Goal: Check status: Check status

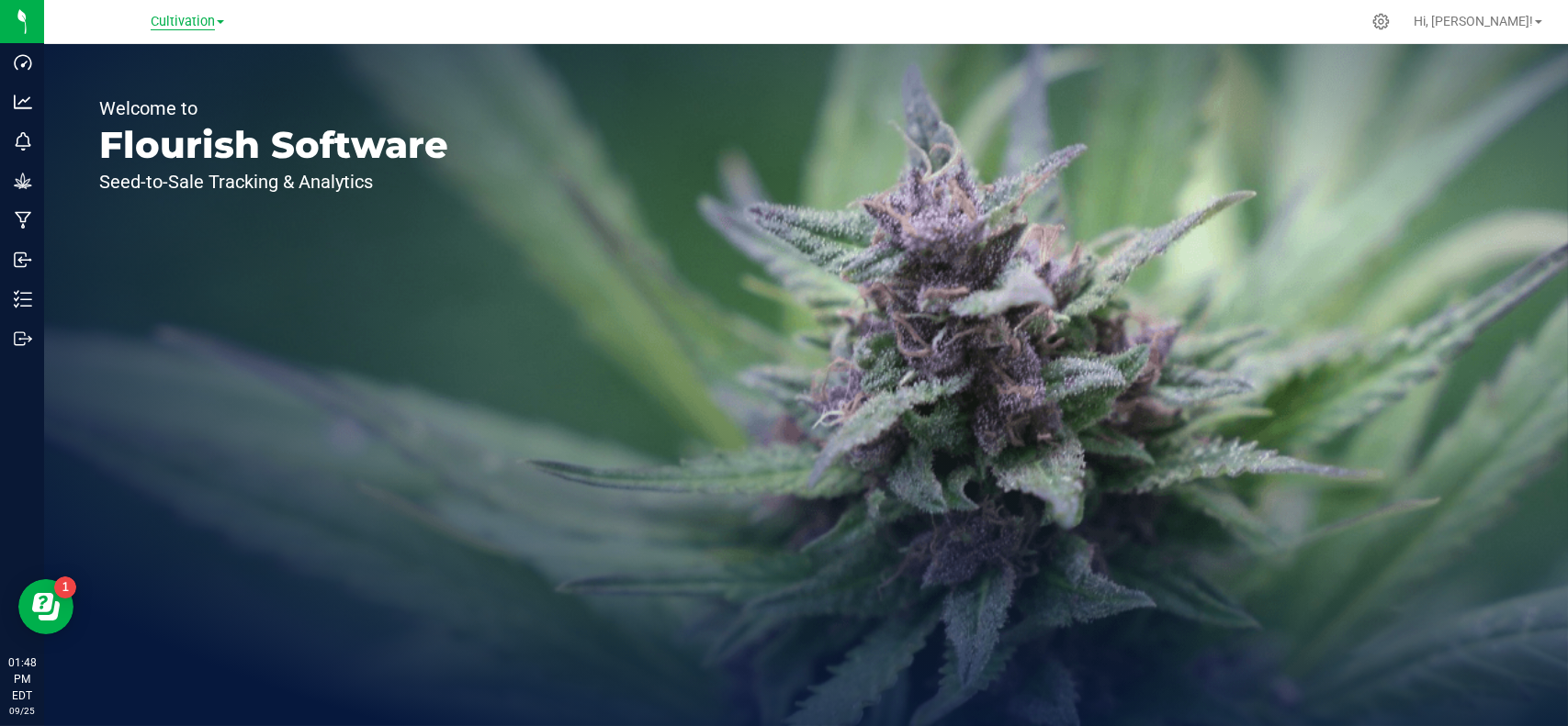
click at [204, 21] on span "Cultivation" at bounding box center [183, 21] width 64 height 16
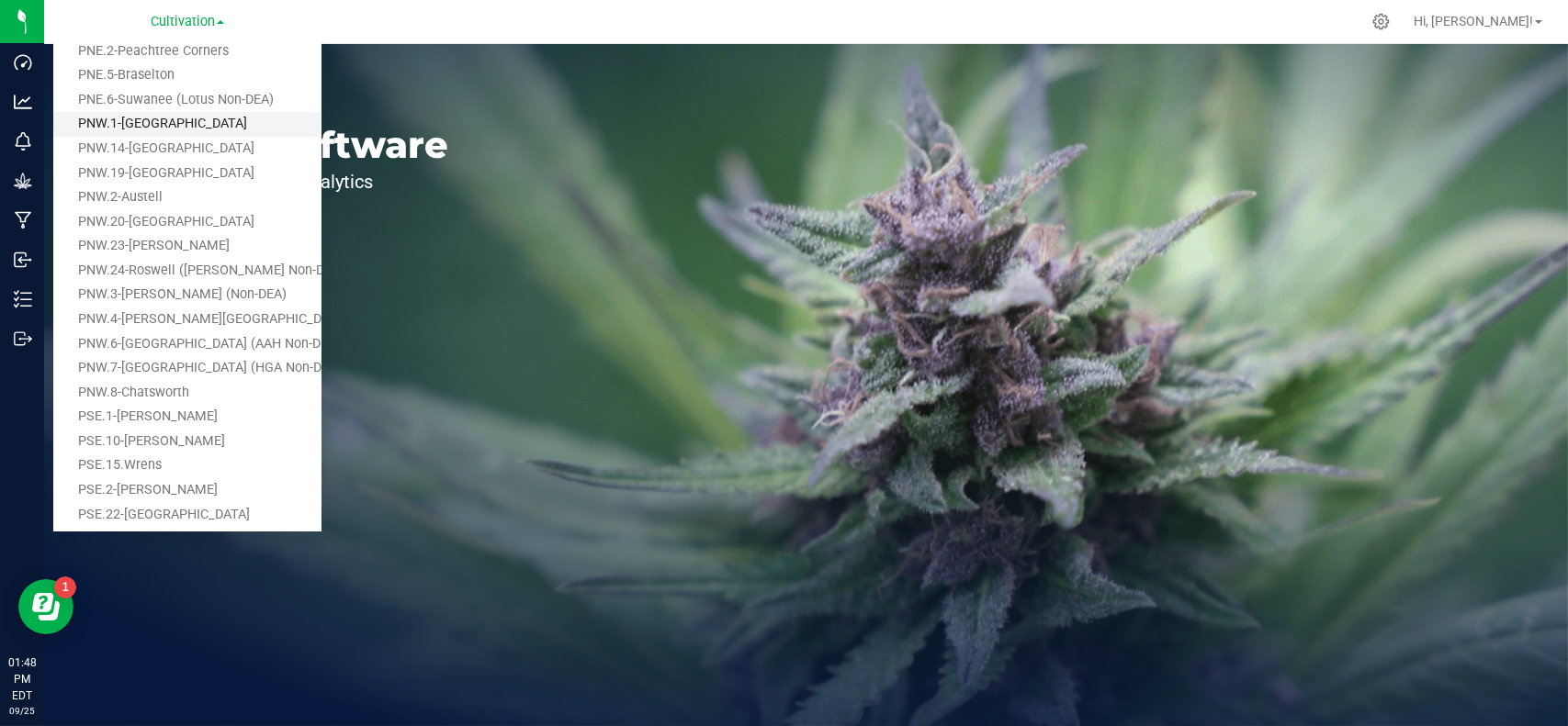
scroll to position [238, 0]
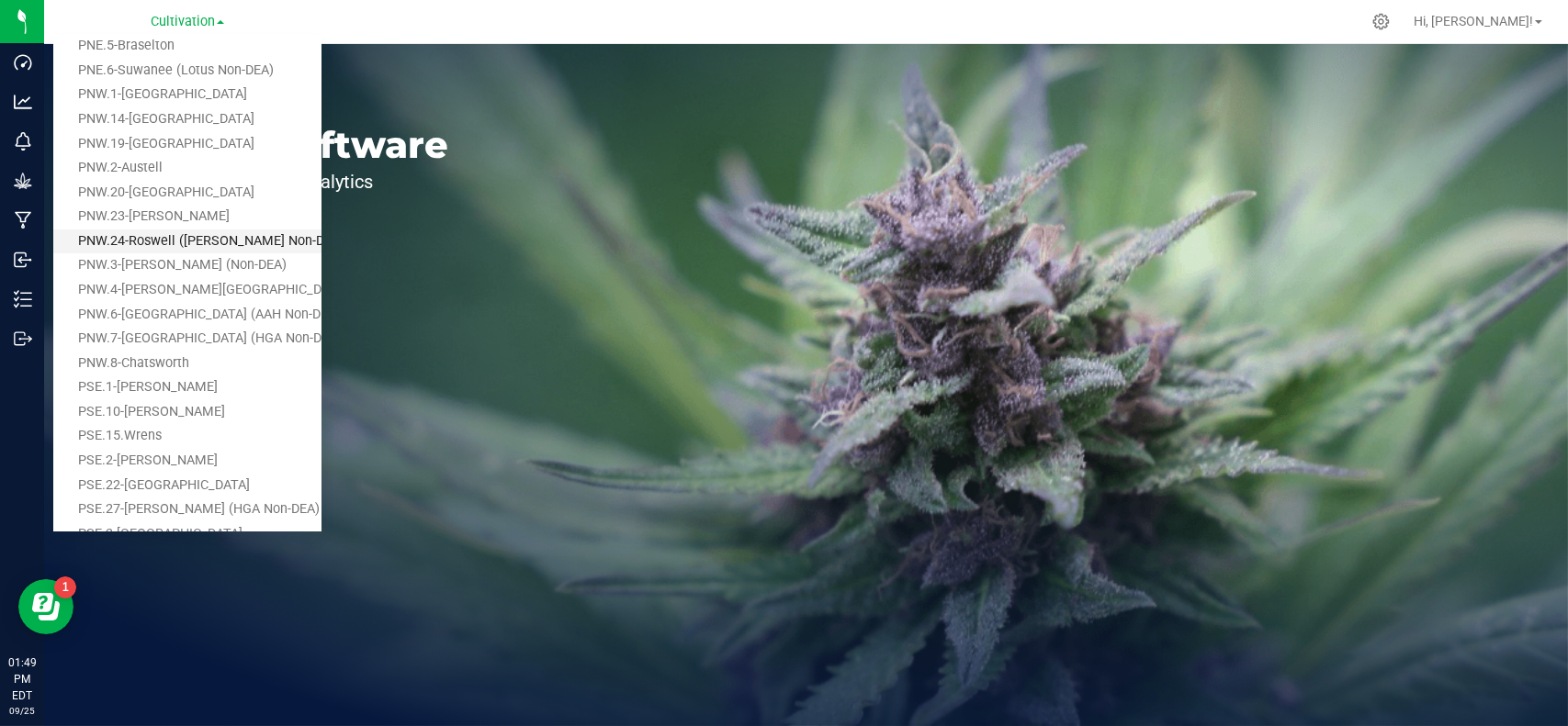
click at [234, 243] on link "PNW.24-Roswell ([PERSON_NAME] Non-DEA)" at bounding box center [187, 242] width 268 height 25
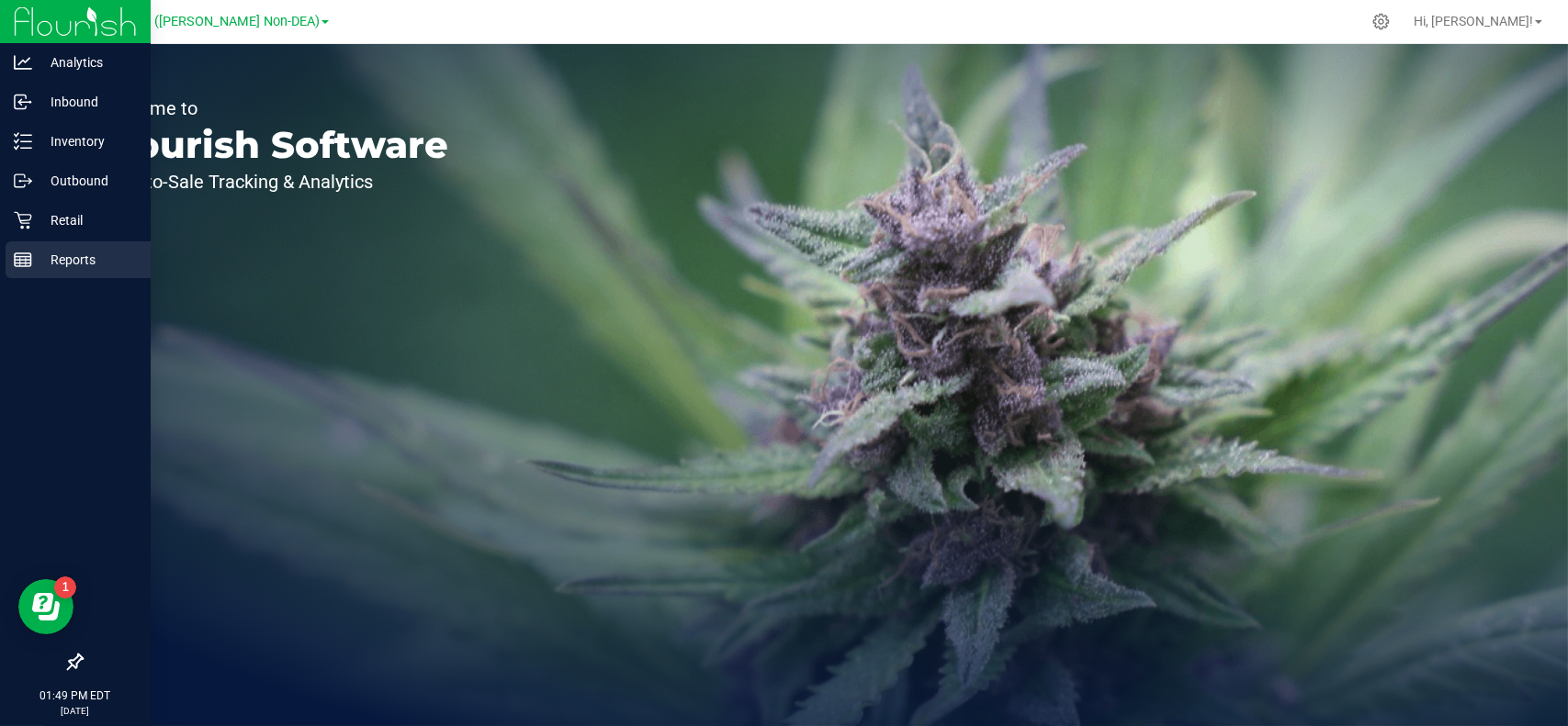
click at [74, 259] on p "Reports" at bounding box center [87, 259] width 110 height 22
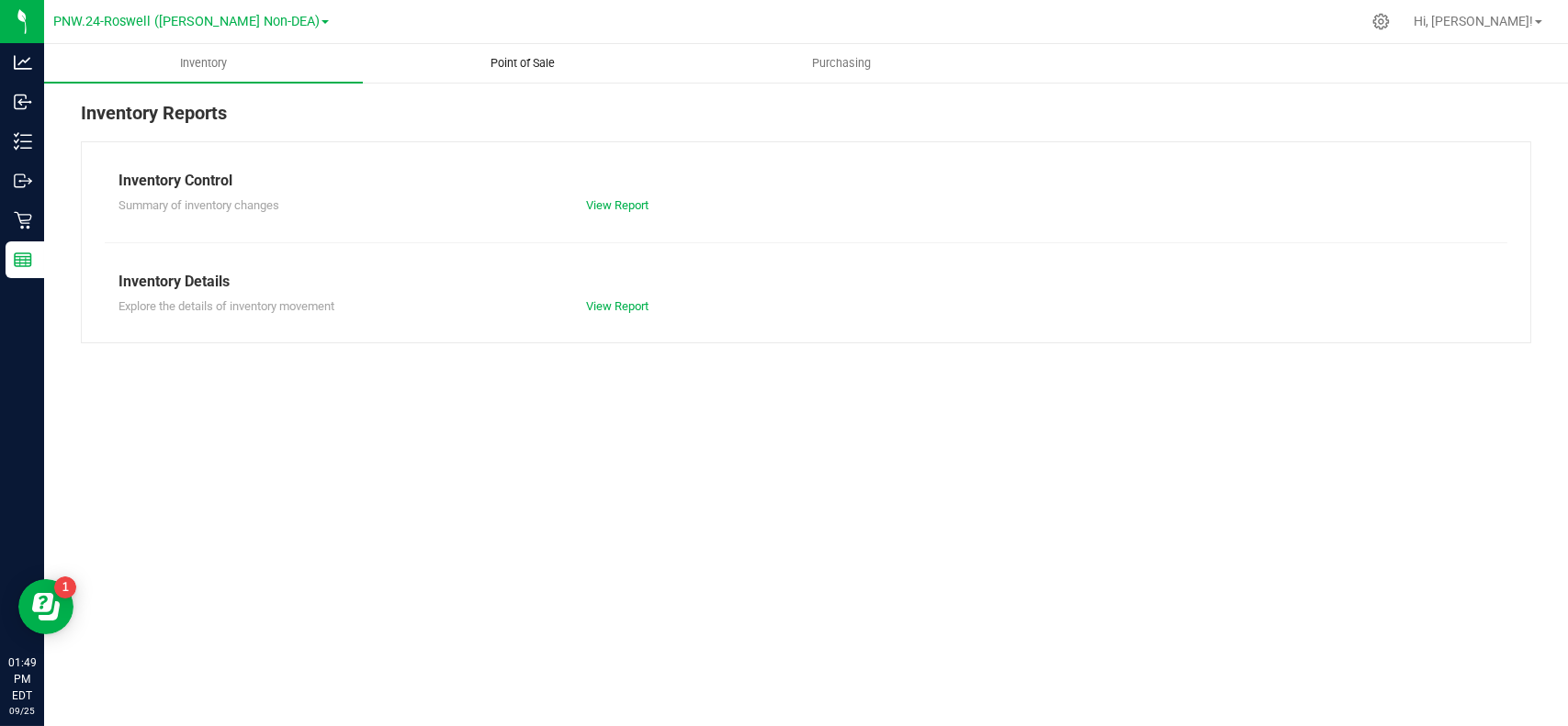
click at [542, 60] on span "Point of Sale" at bounding box center [523, 63] width 114 height 16
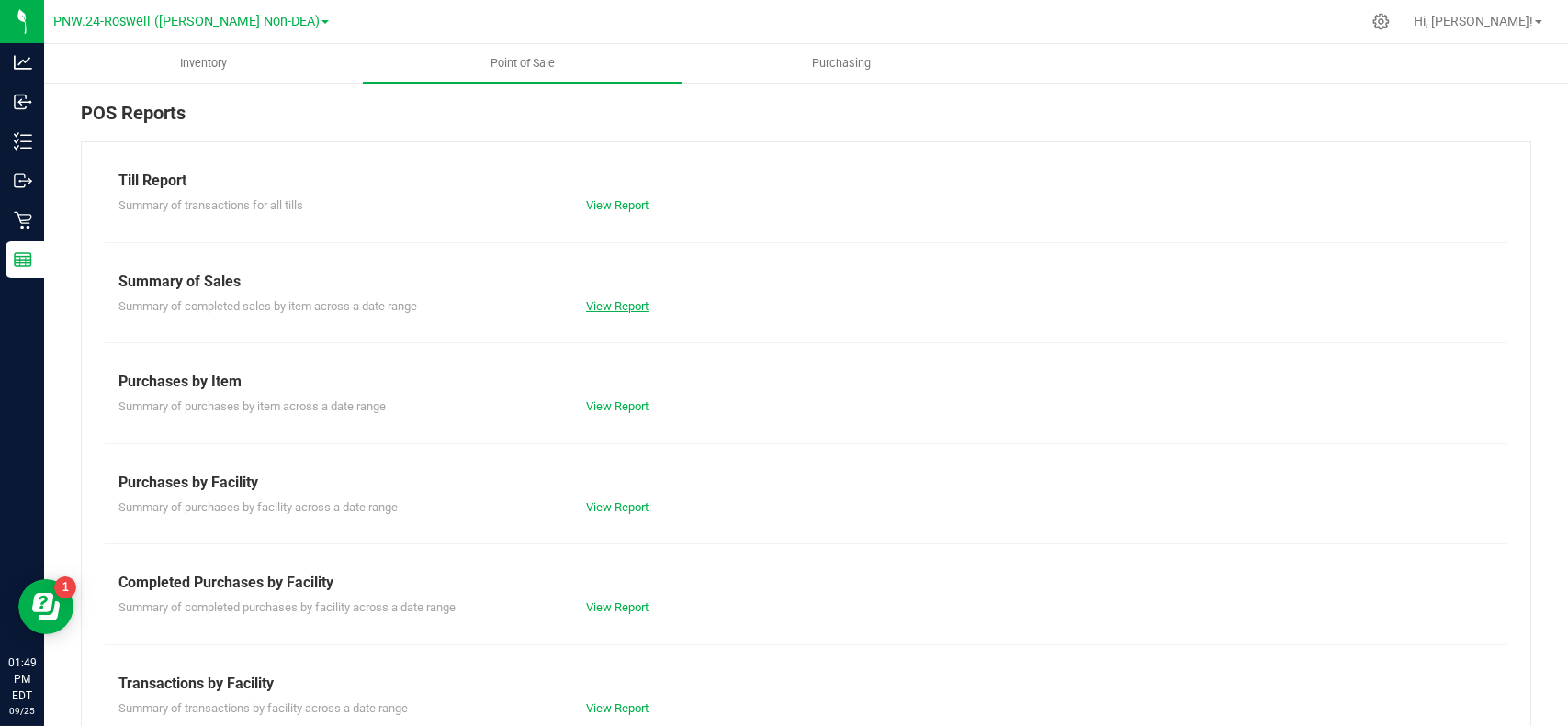
click at [616, 306] on link "View Report" at bounding box center [617, 306] width 63 height 14
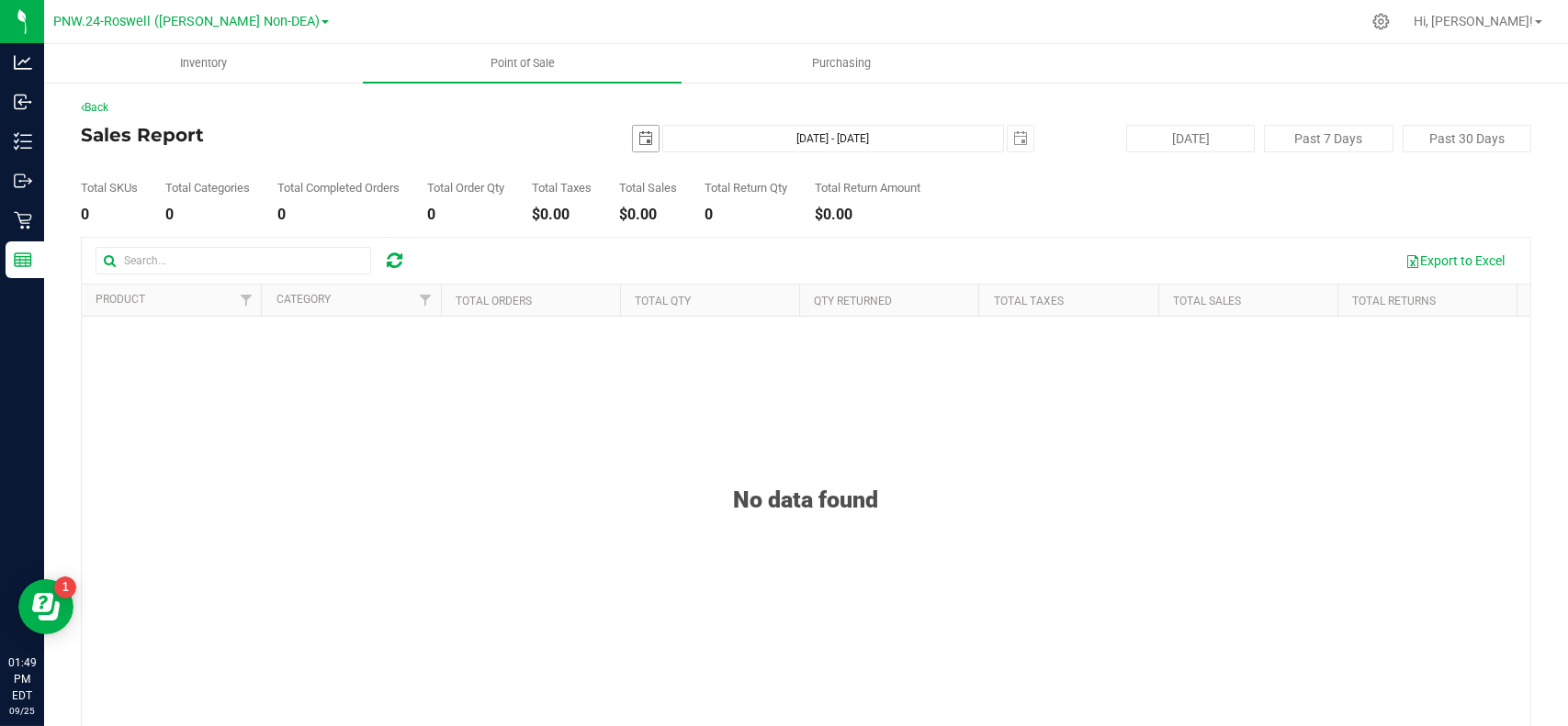
click at [645, 139] on span "select" at bounding box center [645, 138] width 15 height 15
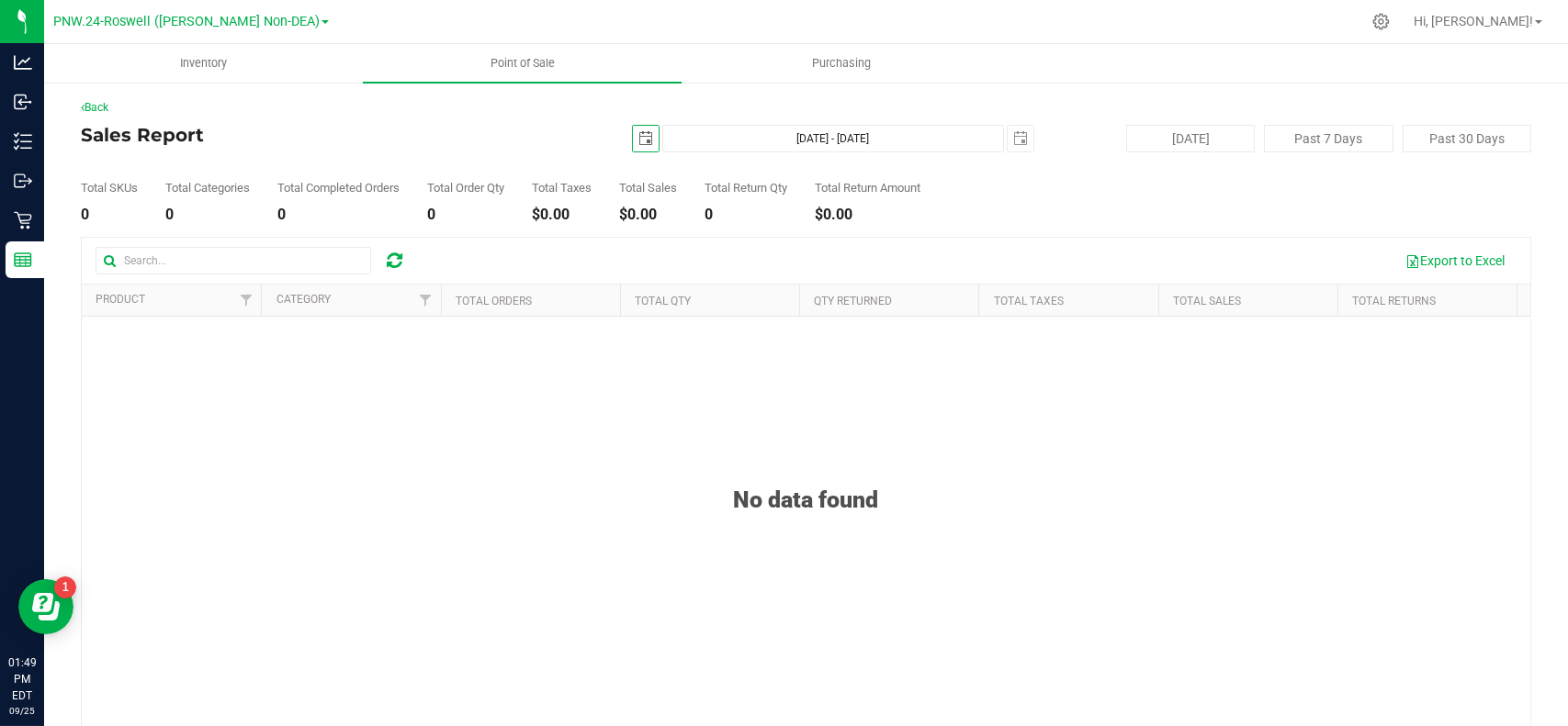
click at [645, 139] on span "select" at bounding box center [645, 138] width 15 height 15
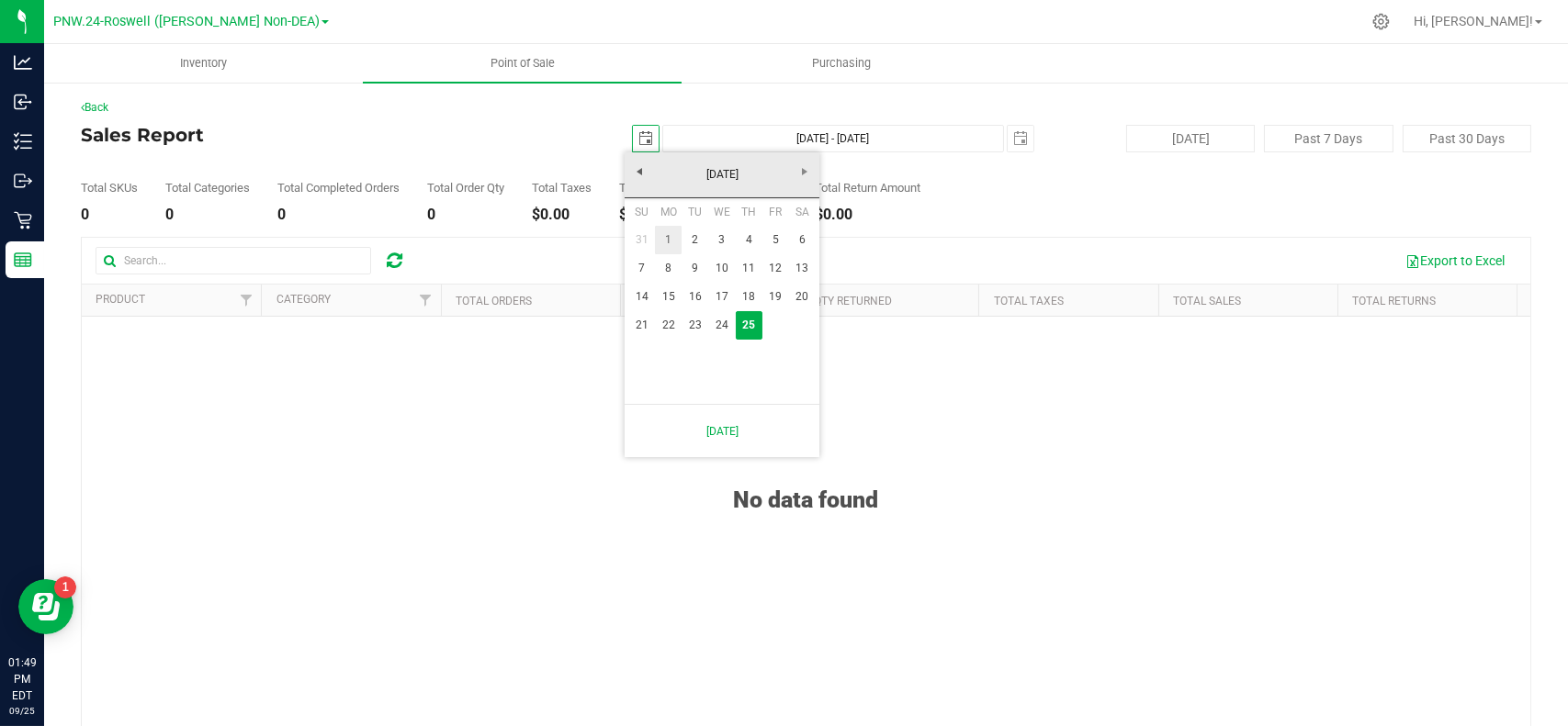
click at [671, 237] on link "1" at bounding box center [668, 240] width 27 height 28
type input "[DATE]"
type input "[DATE] - [DATE]"
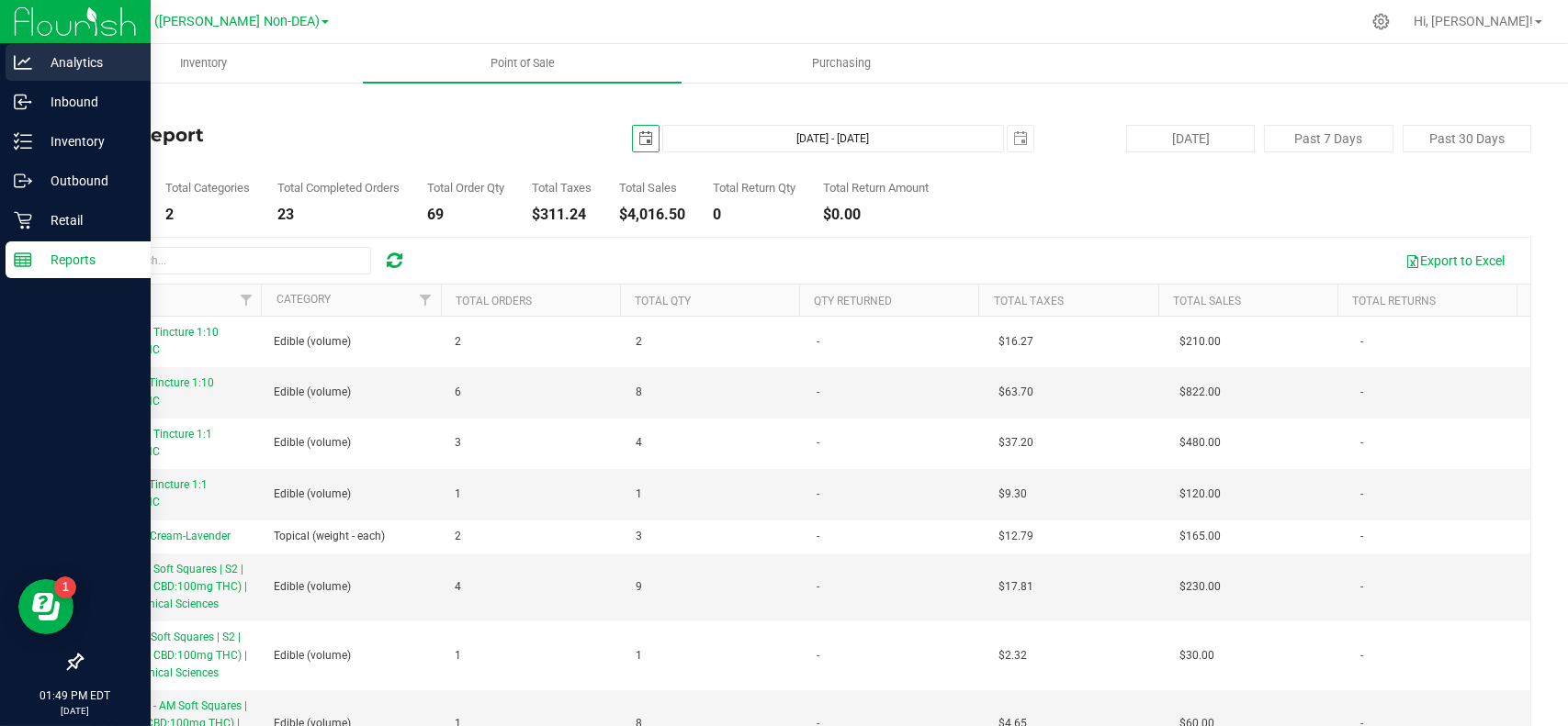
click at [77, 69] on p "Analytics" at bounding box center [87, 62] width 110 height 22
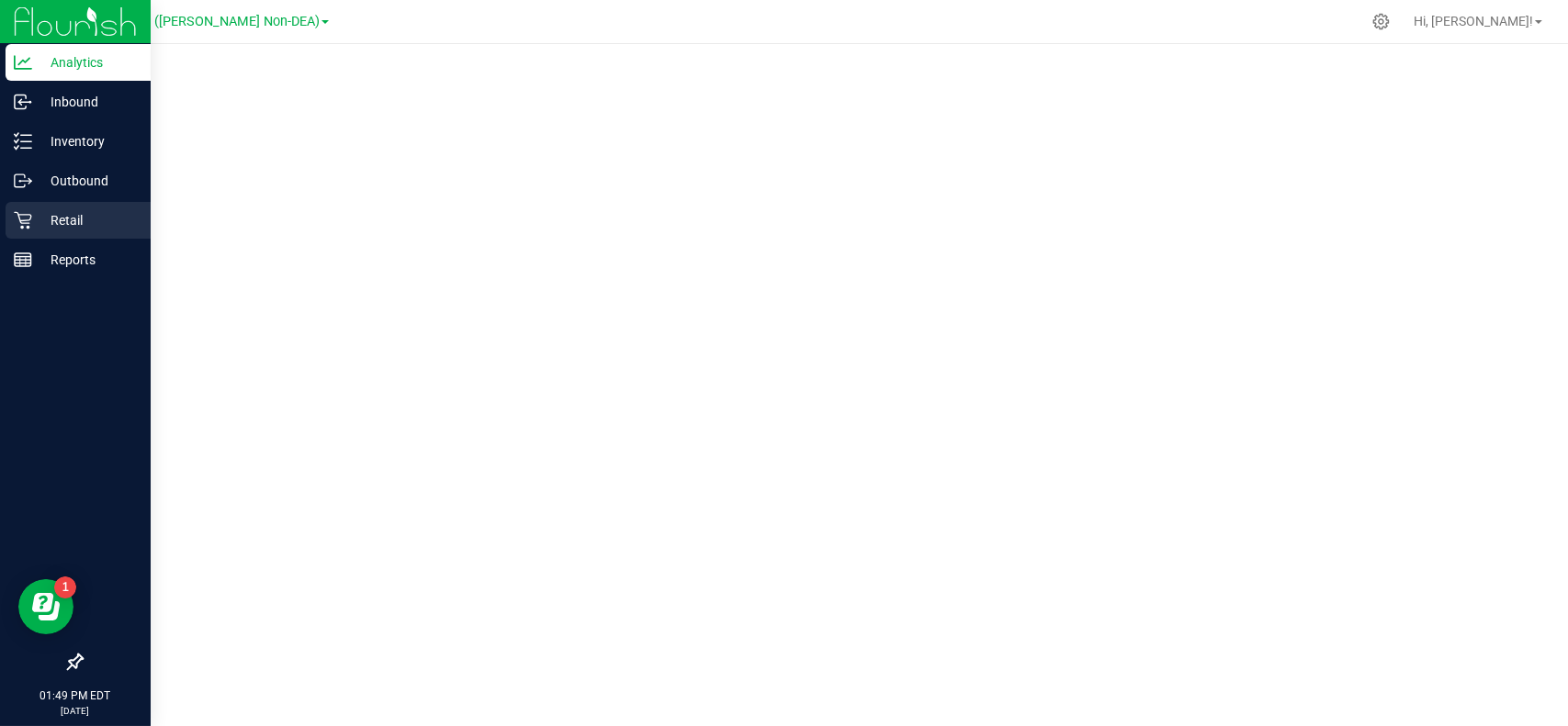
click at [54, 221] on p "Retail" at bounding box center [87, 220] width 110 height 22
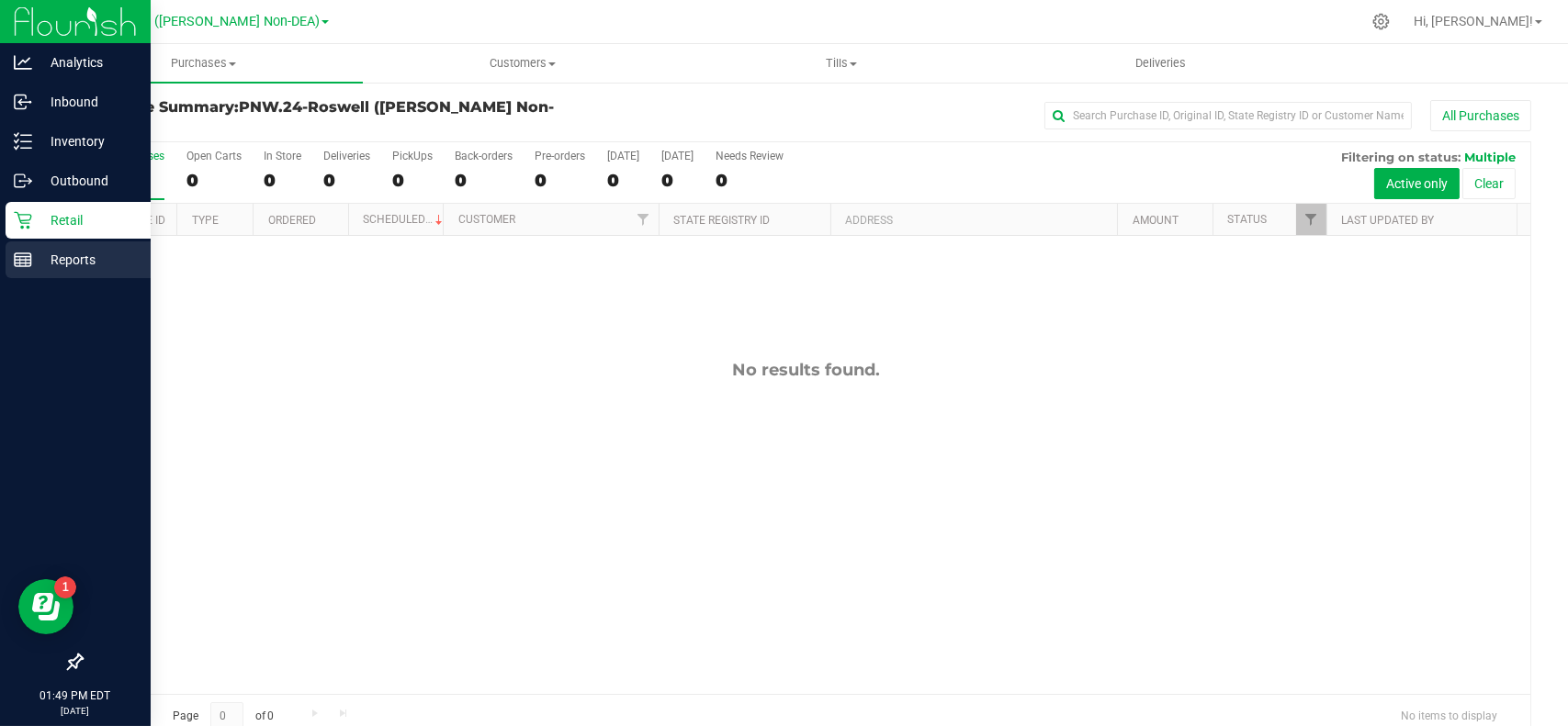
click at [35, 260] on p "Reports" at bounding box center [87, 259] width 110 height 22
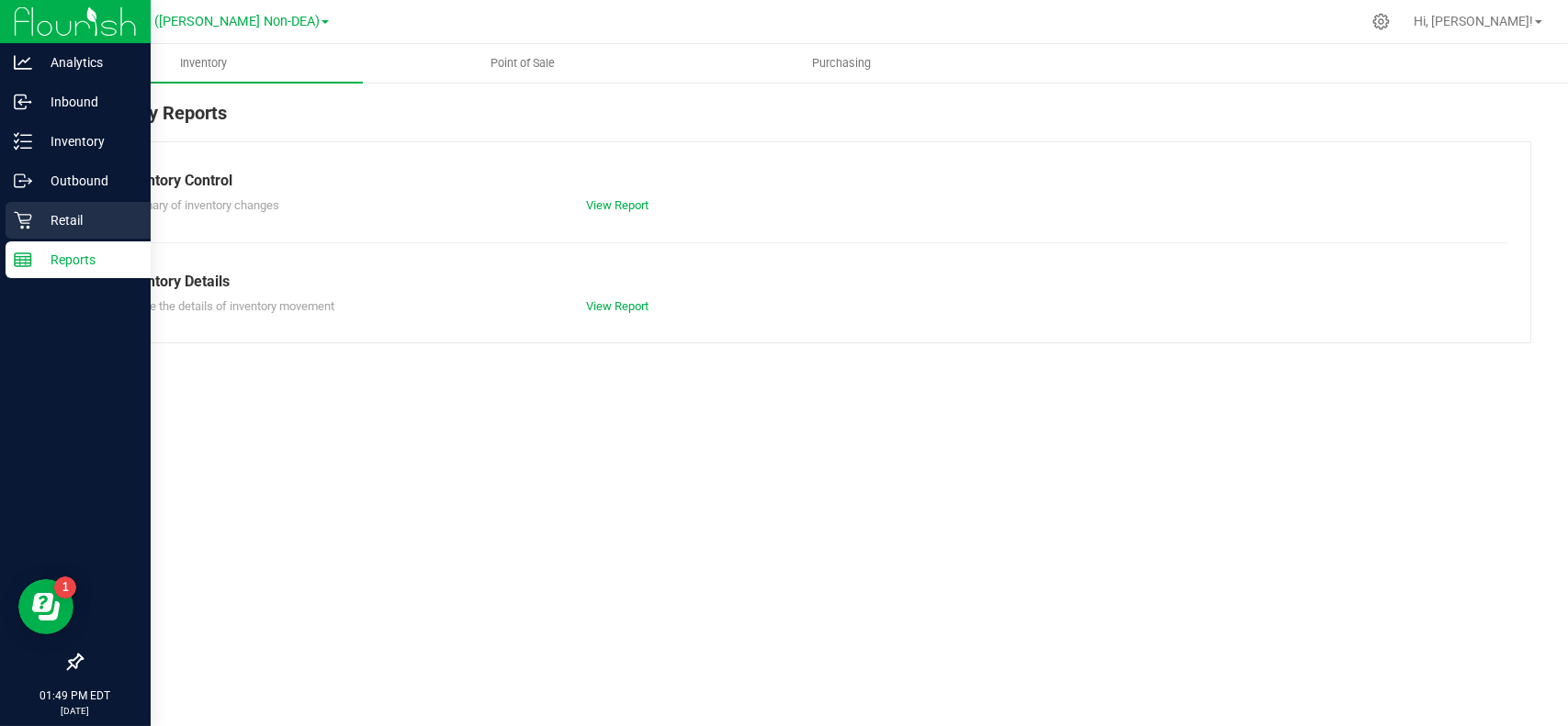
click at [36, 221] on p "Retail" at bounding box center [87, 220] width 110 height 22
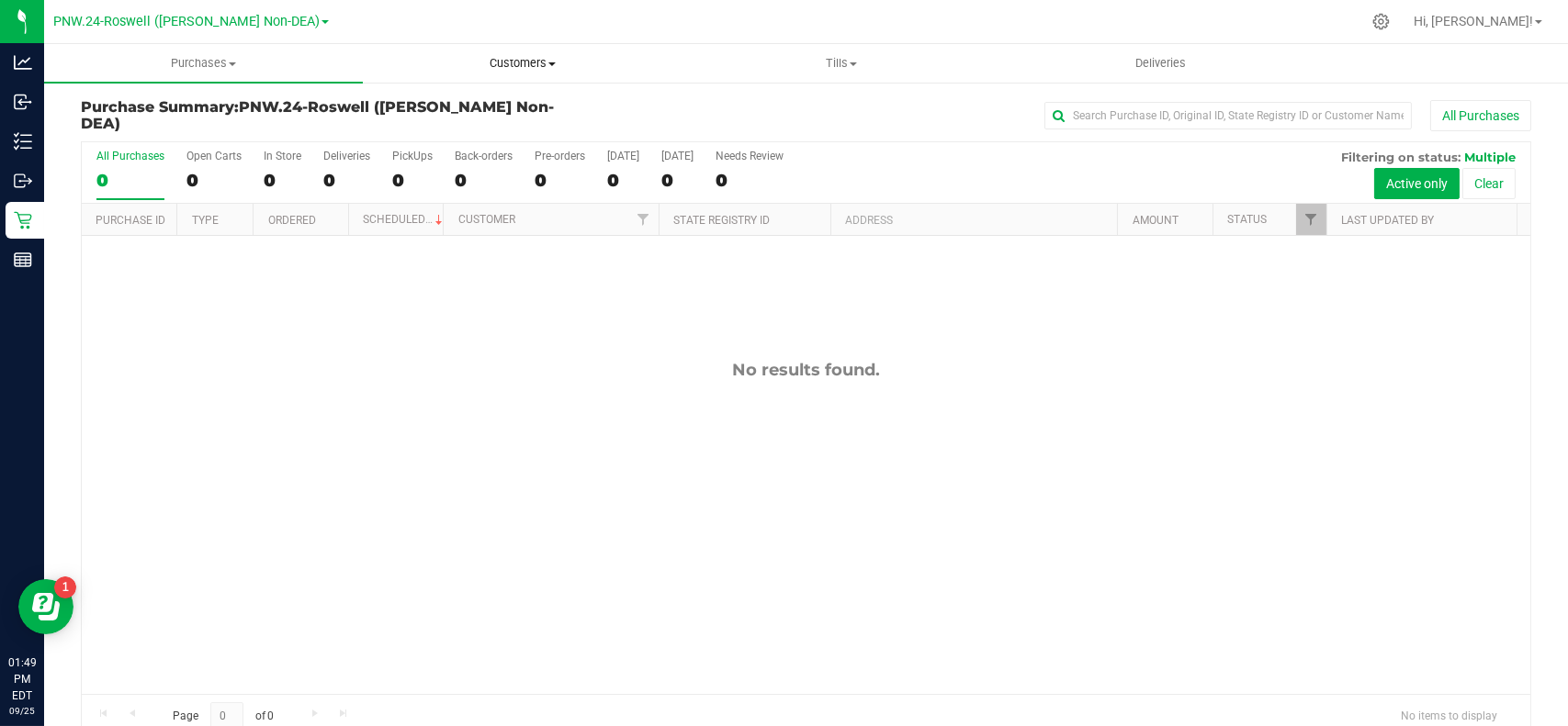
click at [531, 58] on span "Customers" at bounding box center [522, 63] width 317 height 16
click at [482, 104] on span "All customers" at bounding box center [429, 110] width 133 height 15
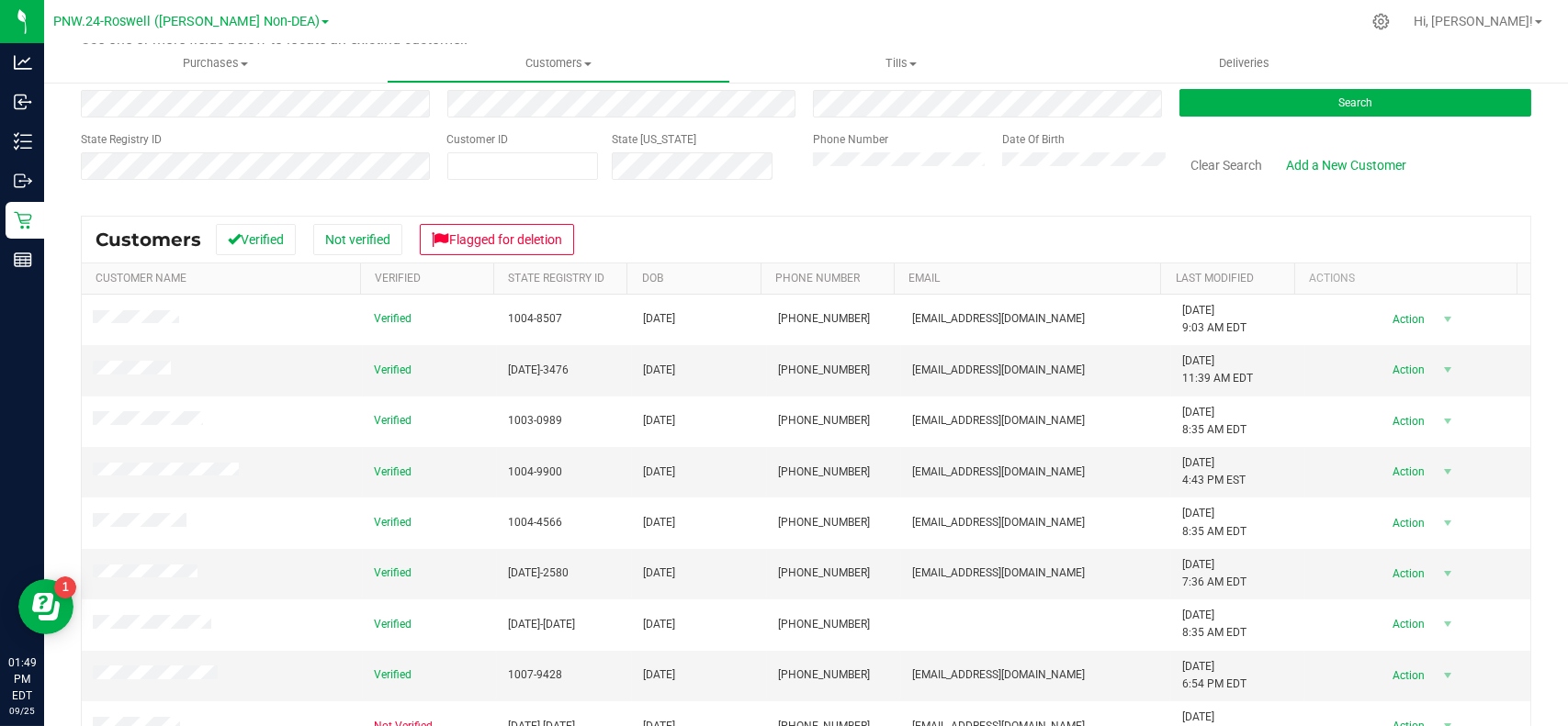
scroll to position [119, 0]
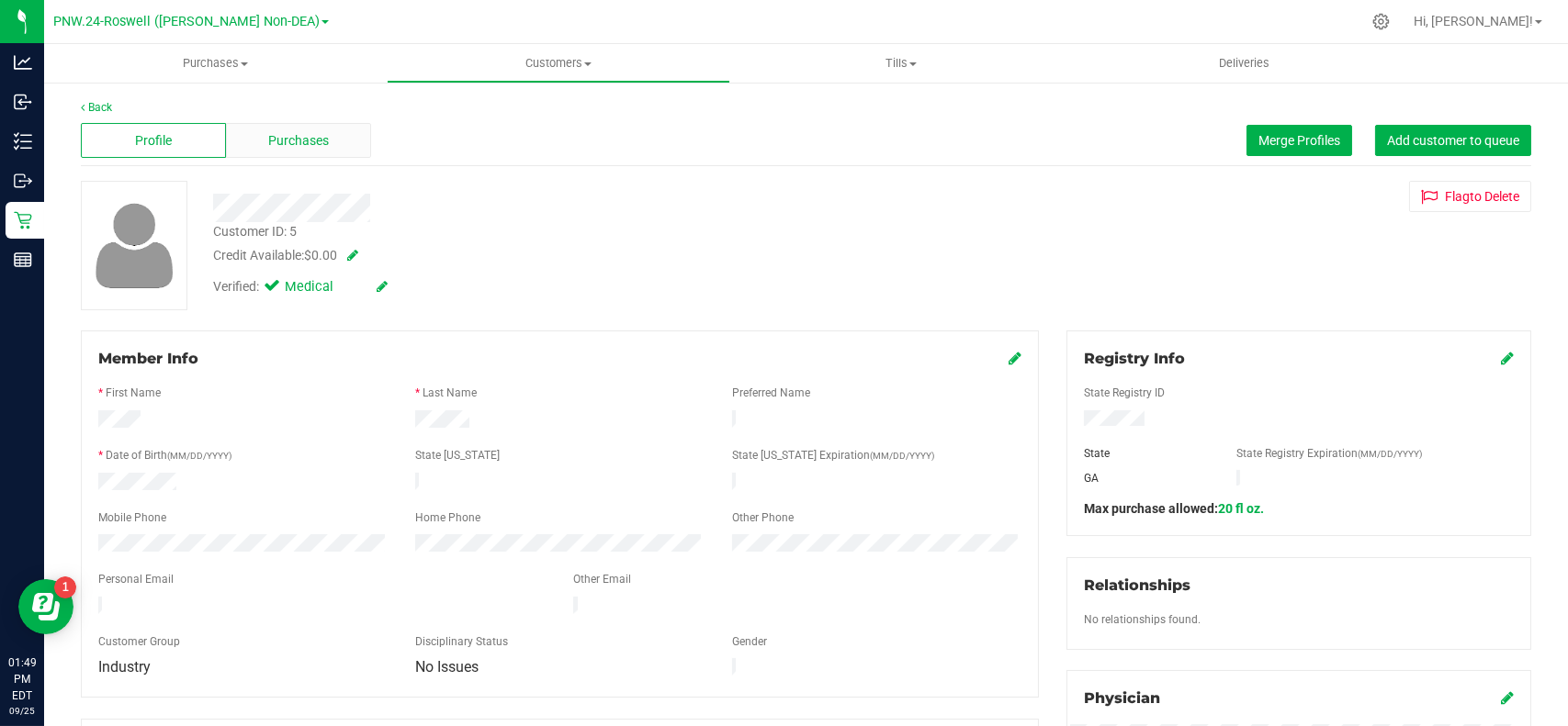
click at [278, 130] on div "Purchases" at bounding box center [299, 140] width 145 height 35
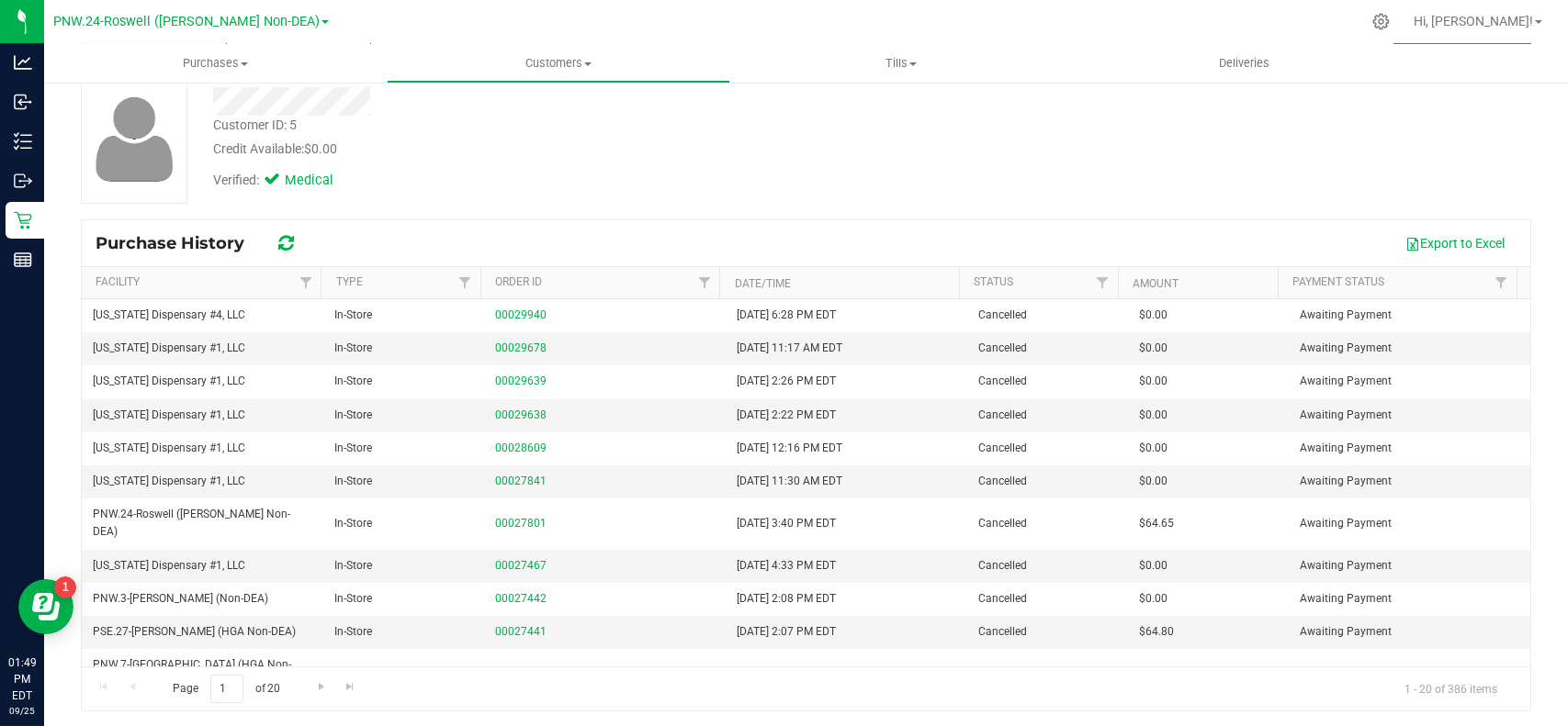
scroll to position [108, 0]
click at [390, 312] on td "In-Store" at bounding box center [403, 314] width 161 height 33
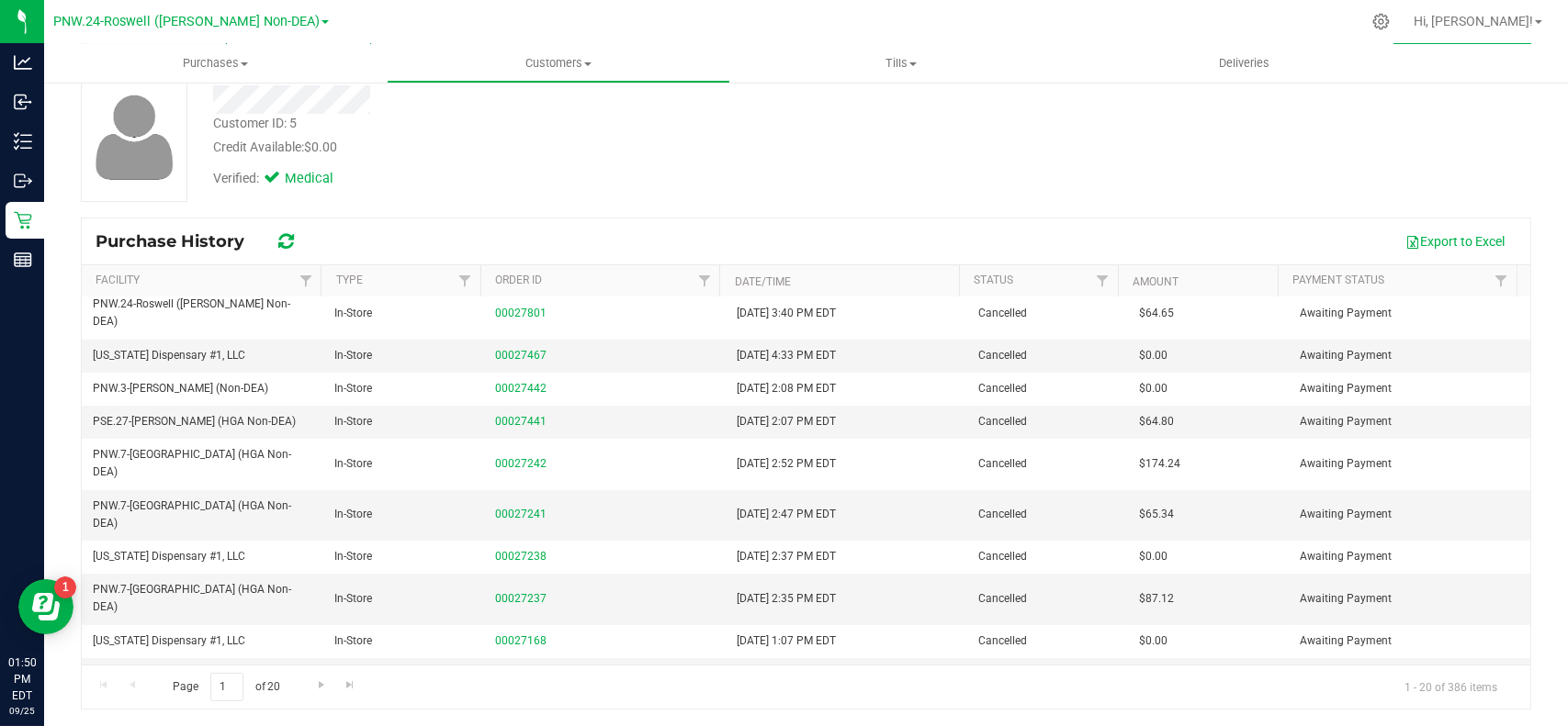
scroll to position [294, 0]
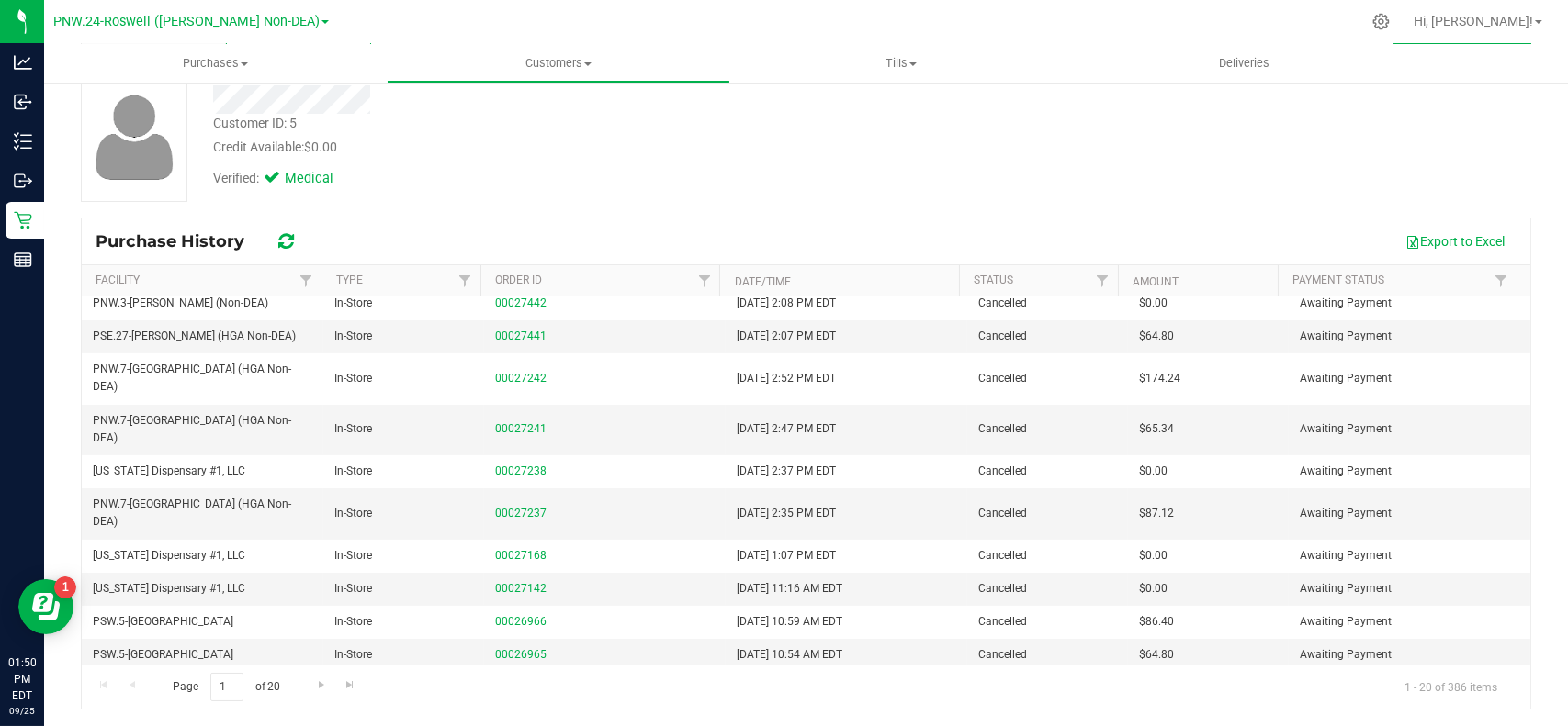
click at [163, 248] on span "Purchase History" at bounding box center [179, 241] width 167 height 20
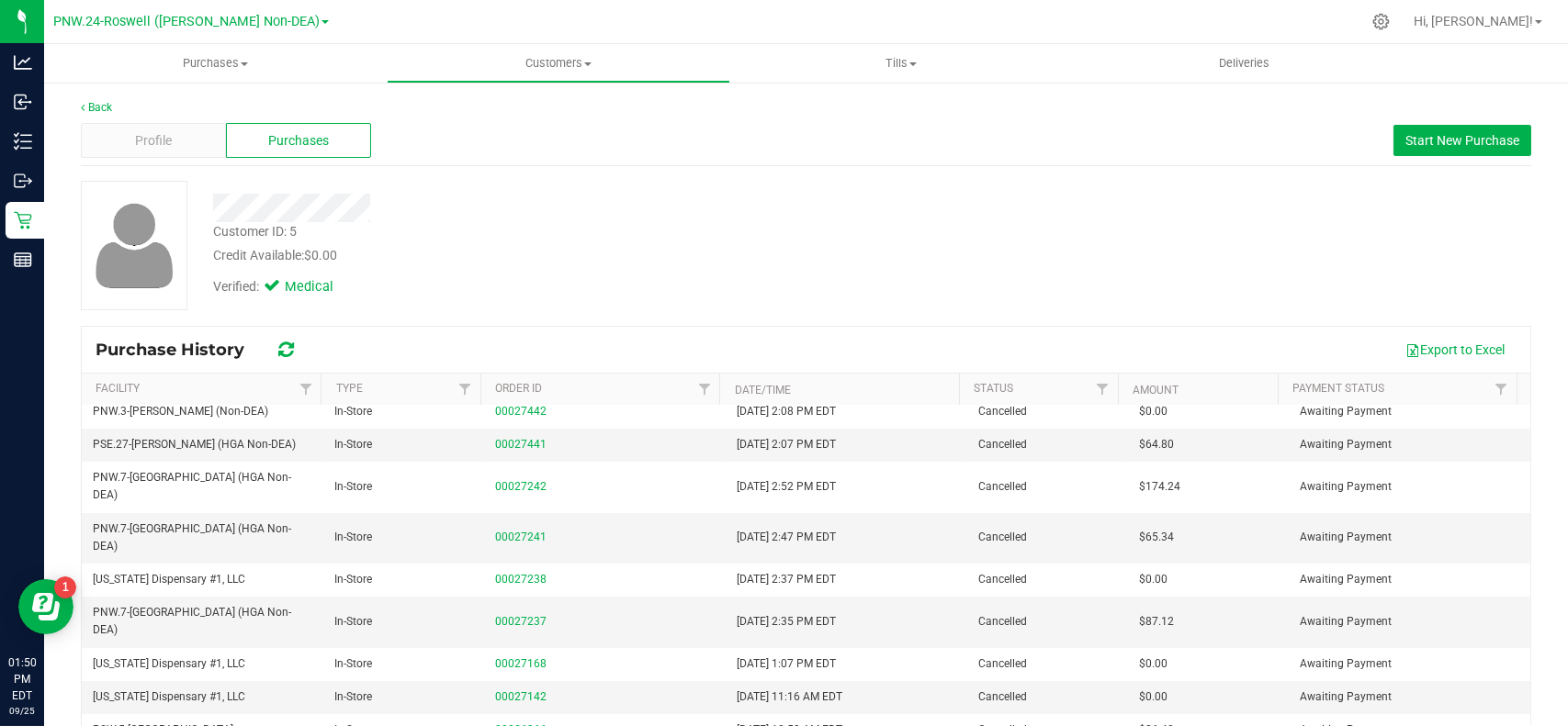
click at [99, 95] on div "Back Profile Purchases Start New Purchase Customer ID: 5 Credit Available: $0.0…" at bounding box center [807, 459] width 1524 height 756
click at [104, 105] on link "Back" at bounding box center [97, 106] width 31 height 13
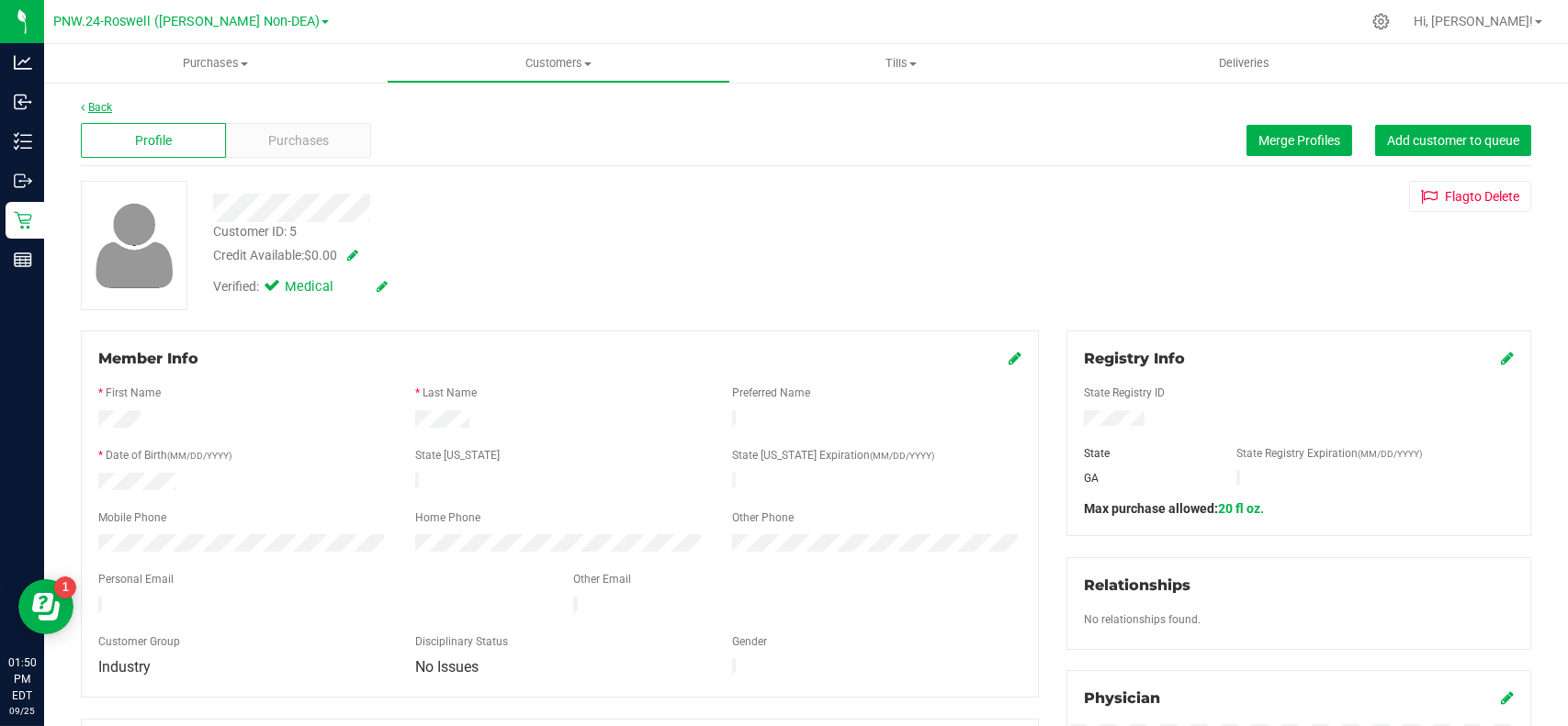
click at [104, 105] on link "Back" at bounding box center [97, 106] width 31 height 13
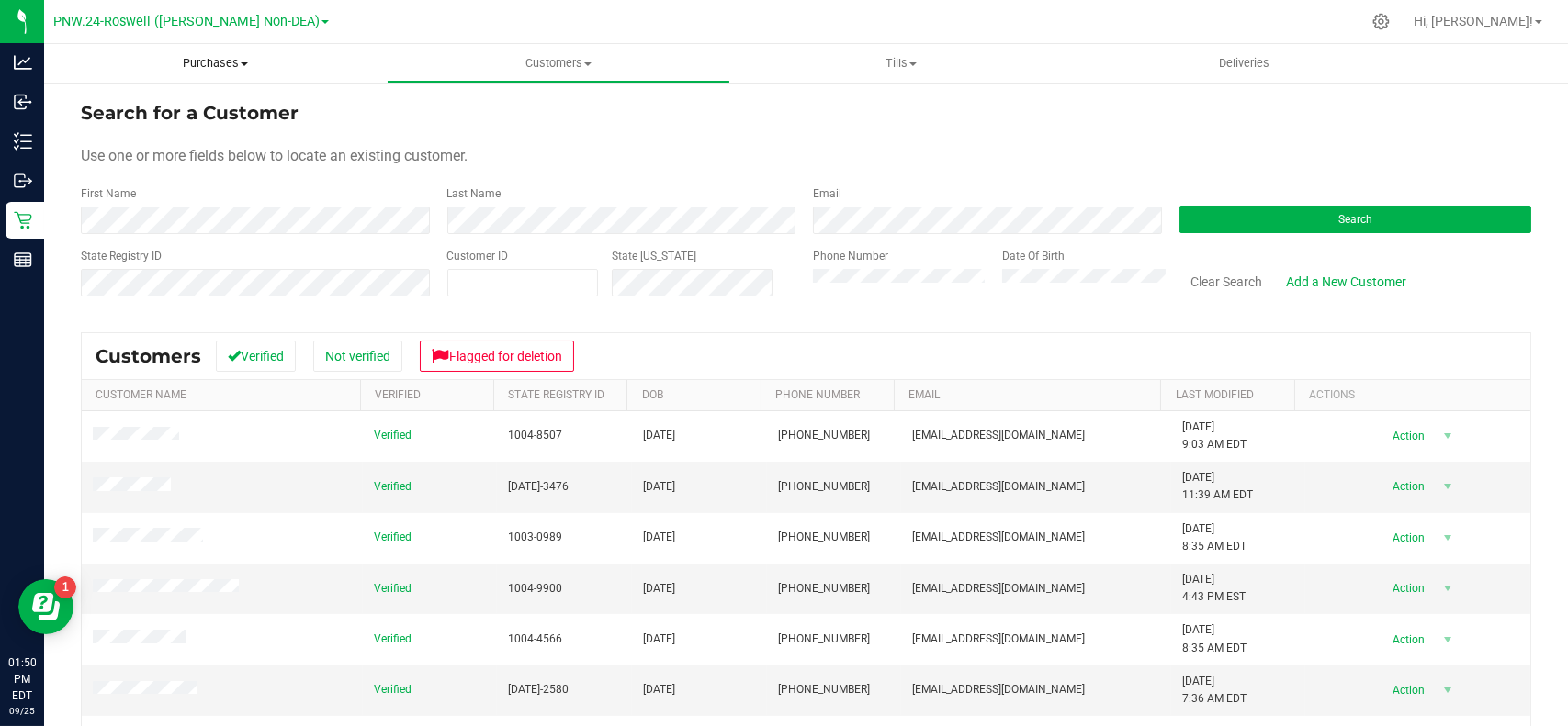
click at [213, 71] on span "Purchases" at bounding box center [216, 63] width 342 height 16
click at [184, 107] on span "Summary of purchases" at bounding box center [138, 110] width 189 height 15
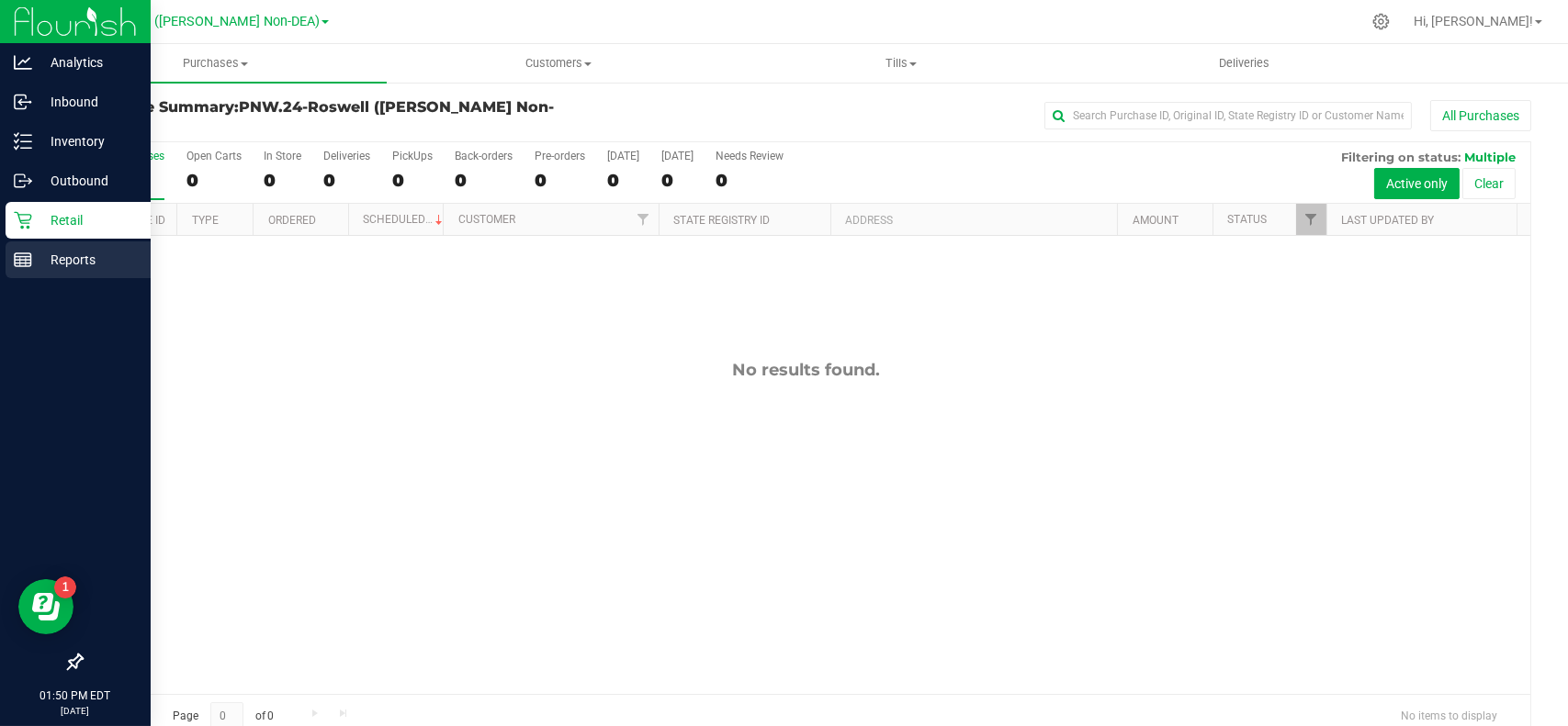
click at [89, 247] on div "Reports" at bounding box center [78, 260] width 145 height 37
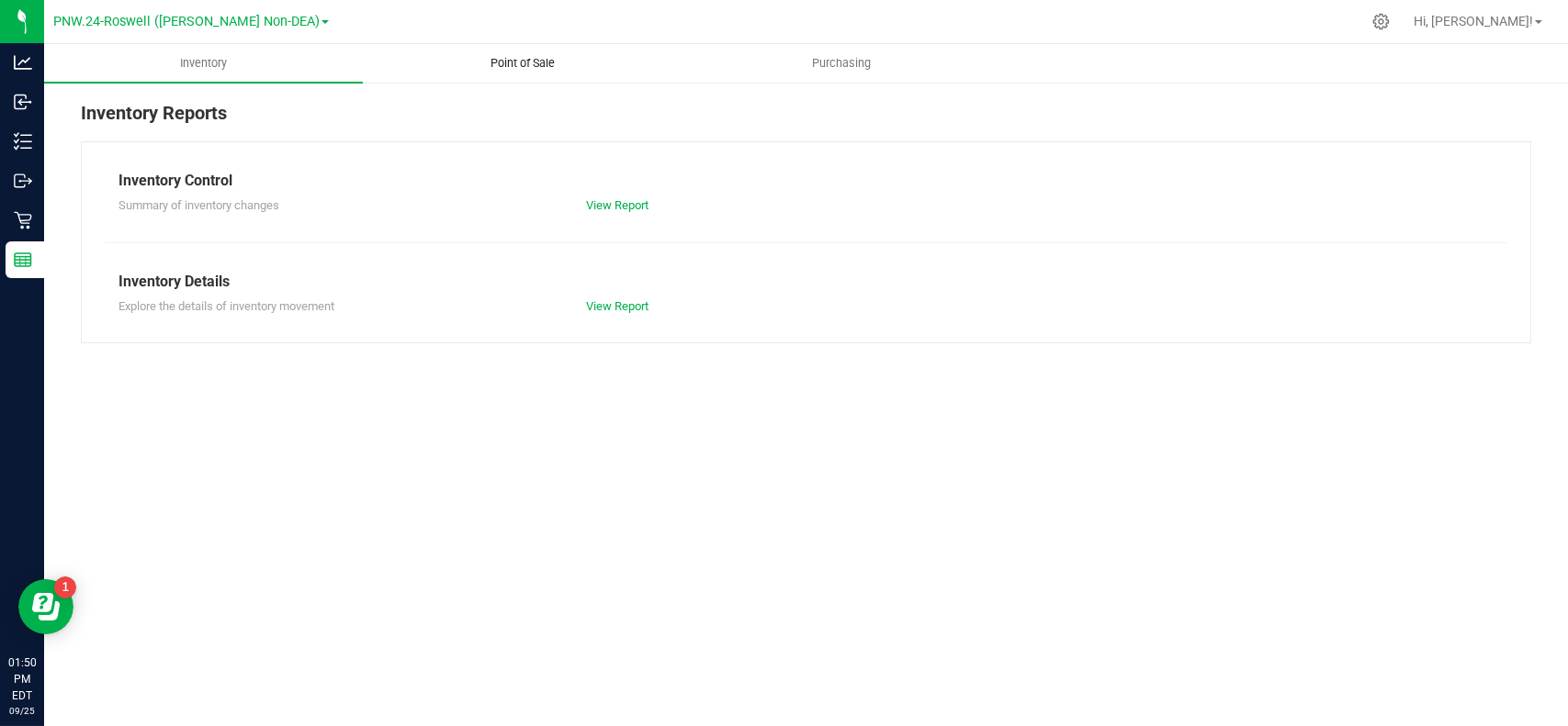
click at [540, 59] on span "Point of Sale" at bounding box center [523, 63] width 114 height 16
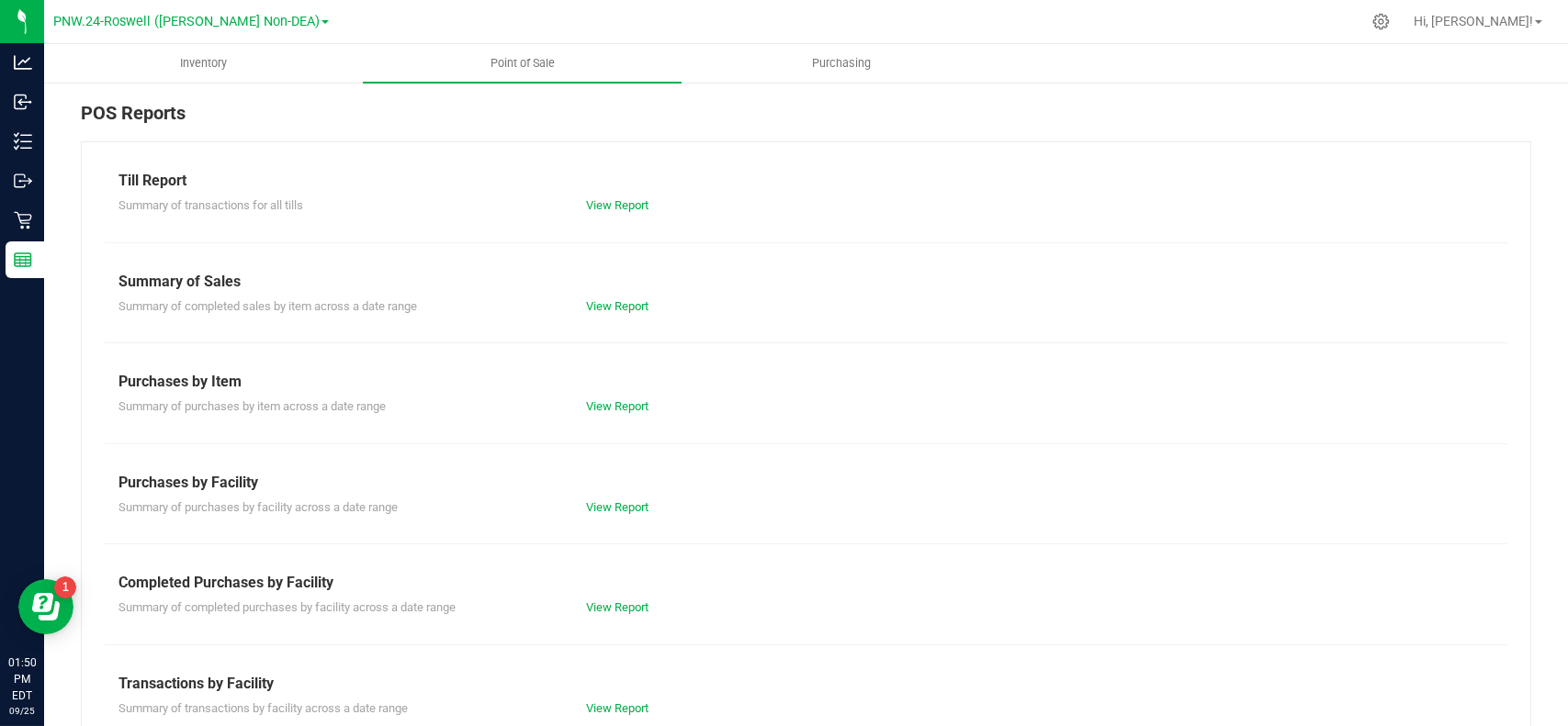
click at [615, 598] on div "View Report" at bounding box center [690, 607] width 234 height 18
drag, startPoint x: 617, startPoint y: 604, endPoint x: 608, endPoint y: 601, distance: 9.5
click at [608, 601] on link "View Report" at bounding box center [617, 607] width 63 height 14
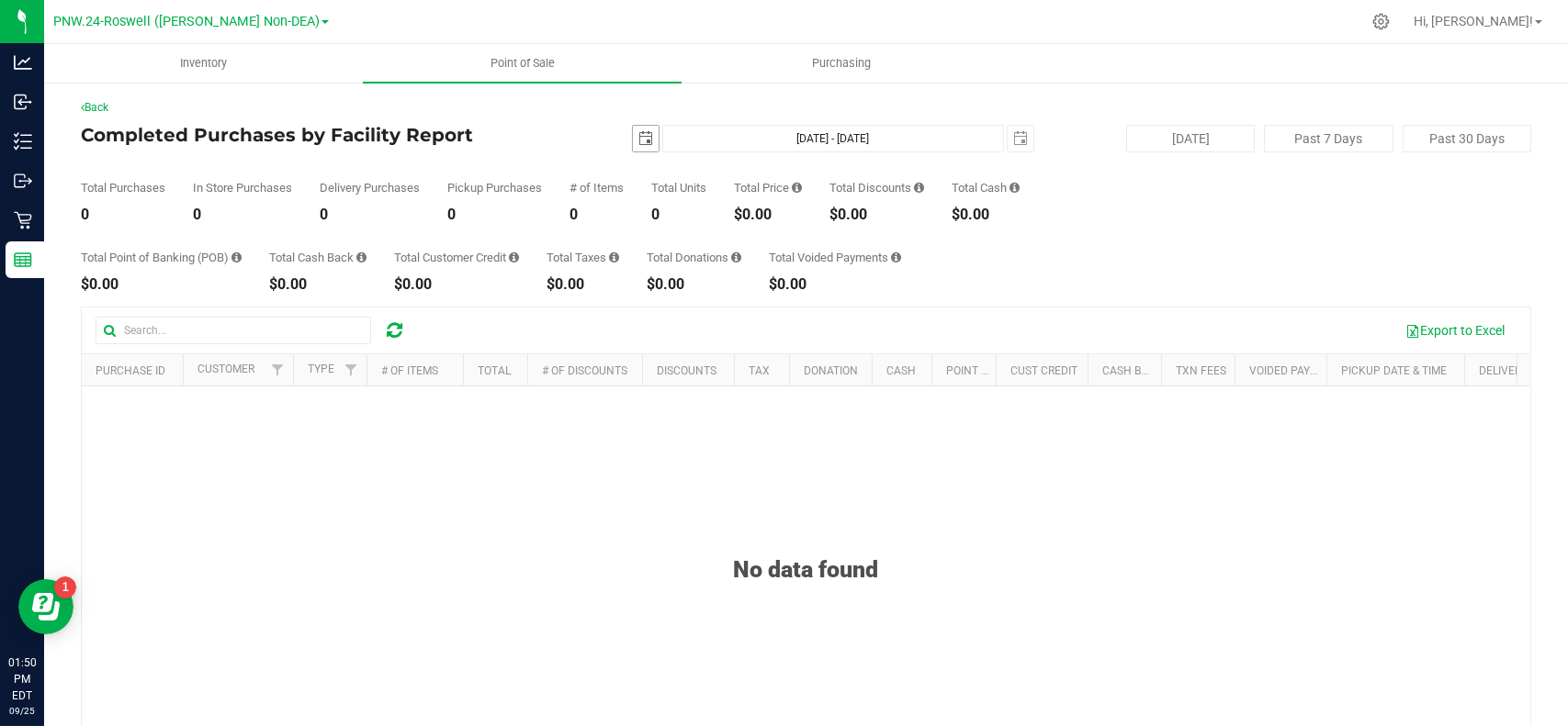
click at [638, 136] on span "select" at bounding box center [645, 138] width 15 height 15
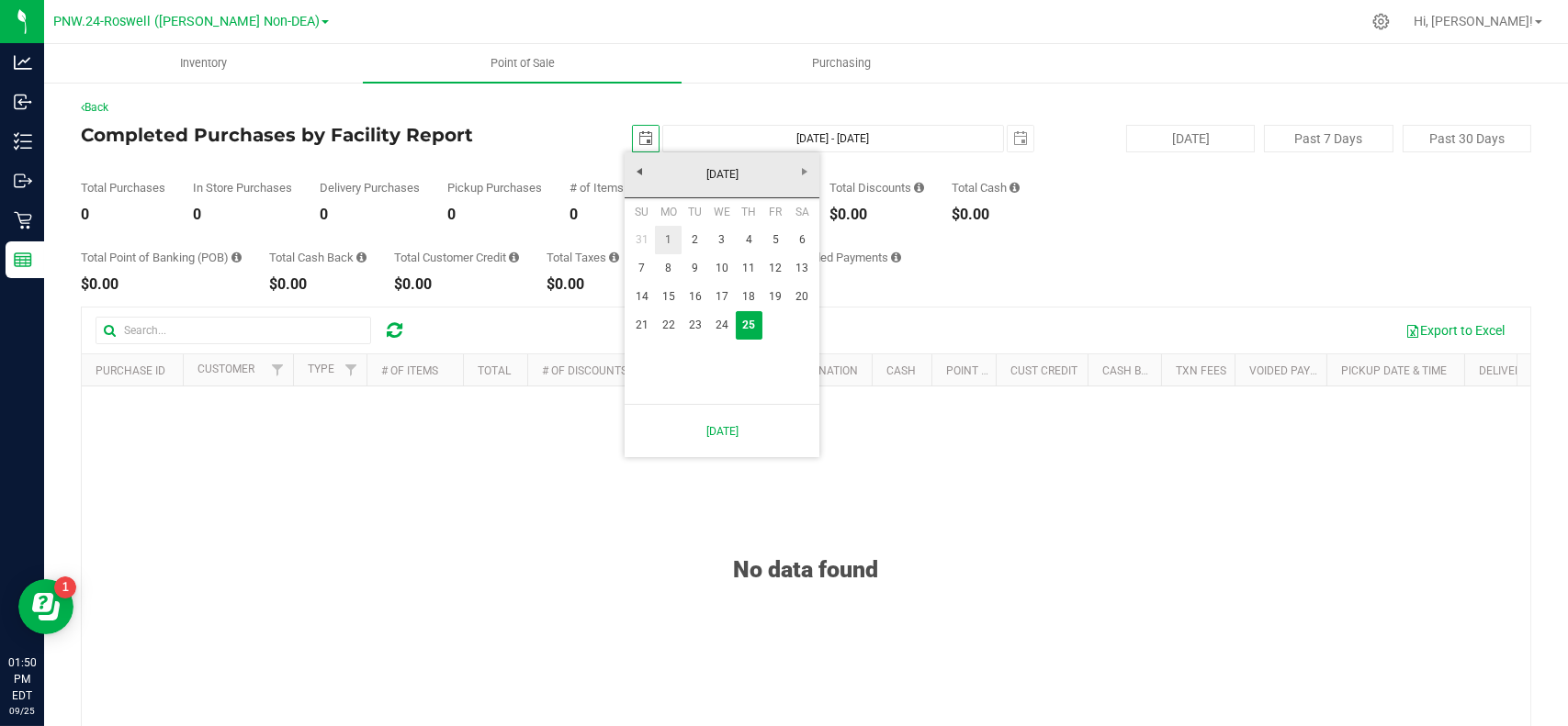
click at [672, 237] on link "1" at bounding box center [668, 240] width 27 height 28
type input "[DATE]"
type input "[DATE] - [DATE]"
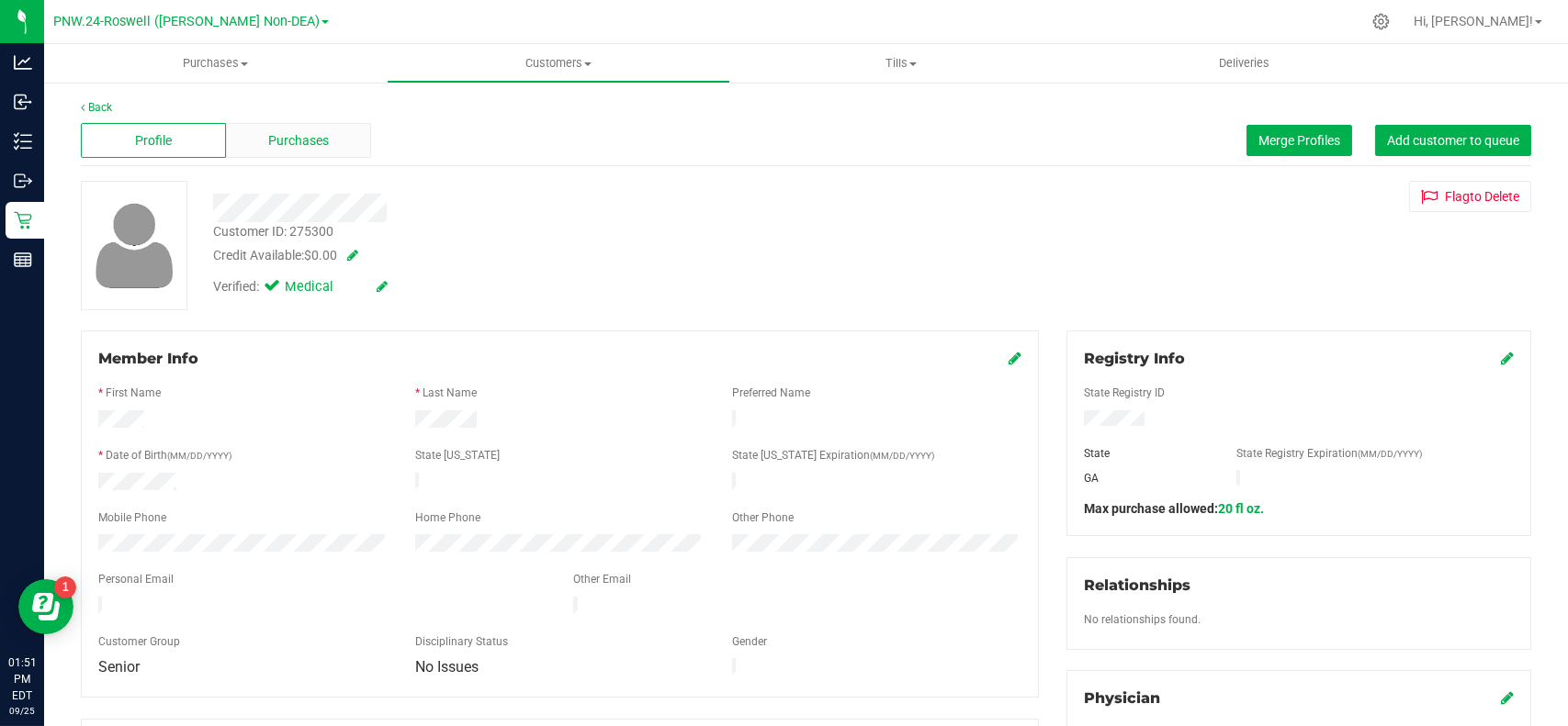
click at [268, 152] on div "Purchases" at bounding box center [299, 140] width 145 height 35
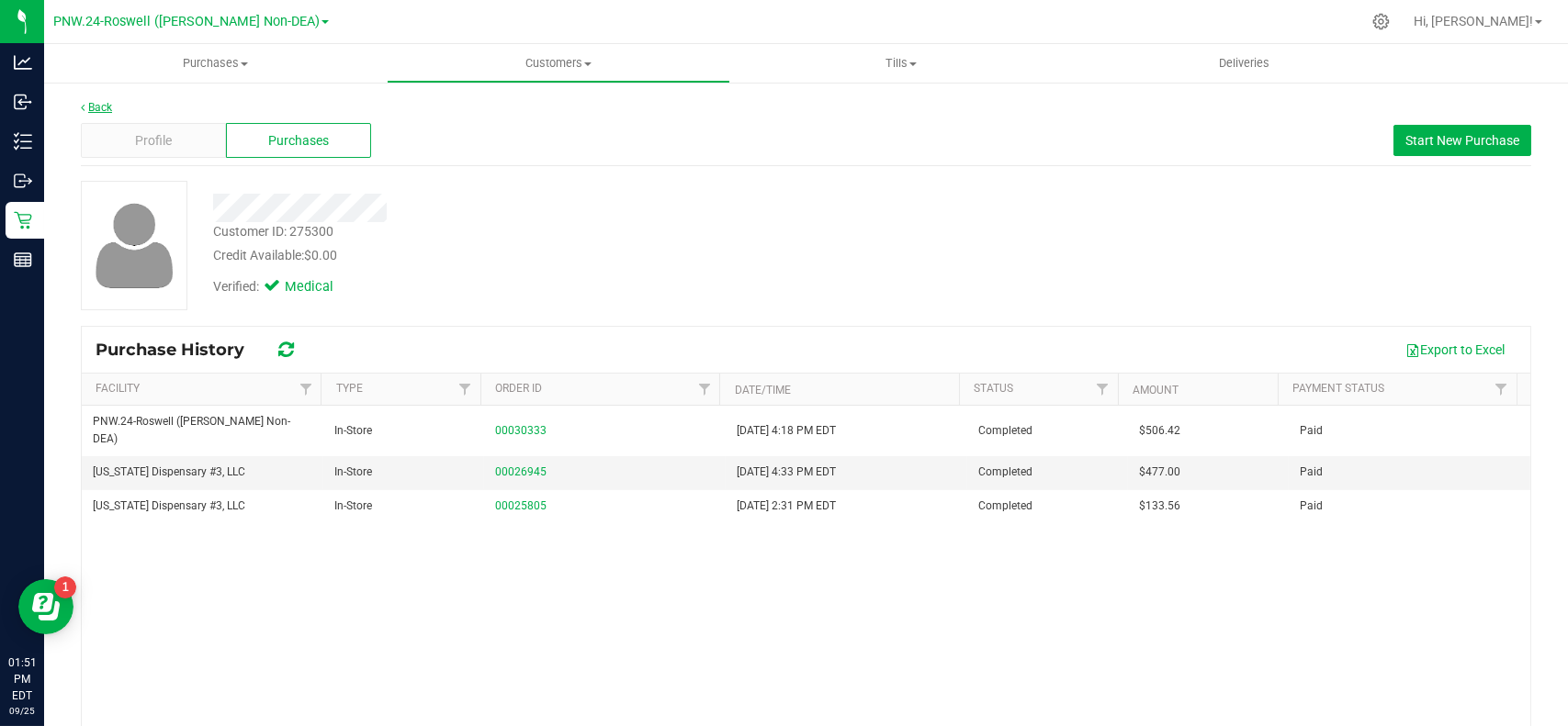
click at [92, 102] on link "Back" at bounding box center [97, 106] width 31 height 13
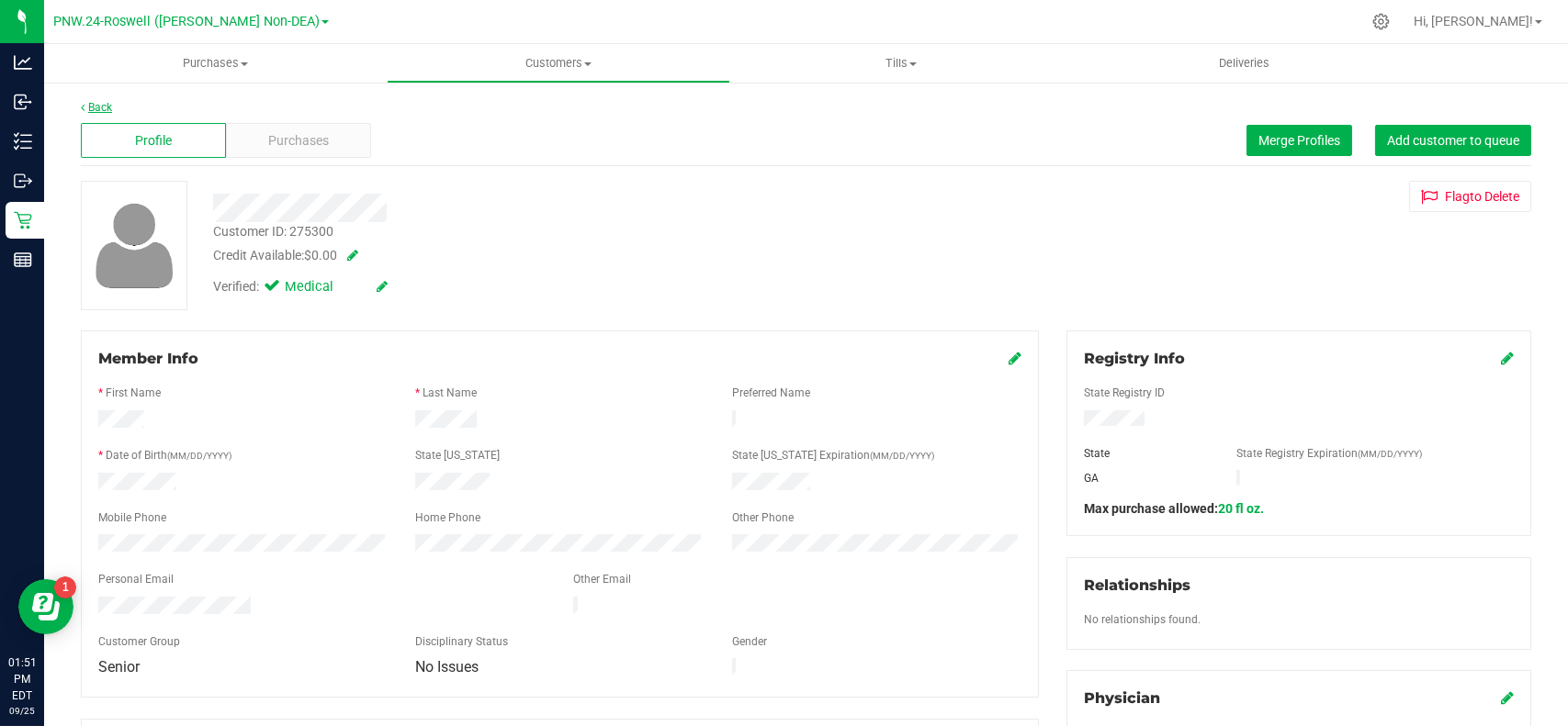
click at [95, 109] on link "Back" at bounding box center [97, 106] width 31 height 13
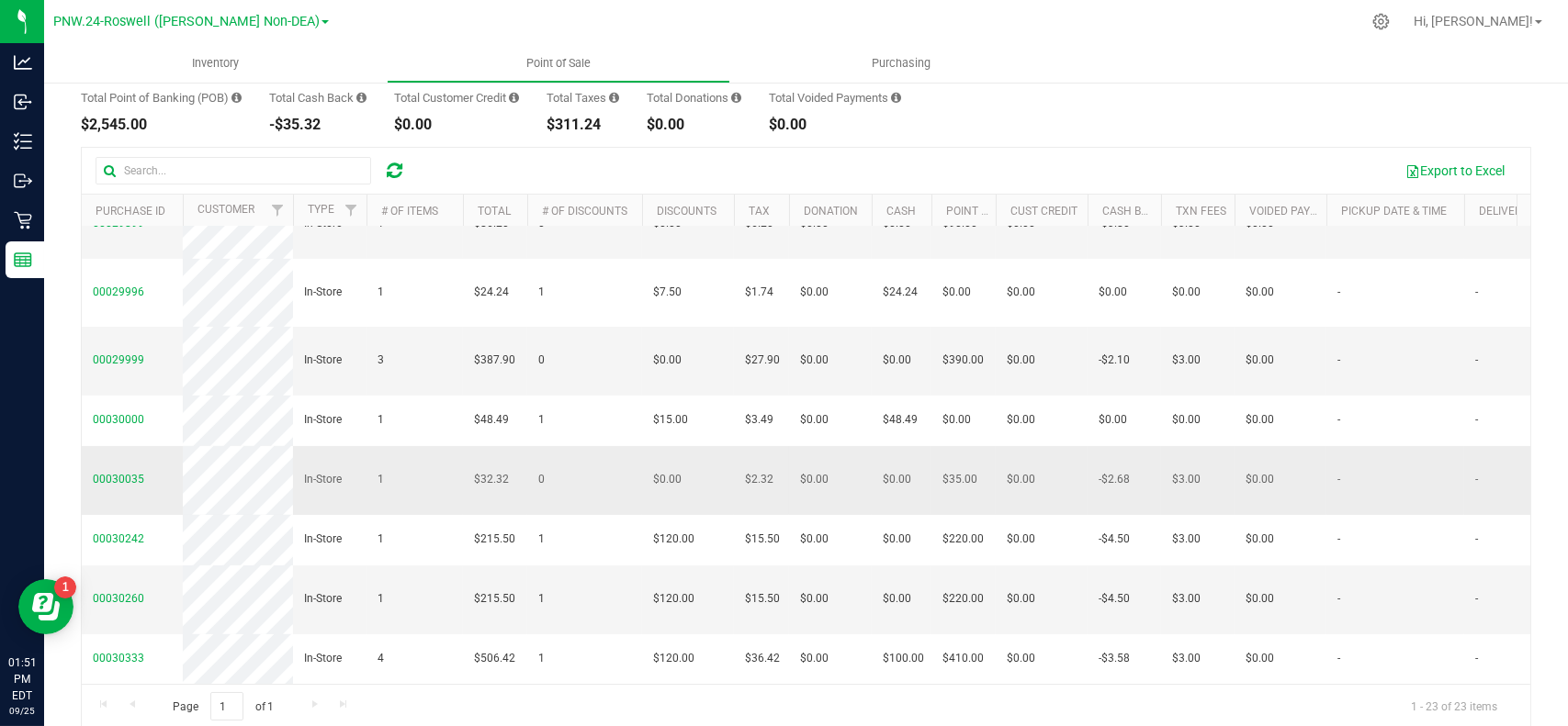
scroll to position [169, 0]
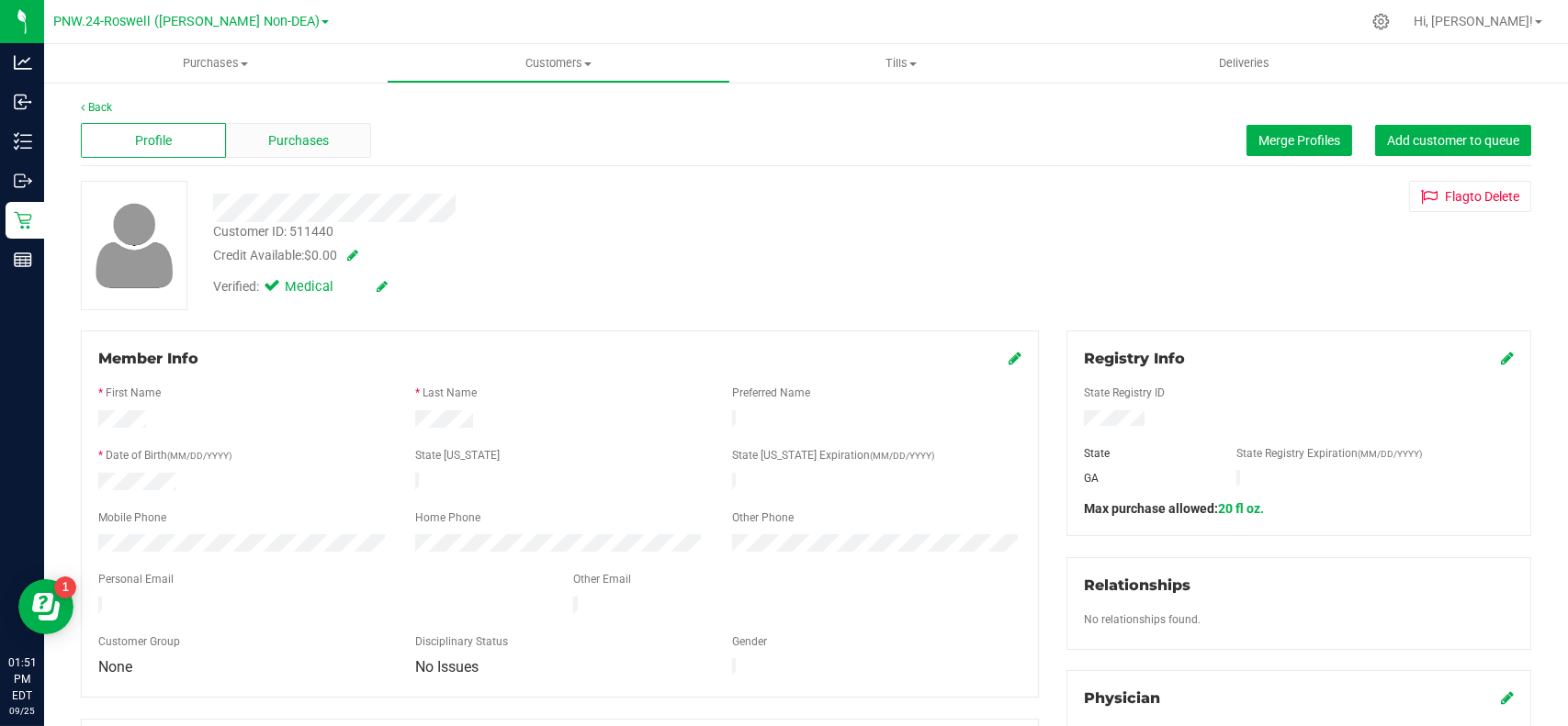
click at [270, 154] on div "Purchases" at bounding box center [299, 140] width 145 height 35
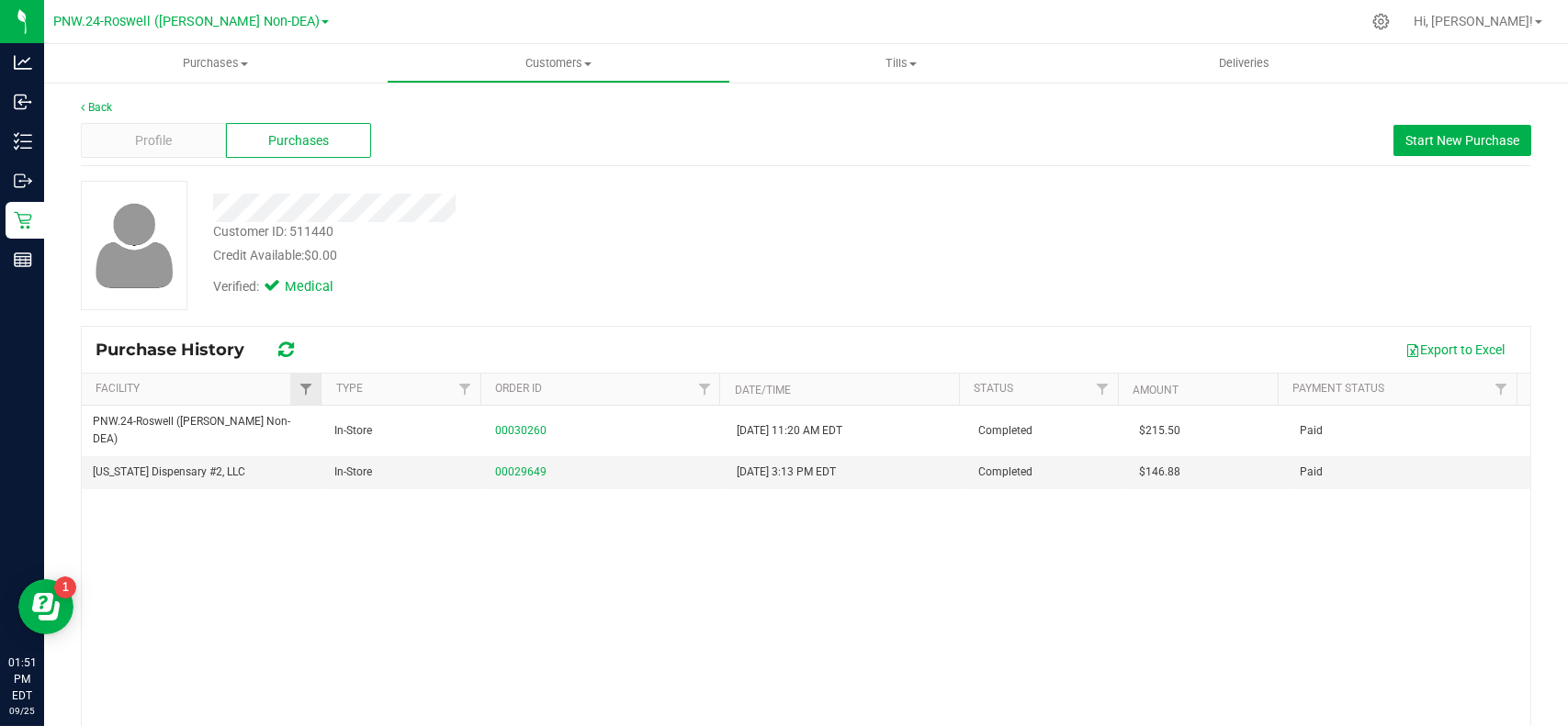
scroll to position [106, 0]
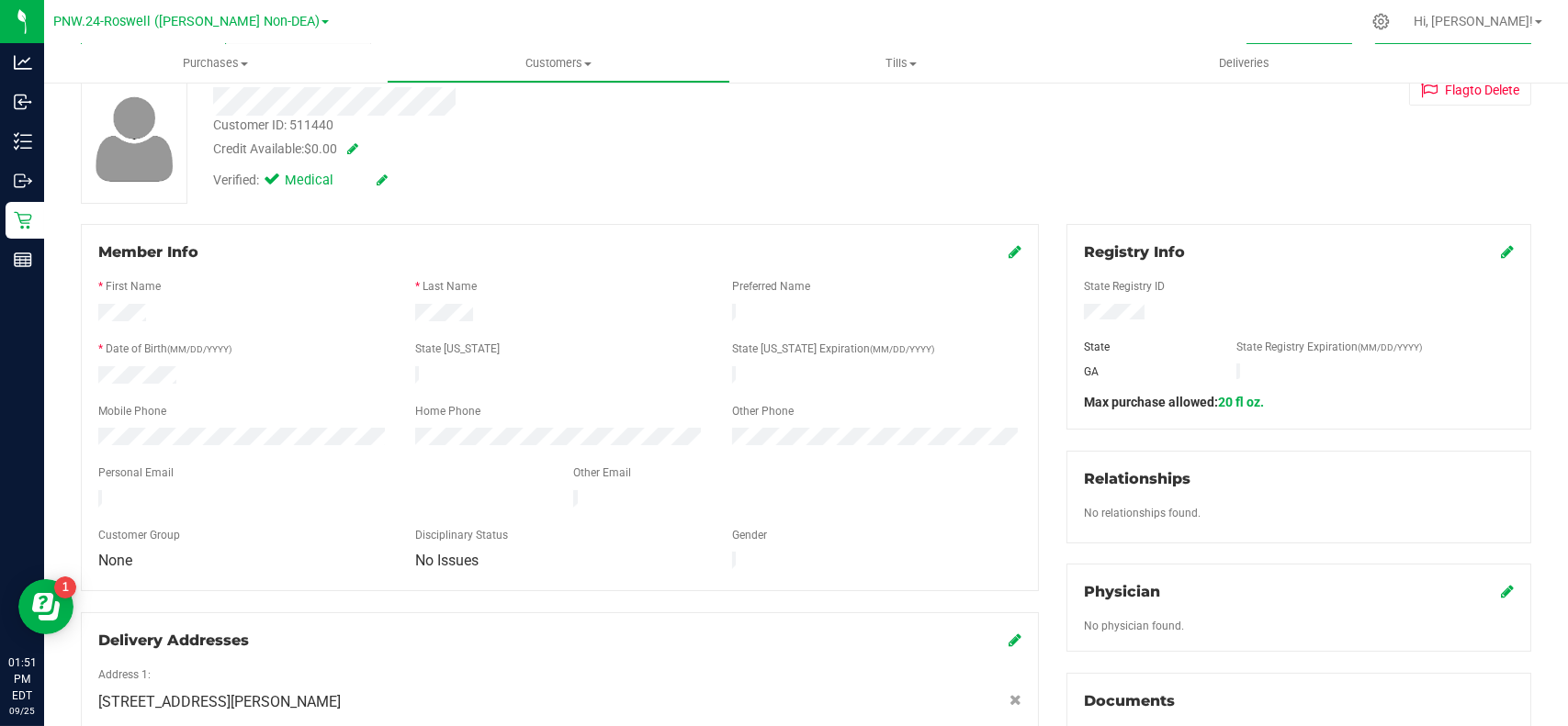
drag, startPoint x: 349, startPoint y: 613, endPoint x: 645, endPoint y: 156, distance: 544.5
click at [645, 156] on div "Credit Available: $0.00" at bounding box center [569, 149] width 712 height 19
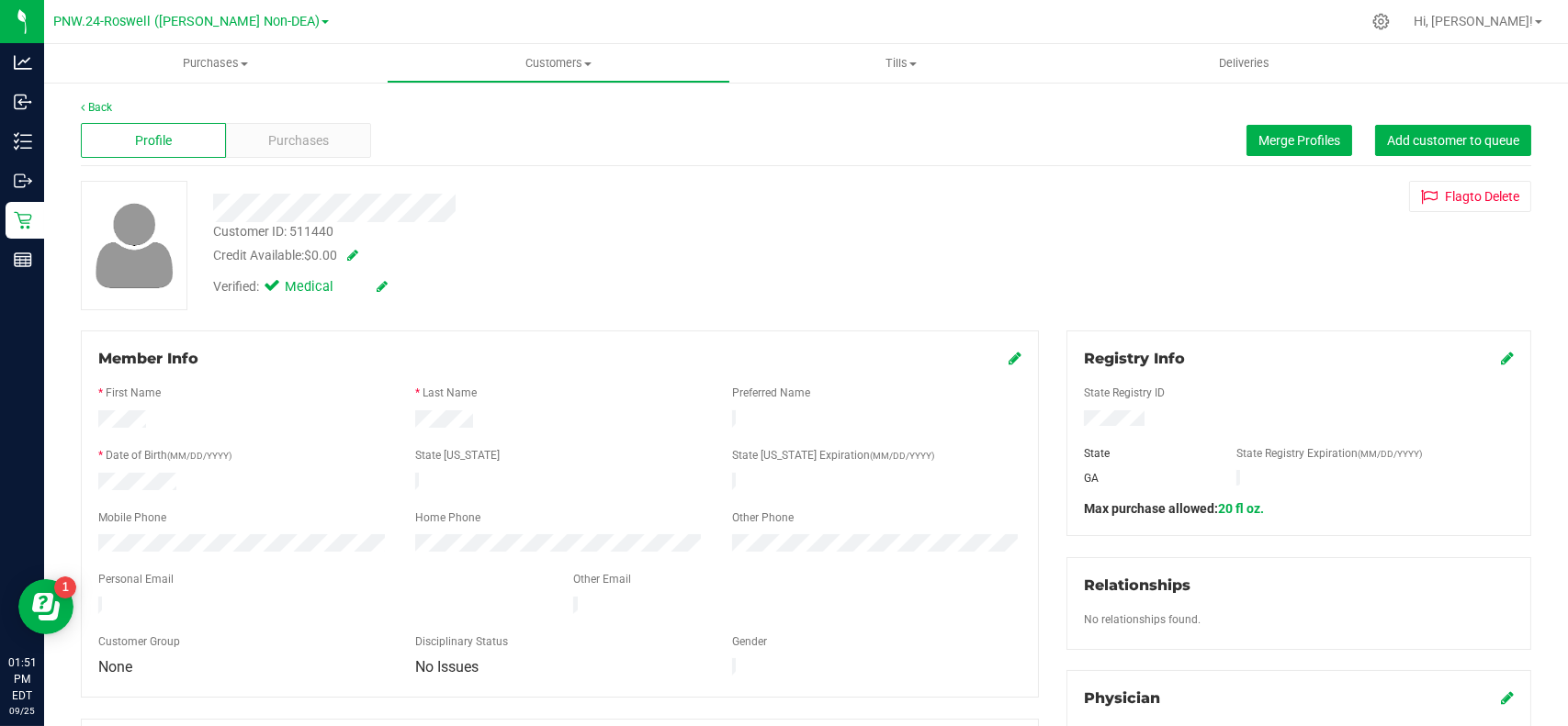
click at [114, 107] on div "Back" at bounding box center [807, 107] width 1451 height 16
click at [95, 103] on link "Back" at bounding box center [97, 106] width 31 height 13
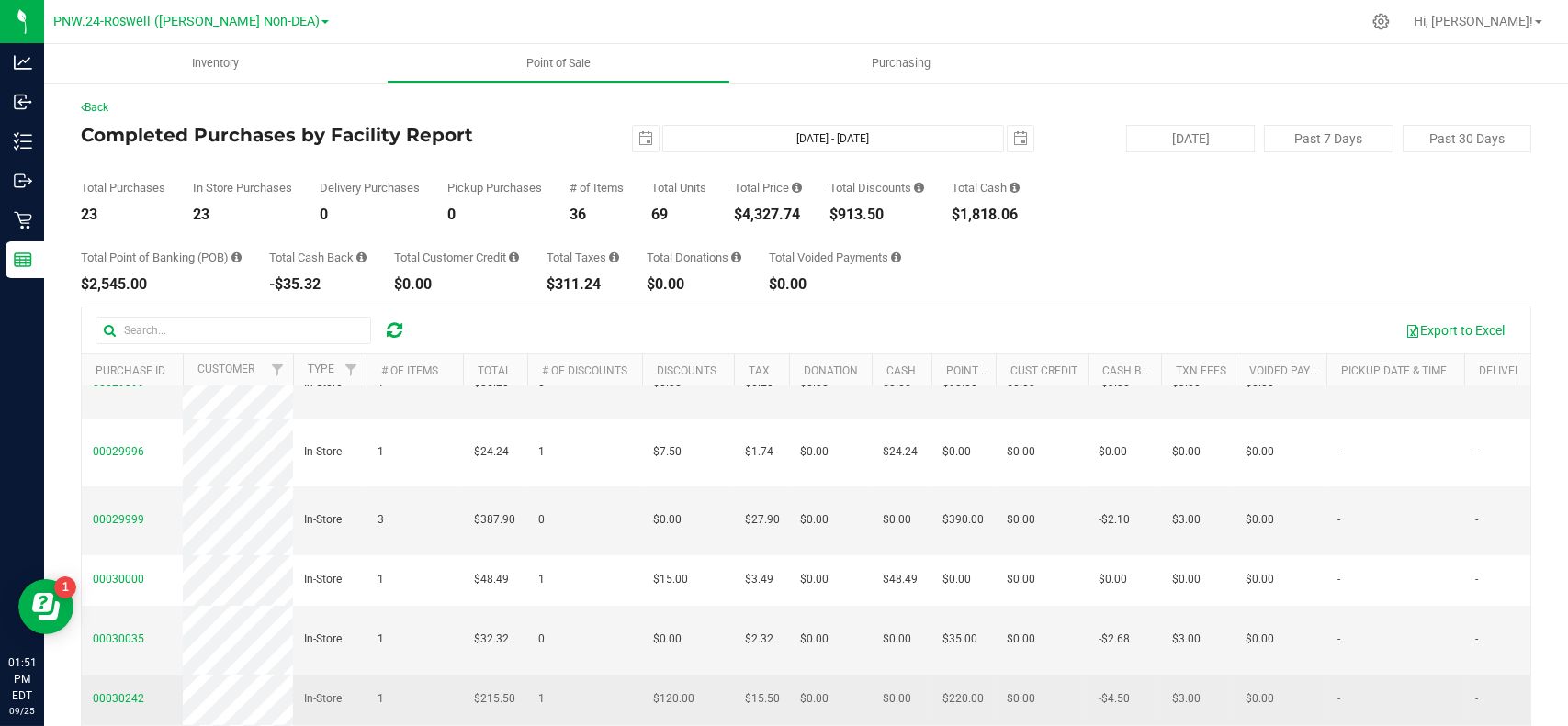
scroll to position [180, 0]
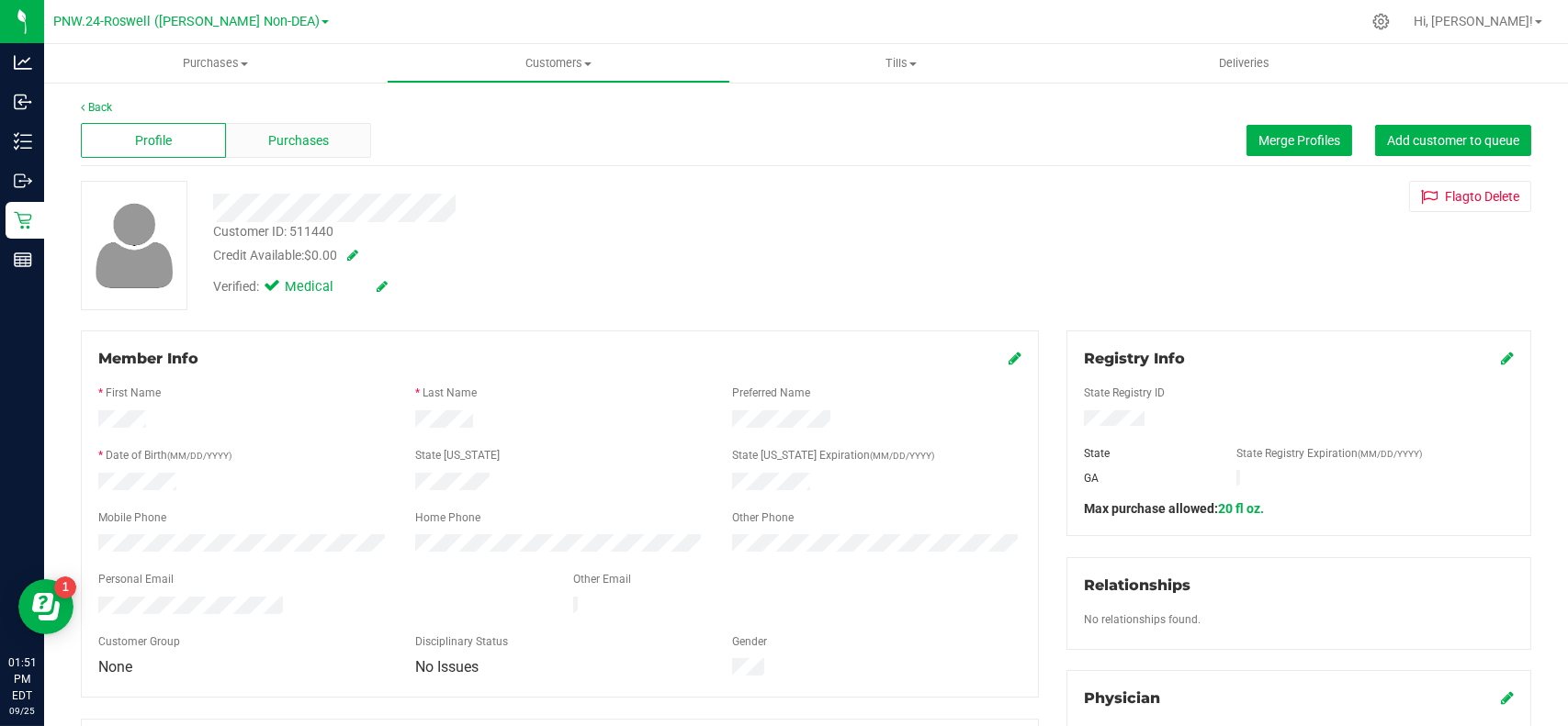
click at [308, 144] on span "Purchases" at bounding box center [298, 141] width 61 height 19
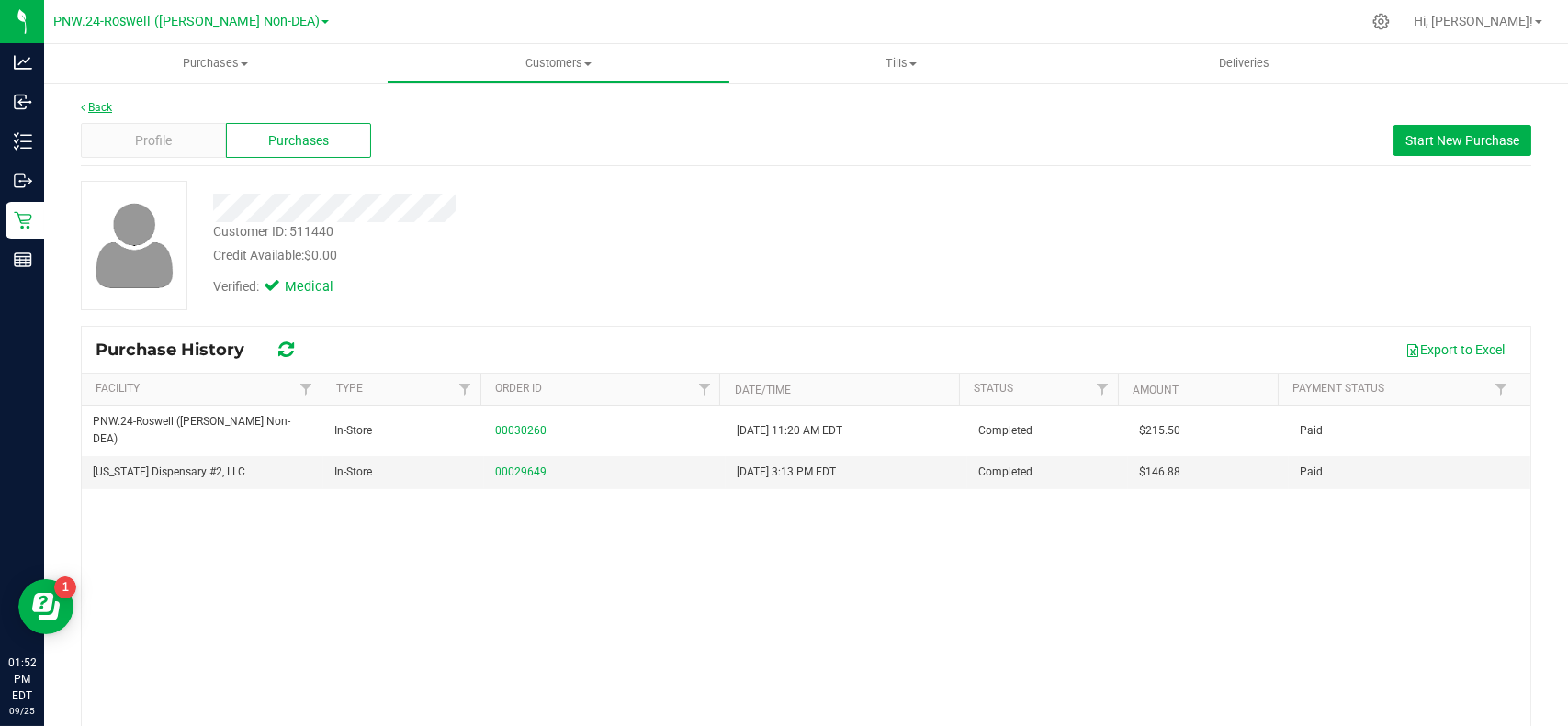
click at [91, 101] on link "Back" at bounding box center [97, 106] width 31 height 13
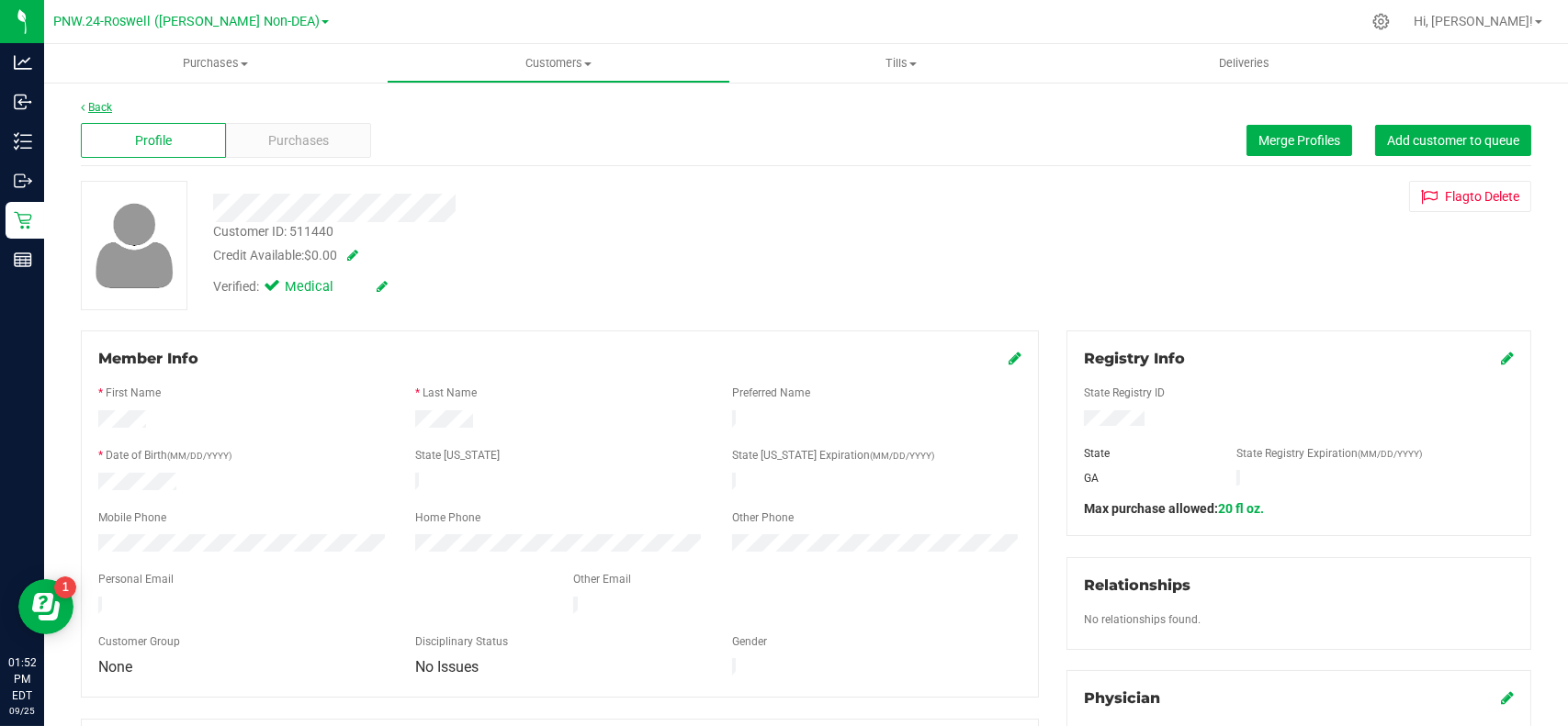
click at [92, 102] on link "Back" at bounding box center [97, 106] width 31 height 13
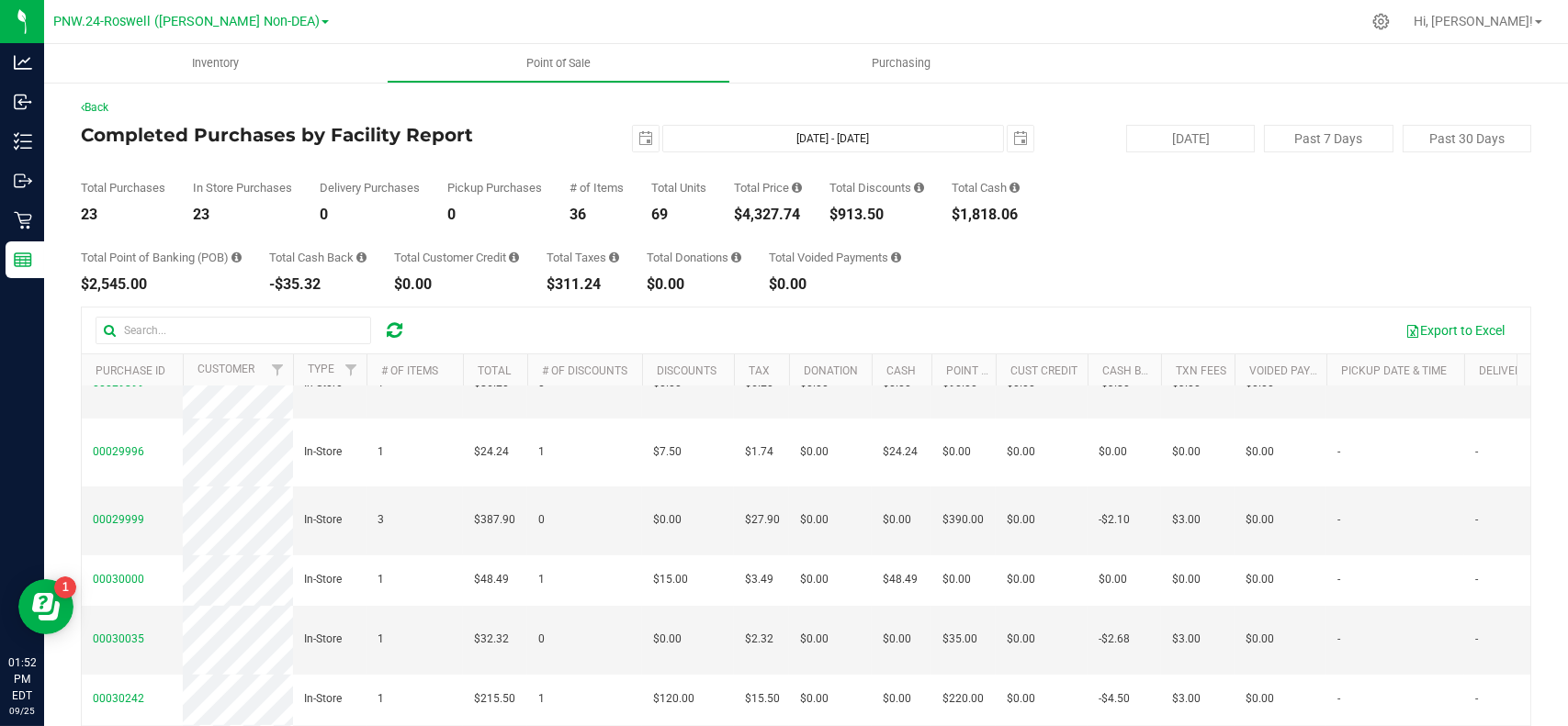
scroll to position [180, 0]
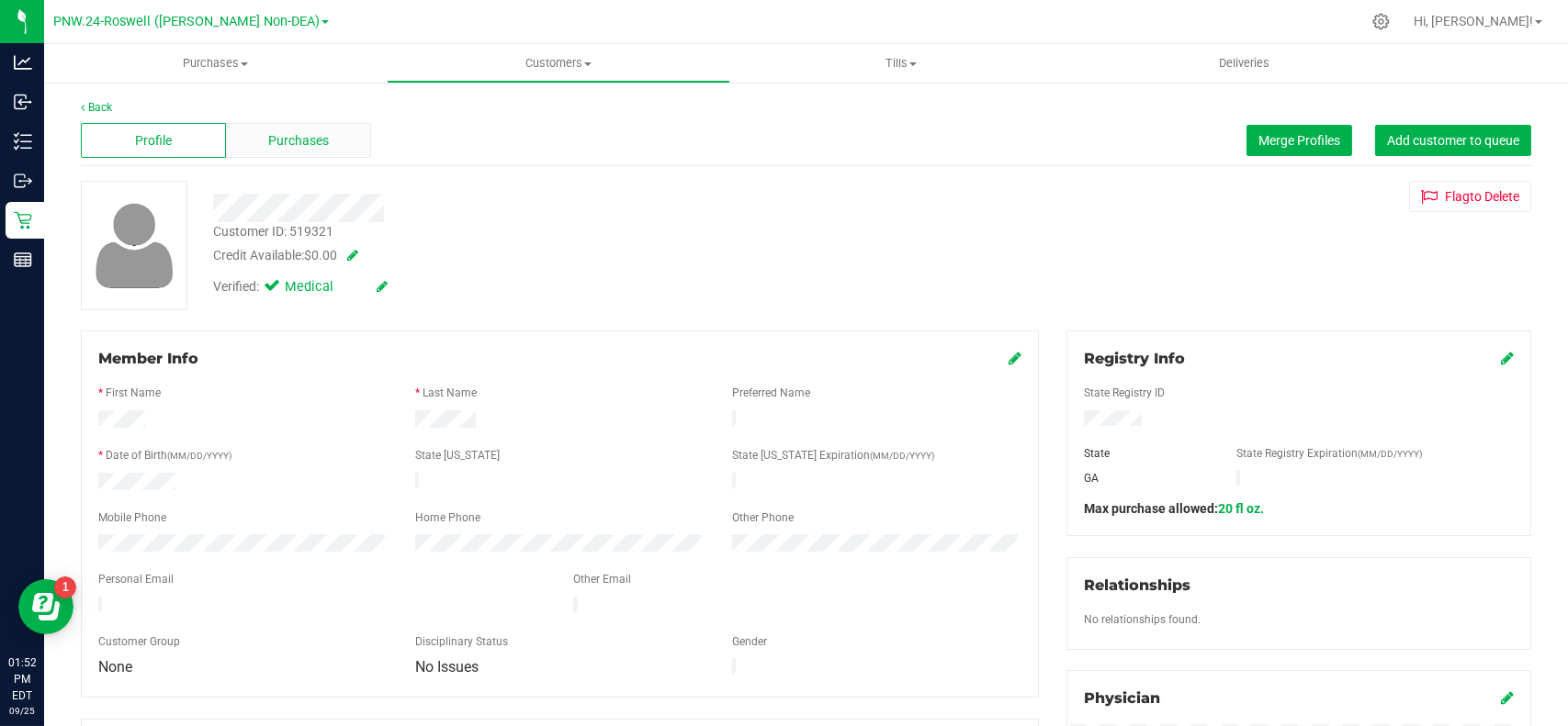
click at [276, 137] on span "Purchases" at bounding box center [298, 141] width 61 height 19
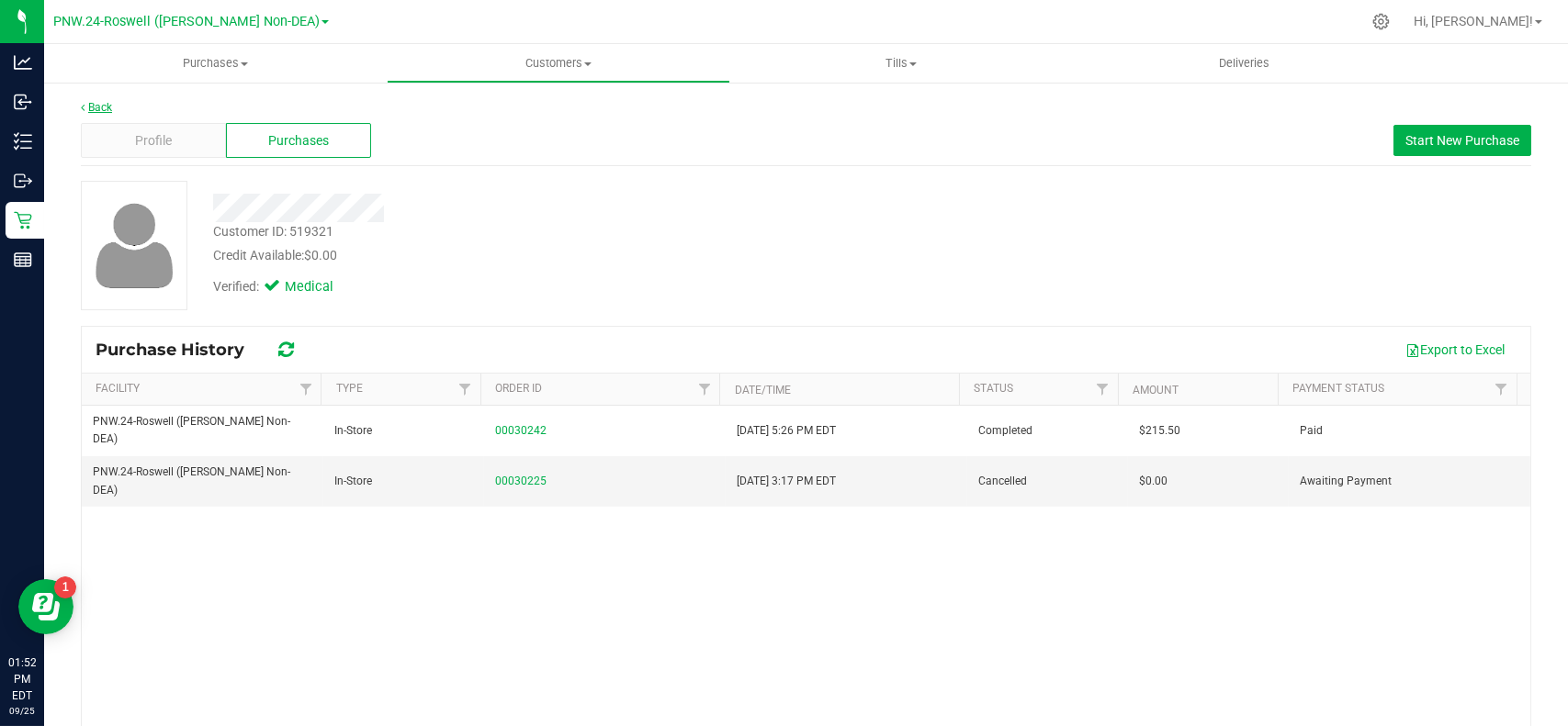
click at [106, 106] on link "Back" at bounding box center [97, 106] width 31 height 13
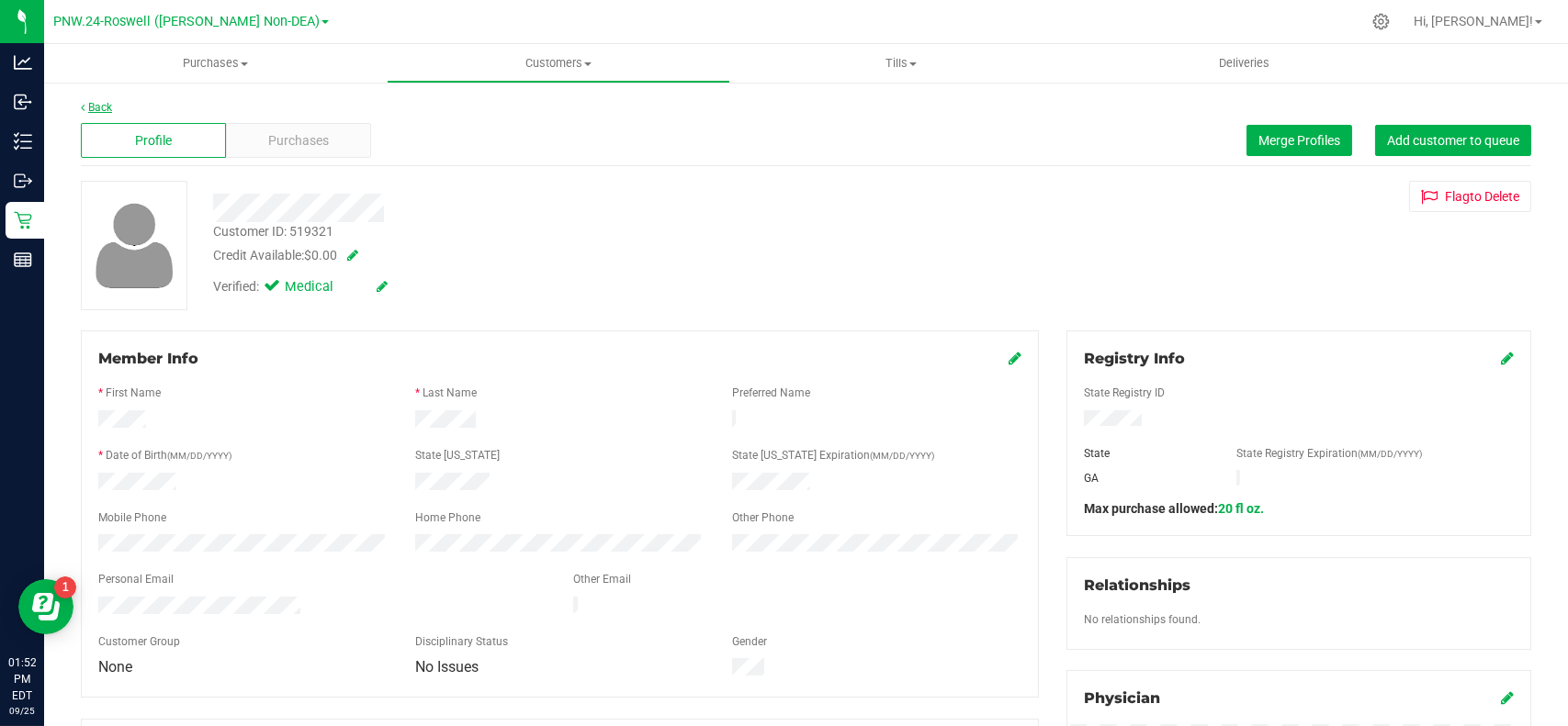
click at [101, 103] on link "Back" at bounding box center [97, 106] width 31 height 13
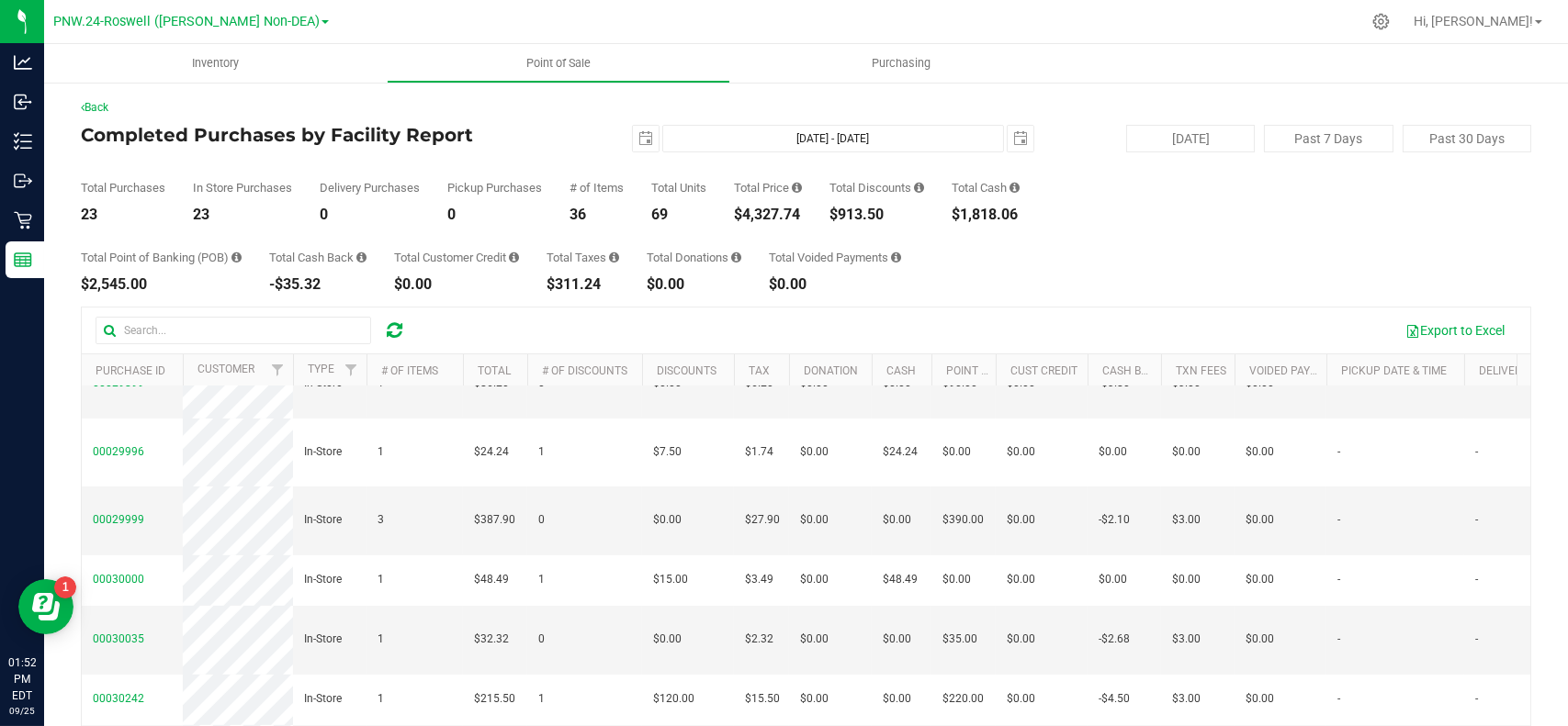
scroll to position [180, 0]
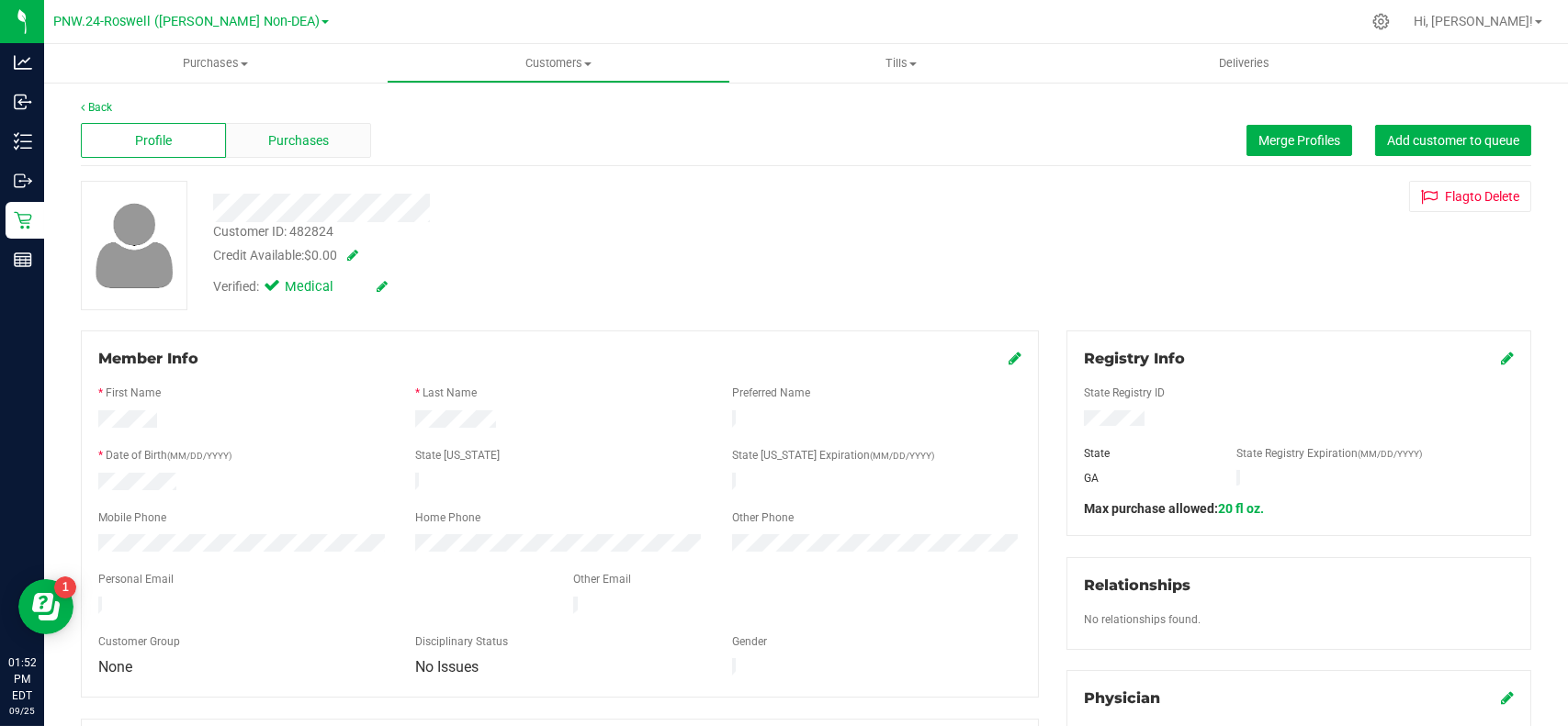
click at [284, 142] on span "Purchases" at bounding box center [298, 141] width 61 height 19
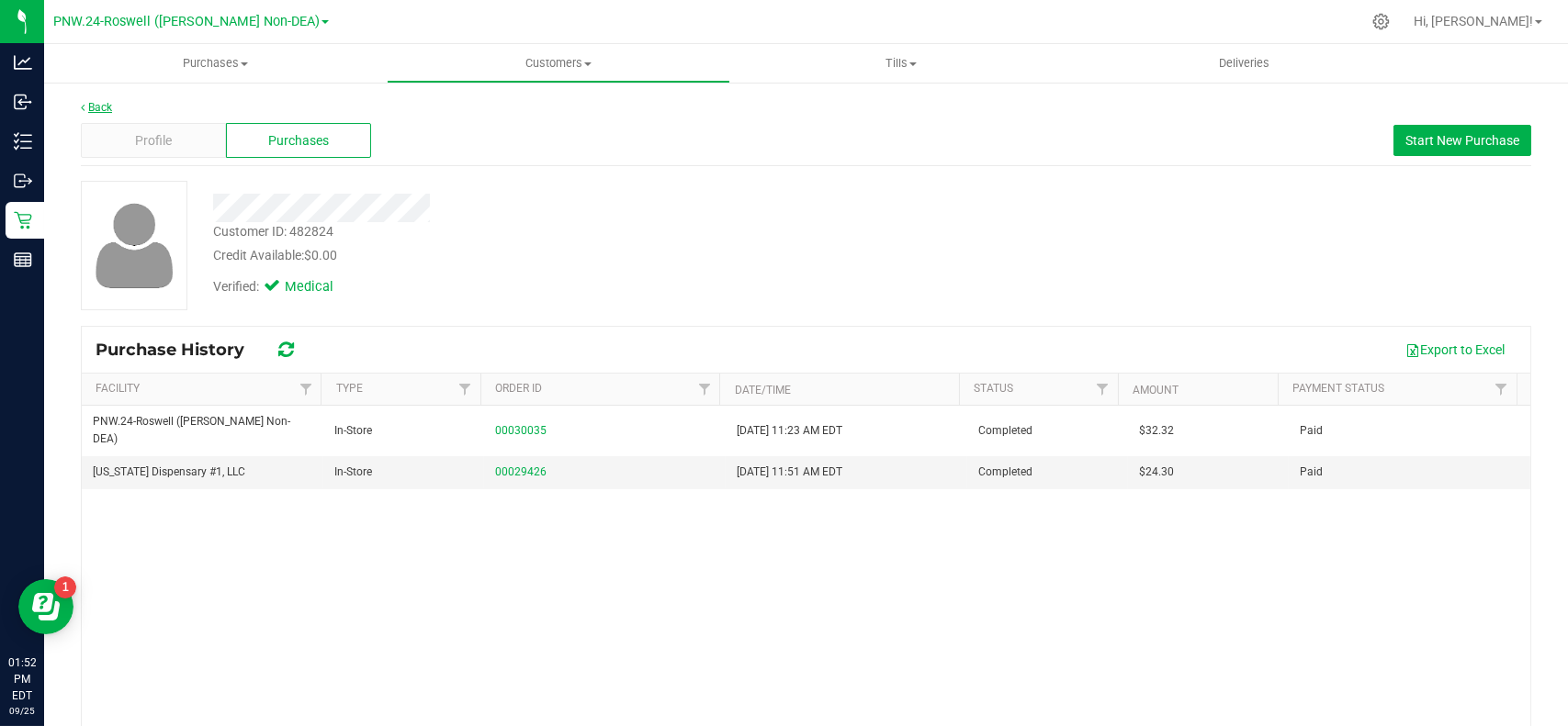
click at [101, 102] on link "Back" at bounding box center [97, 106] width 31 height 13
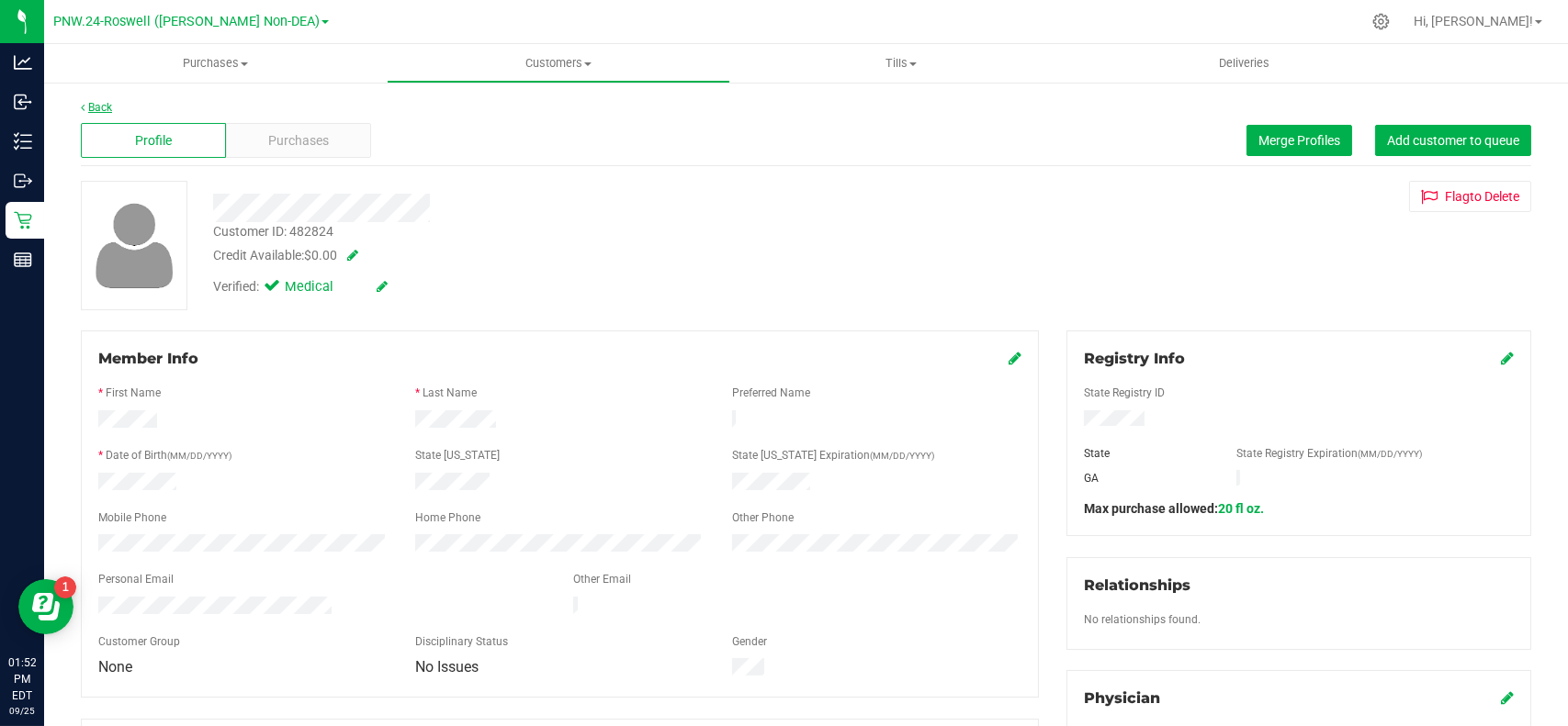
click at [104, 112] on link "Back" at bounding box center [97, 106] width 31 height 13
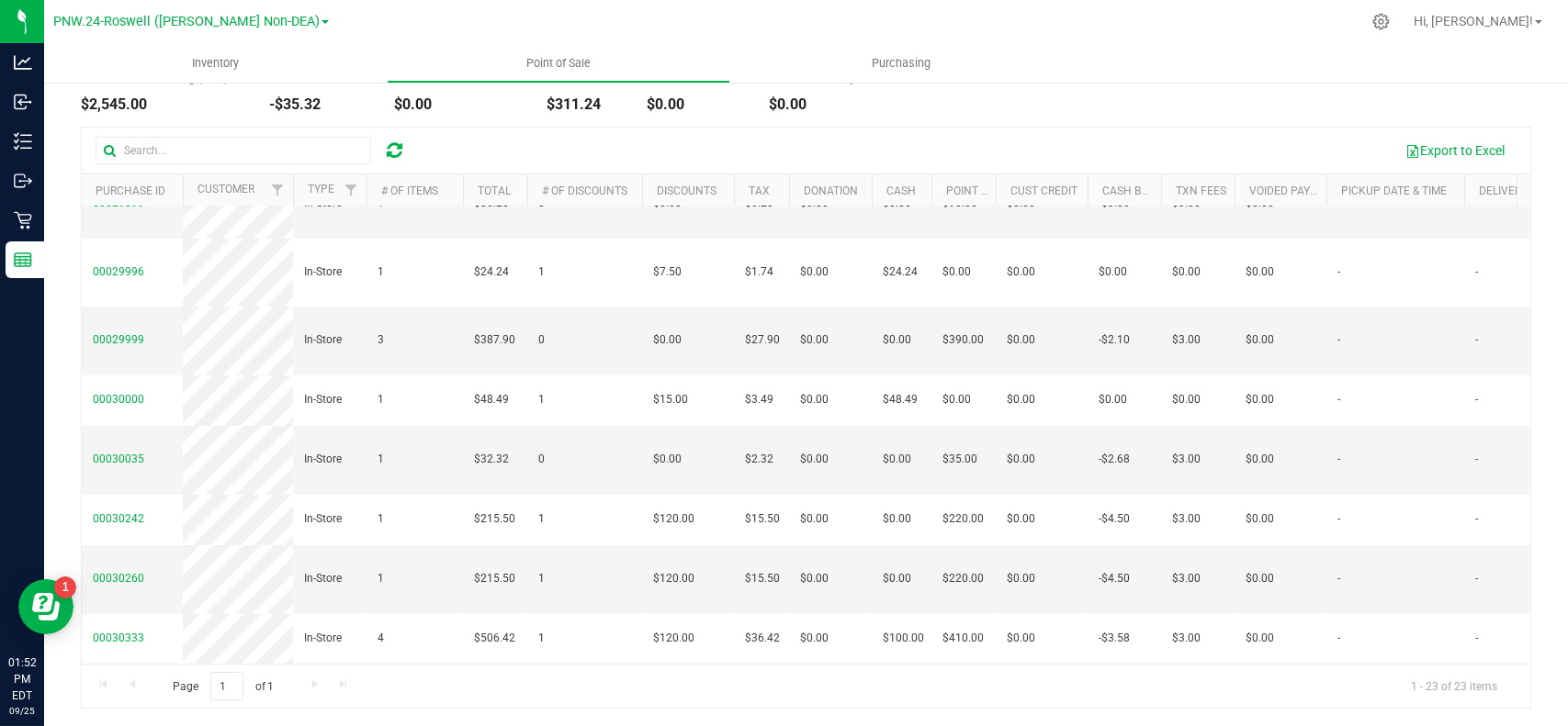
scroll to position [1127, 0]
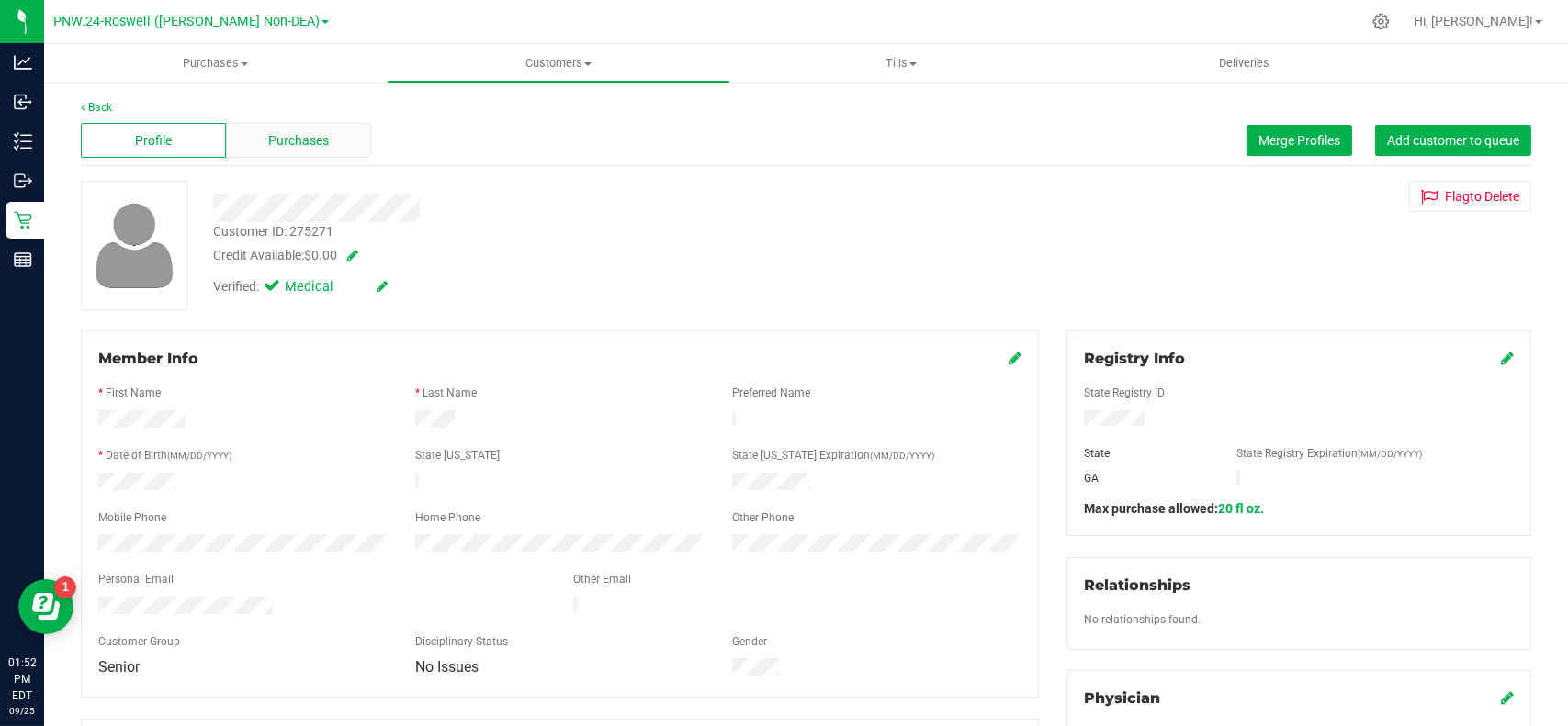
click at [268, 141] on span "Purchases" at bounding box center [298, 141] width 61 height 19
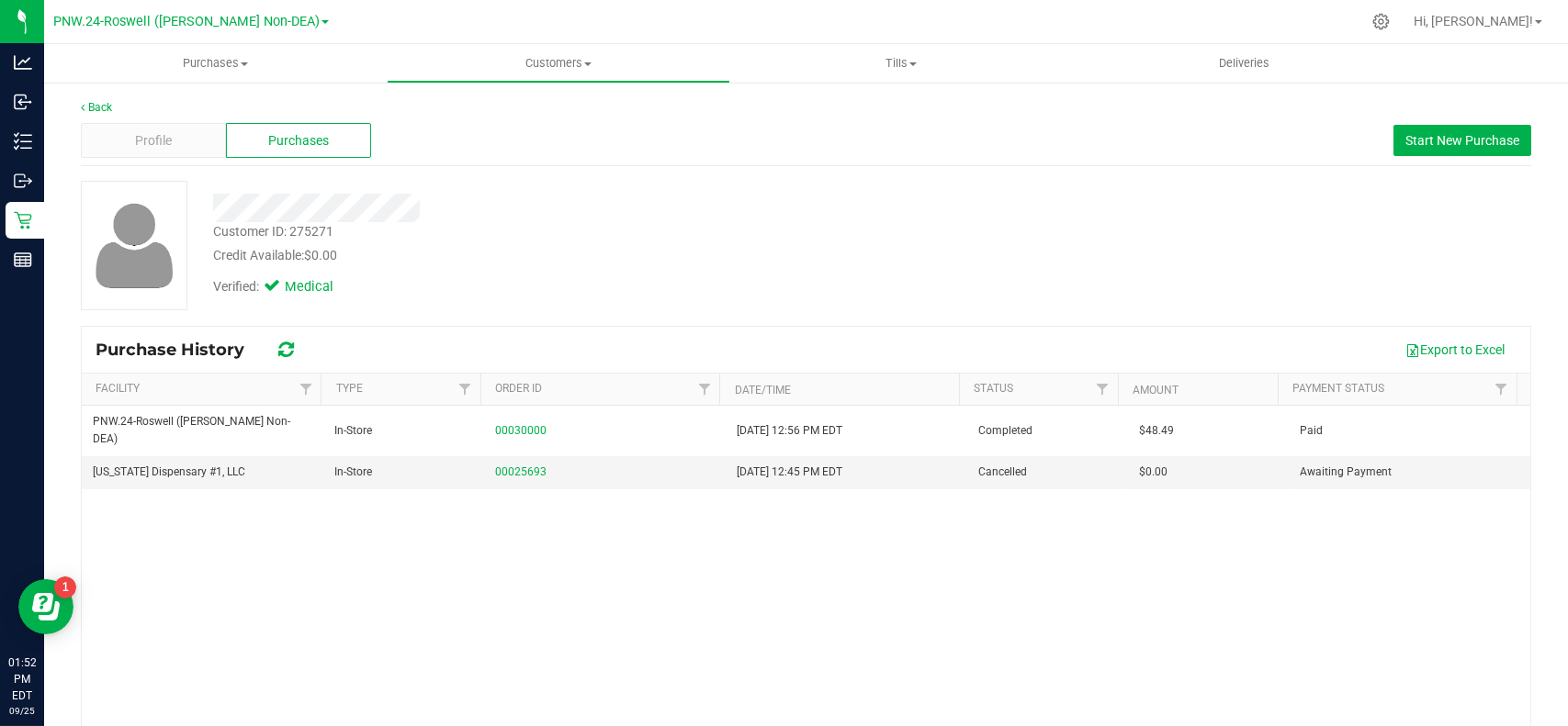
drag, startPoint x: 242, startPoint y: 488, endPoint x: 104, endPoint y: 98, distance: 413.7
click at [104, 98] on div "Back Profile Purchases Start New Purchase Customer ID: 275271 Credit Available:…" at bounding box center [807, 459] width 1524 height 756
click at [104, 99] on div "Back Profile Purchases Start New Purchase Customer ID: 275271 Credit Available:…" at bounding box center [807, 459] width 1524 height 756
click at [102, 104] on link "Back" at bounding box center [97, 106] width 31 height 13
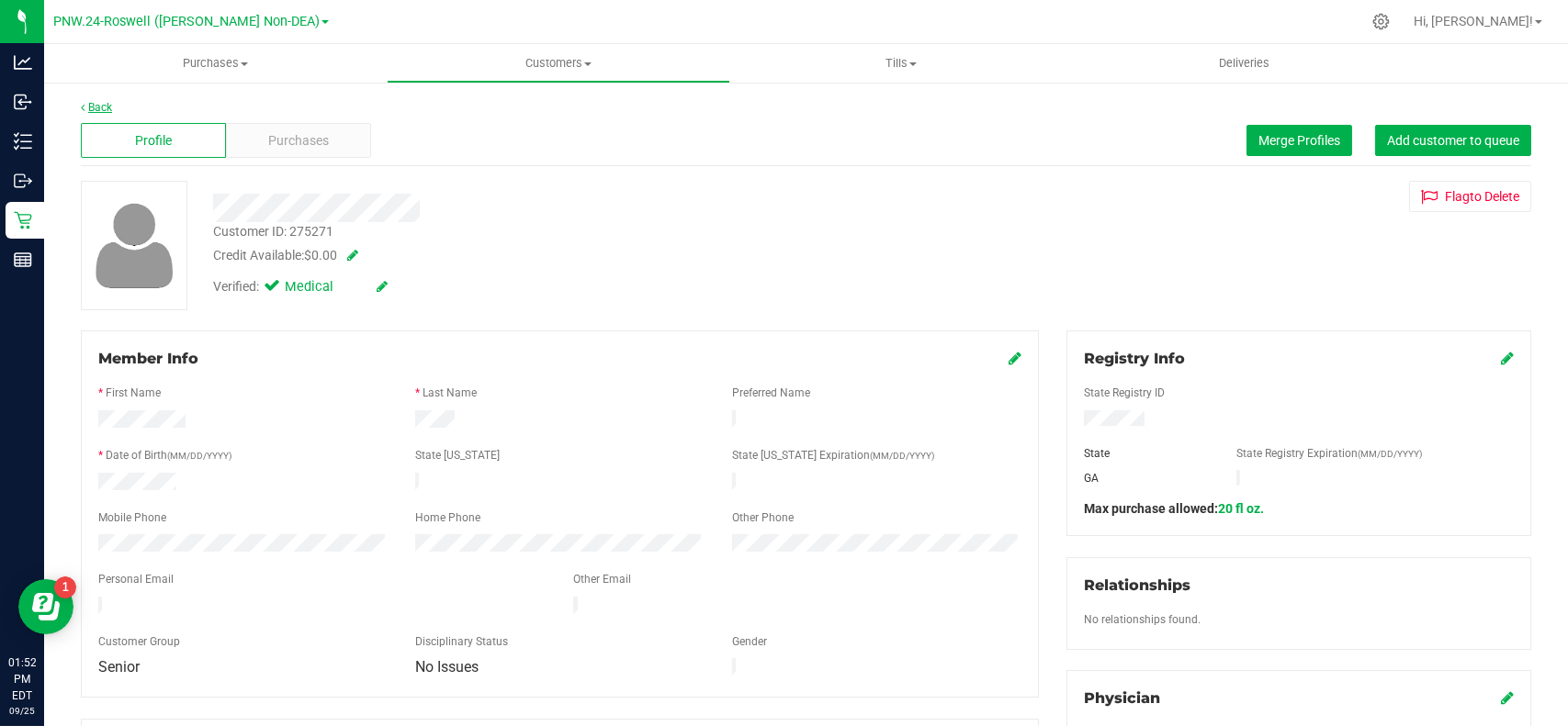
click at [99, 108] on link "Back" at bounding box center [97, 106] width 31 height 13
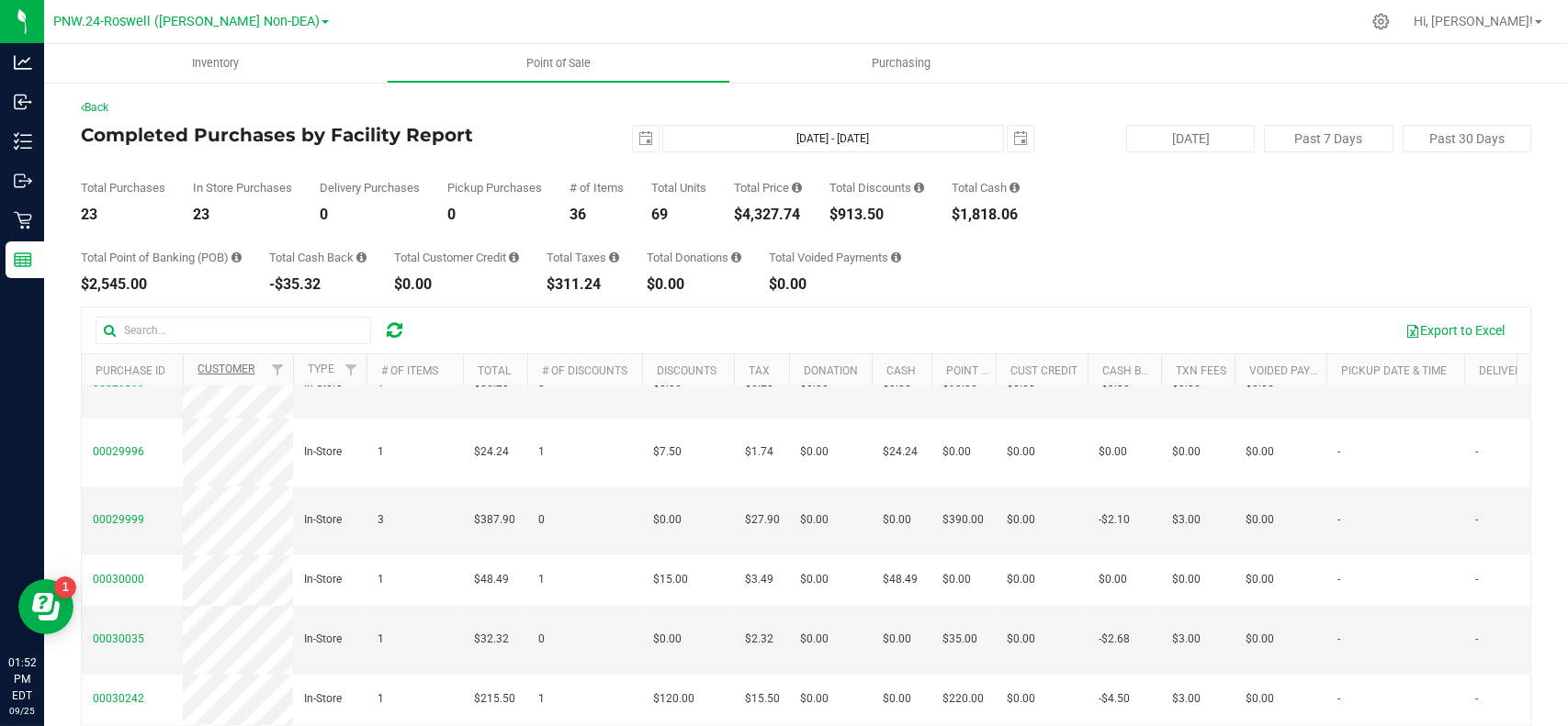
scroll to position [1127, 0]
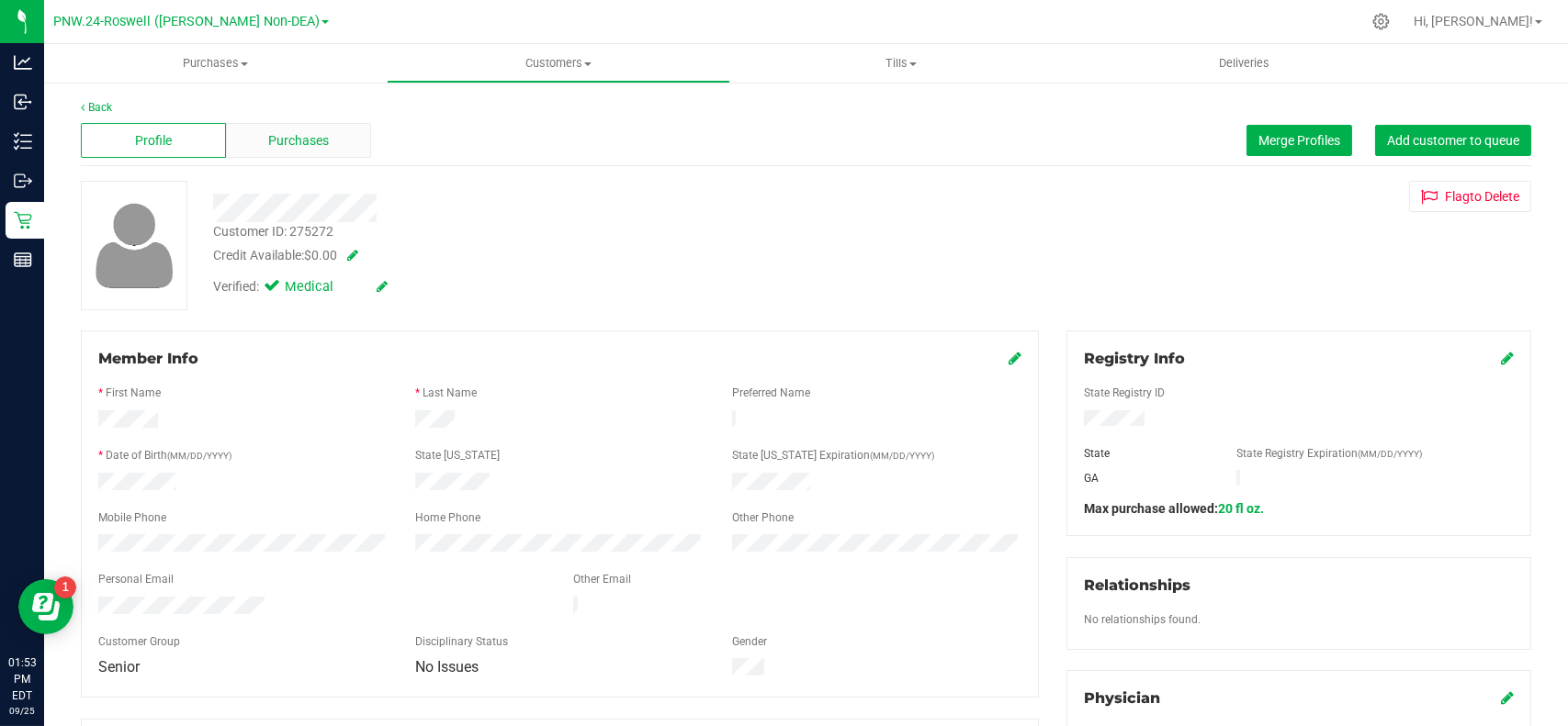
click at [291, 143] on span "Purchases" at bounding box center [298, 141] width 61 height 19
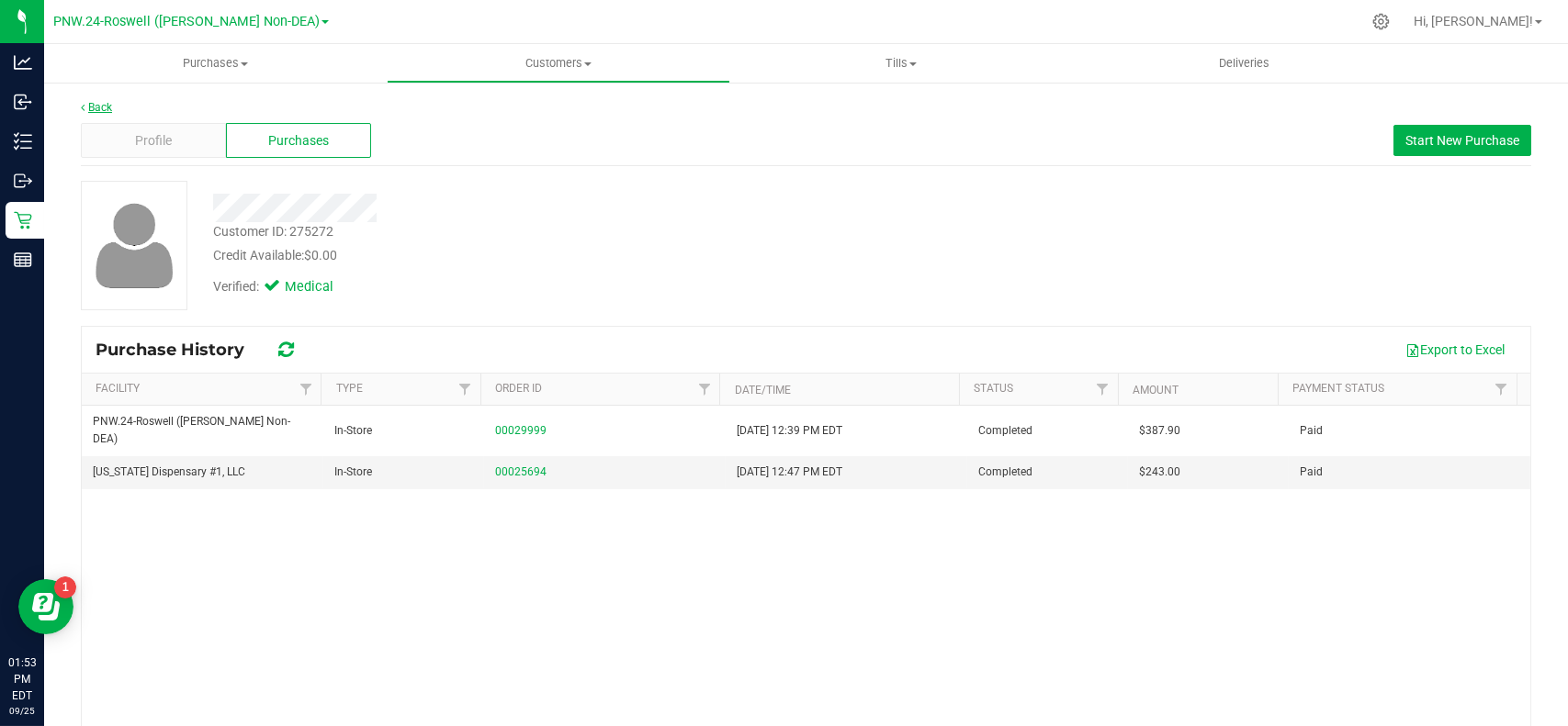
click at [84, 101] on link "Back" at bounding box center [97, 106] width 31 height 13
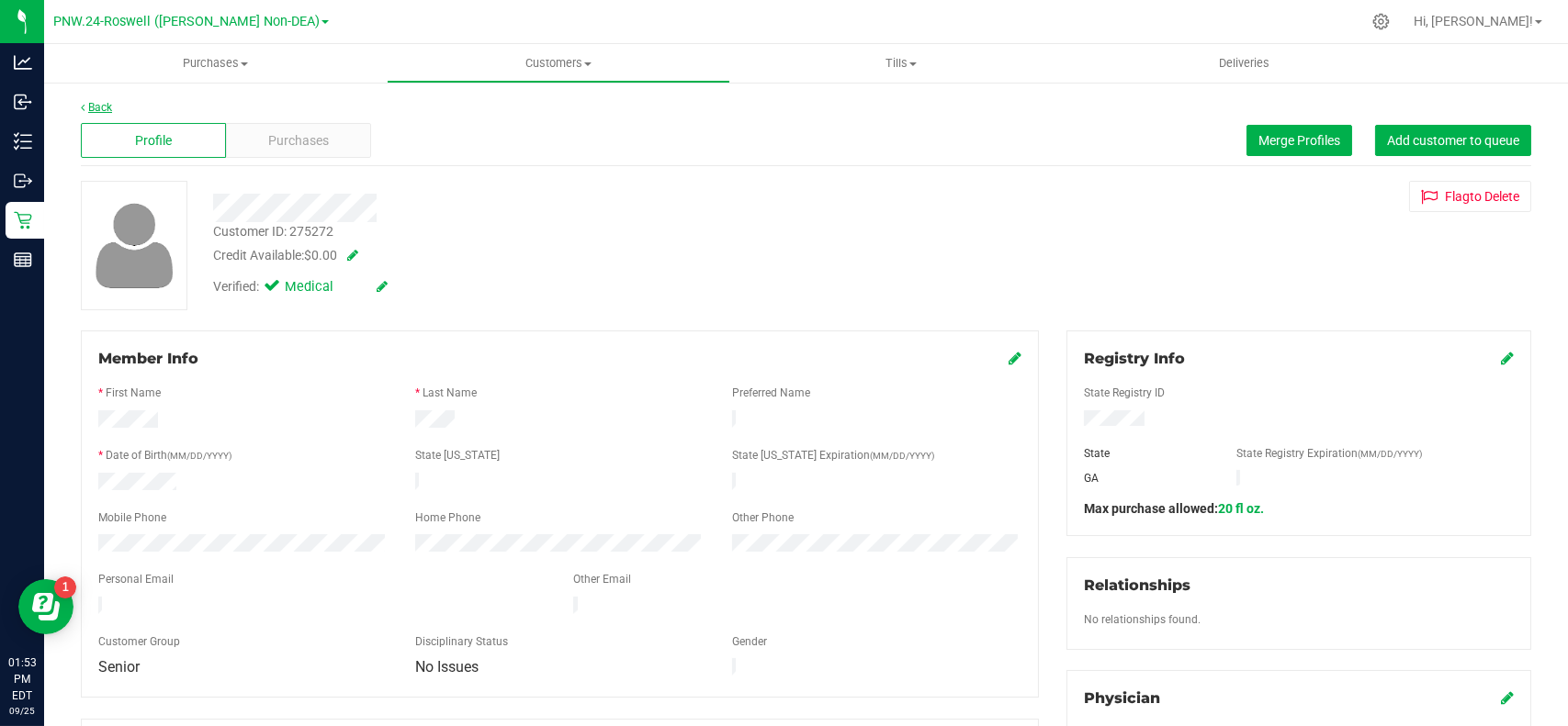
click at [105, 102] on link "Back" at bounding box center [97, 106] width 31 height 13
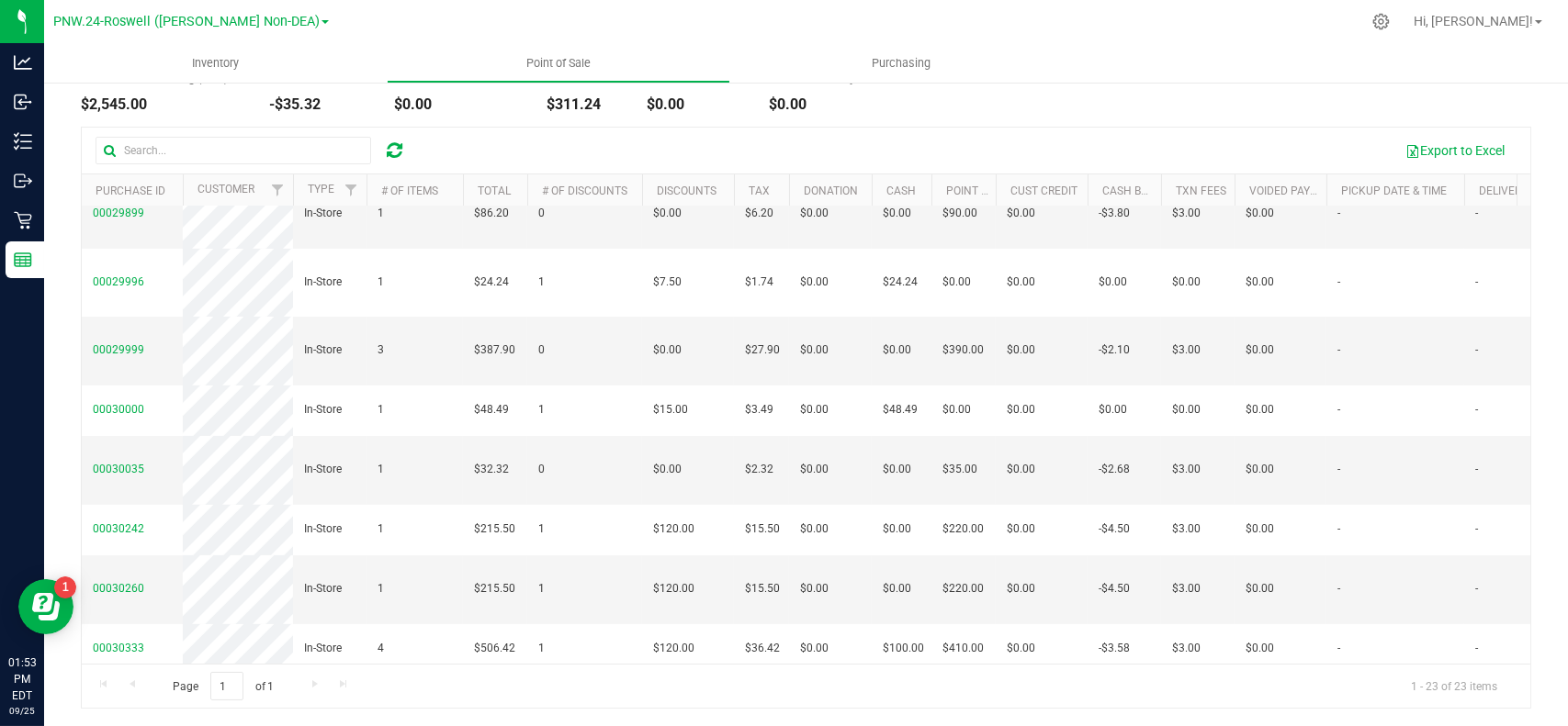
scroll to position [921, 0]
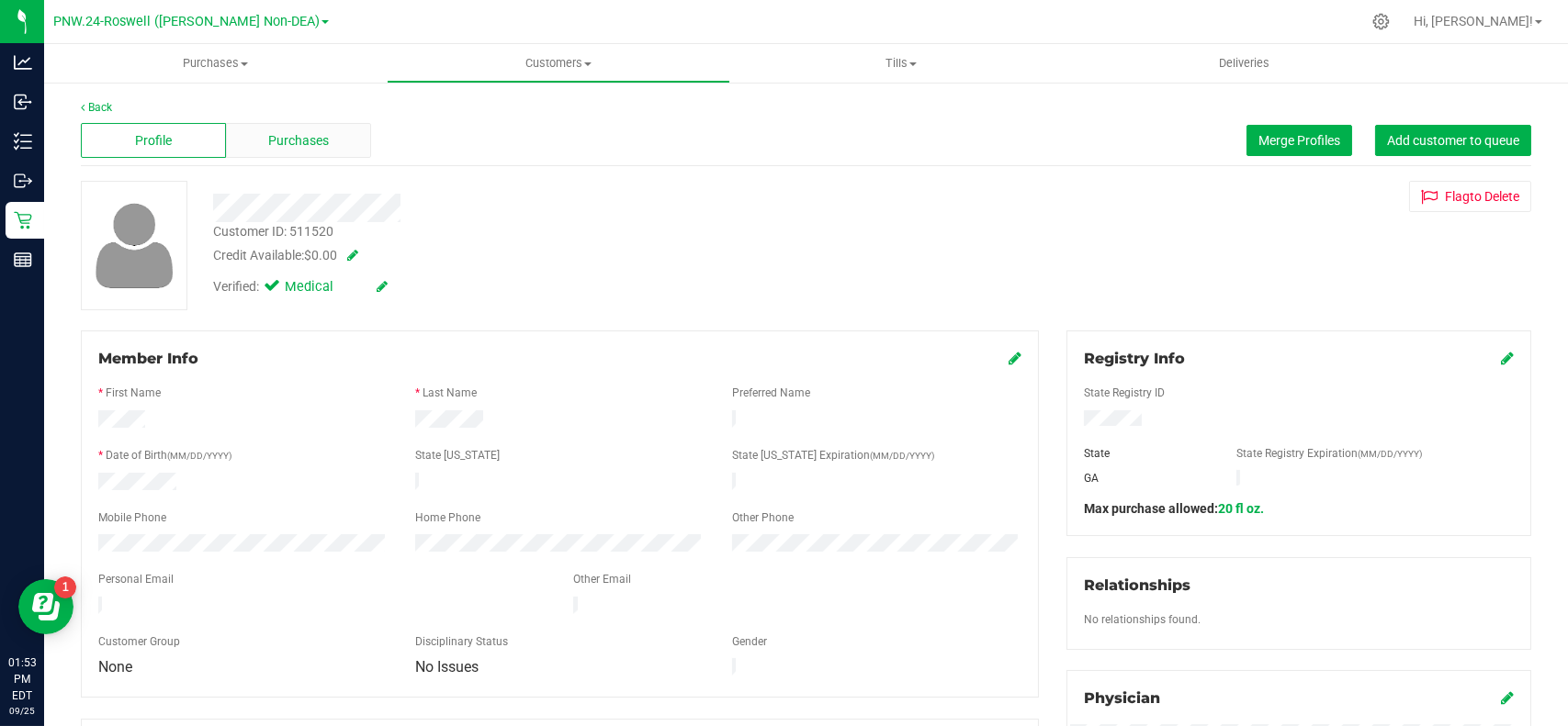
click at [281, 133] on span "Purchases" at bounding box center [298, 141] width 61 height 19
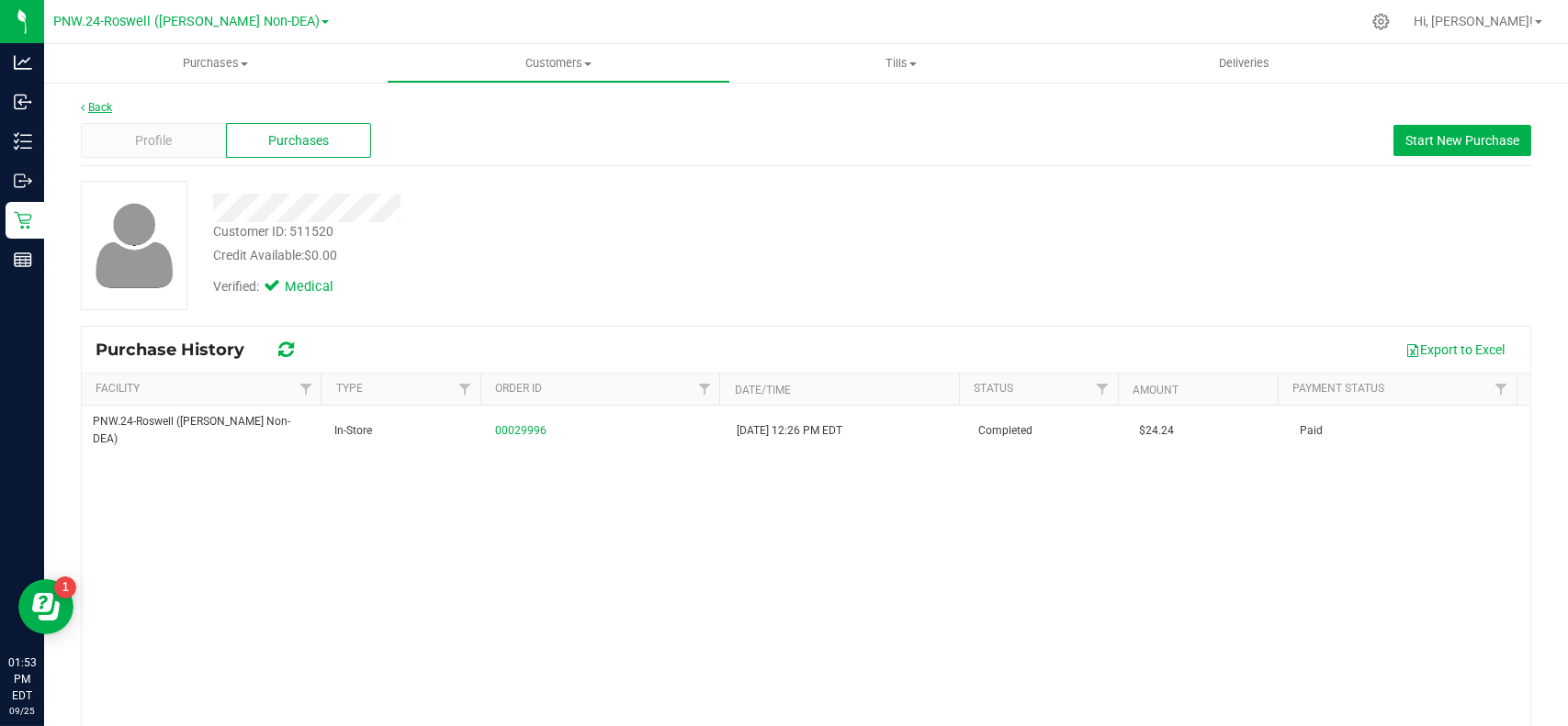
click at [91, 107] on link "Back" at bounding box center [97, 106] width 31 height 13
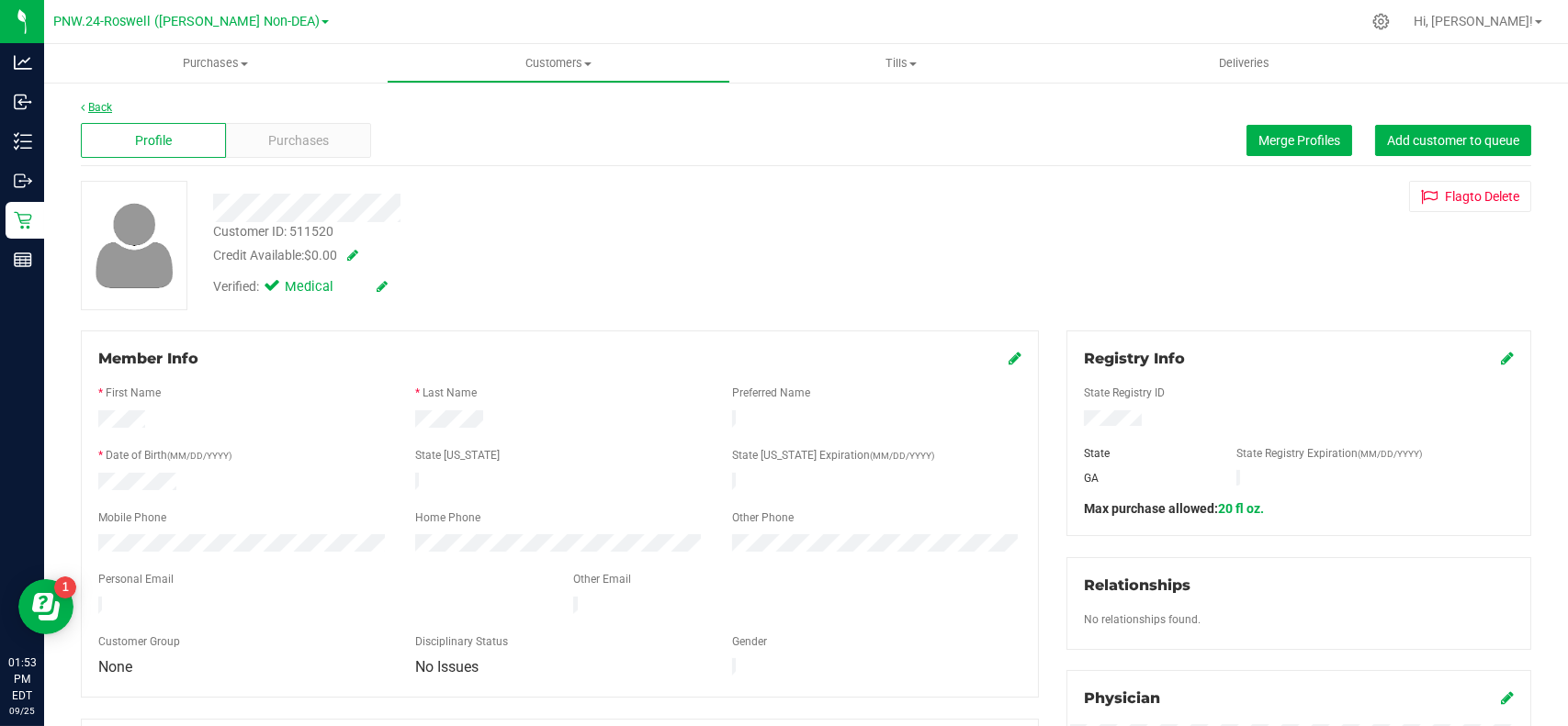
click at [102, 106] on link "Back" at bounding box center [97, 106] width 31 height 13
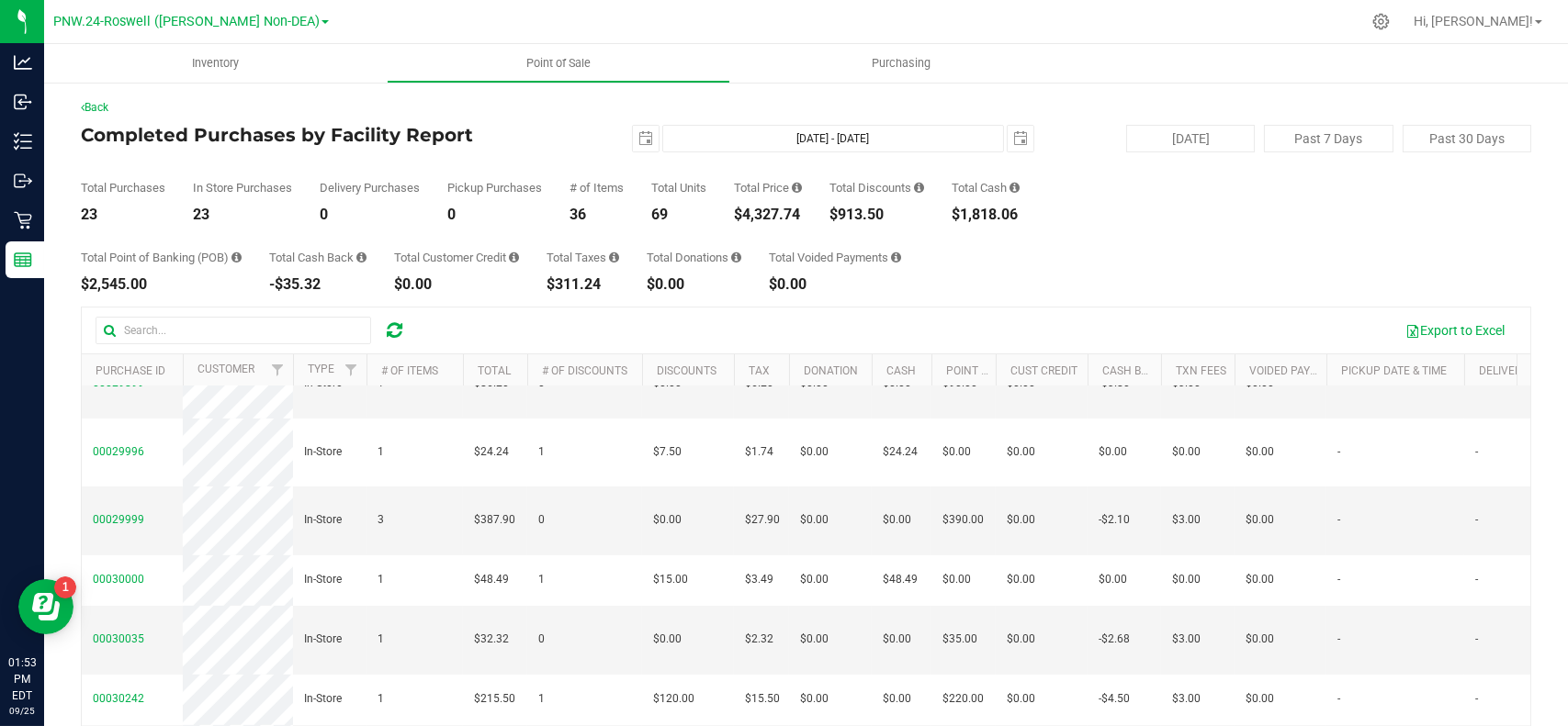
scroll to position [1054, 0]
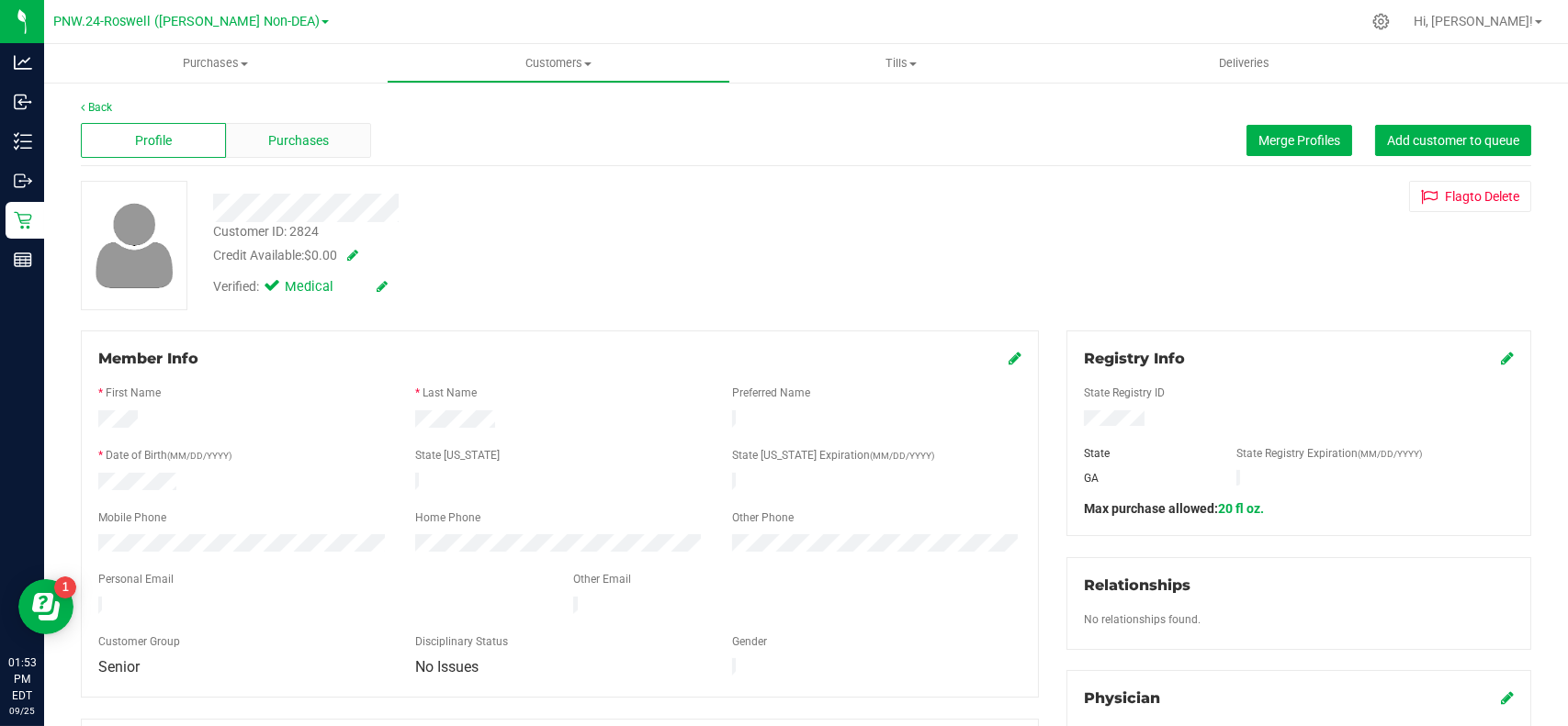
click at [299, 143] on span "Purchases" at bounding box center [298, 141] width 61 height 19
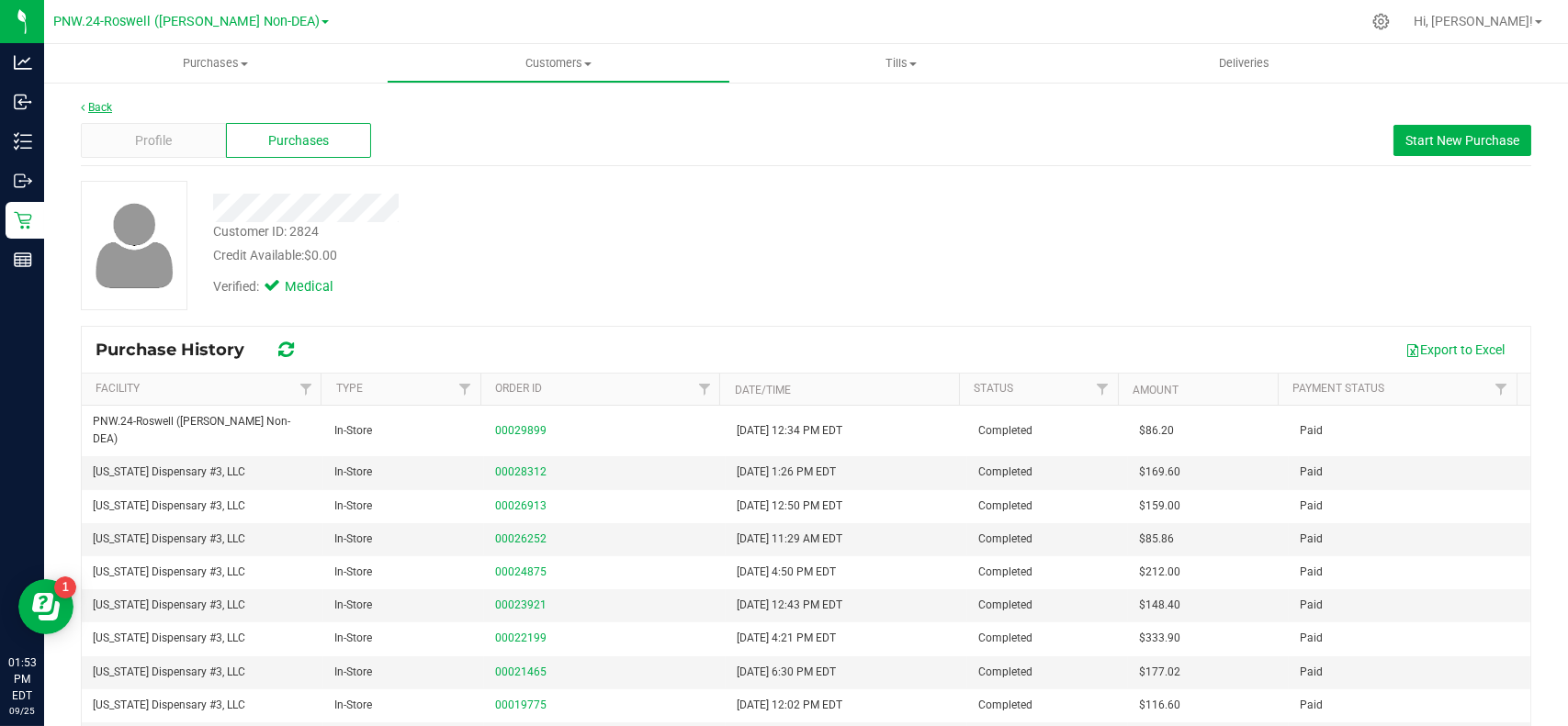
click at [95, 108] on link "Back" at bounding box center [97, 106] width 31 height 13
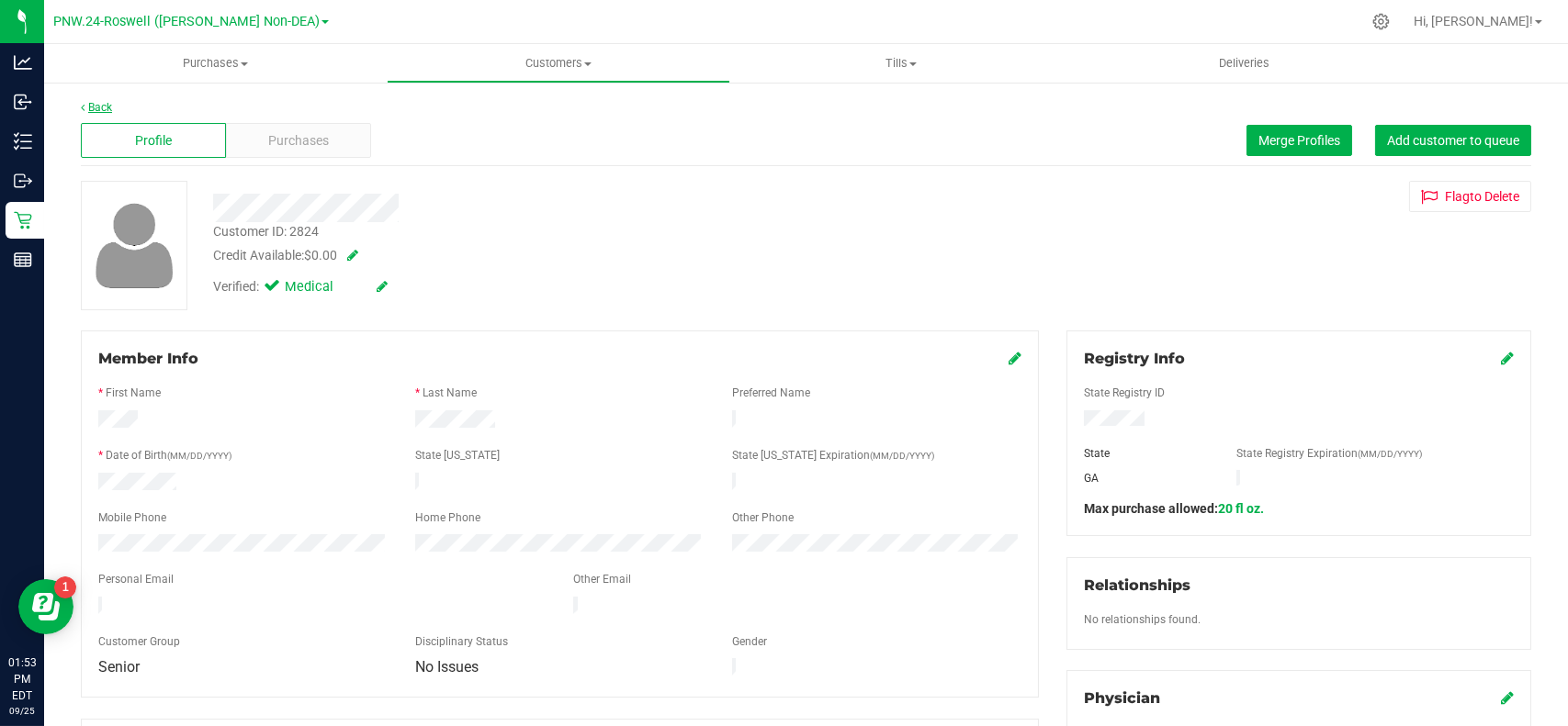
click at [100, 101] on link "Back" at bounding box center [97, 106] width 31 height 13
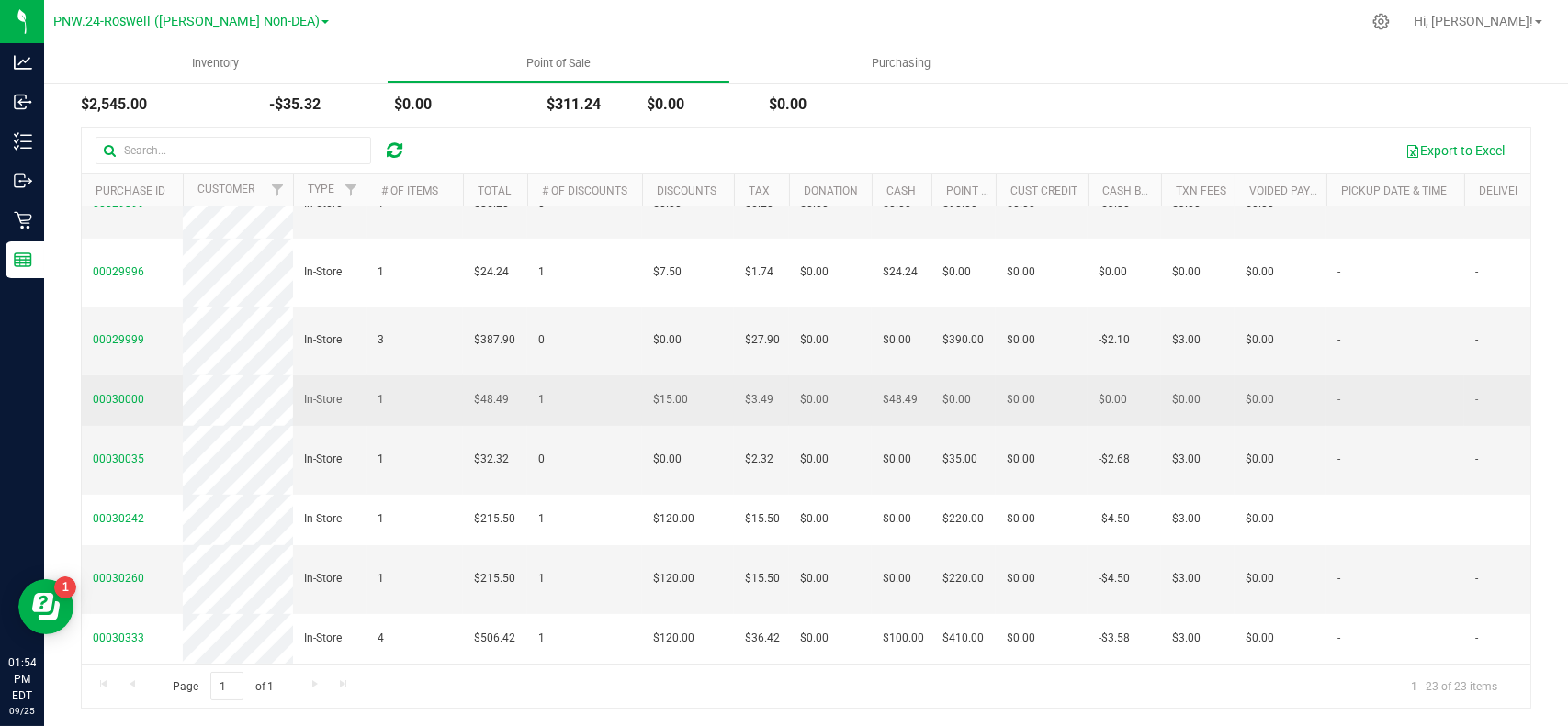
scroll to position [914, 0]
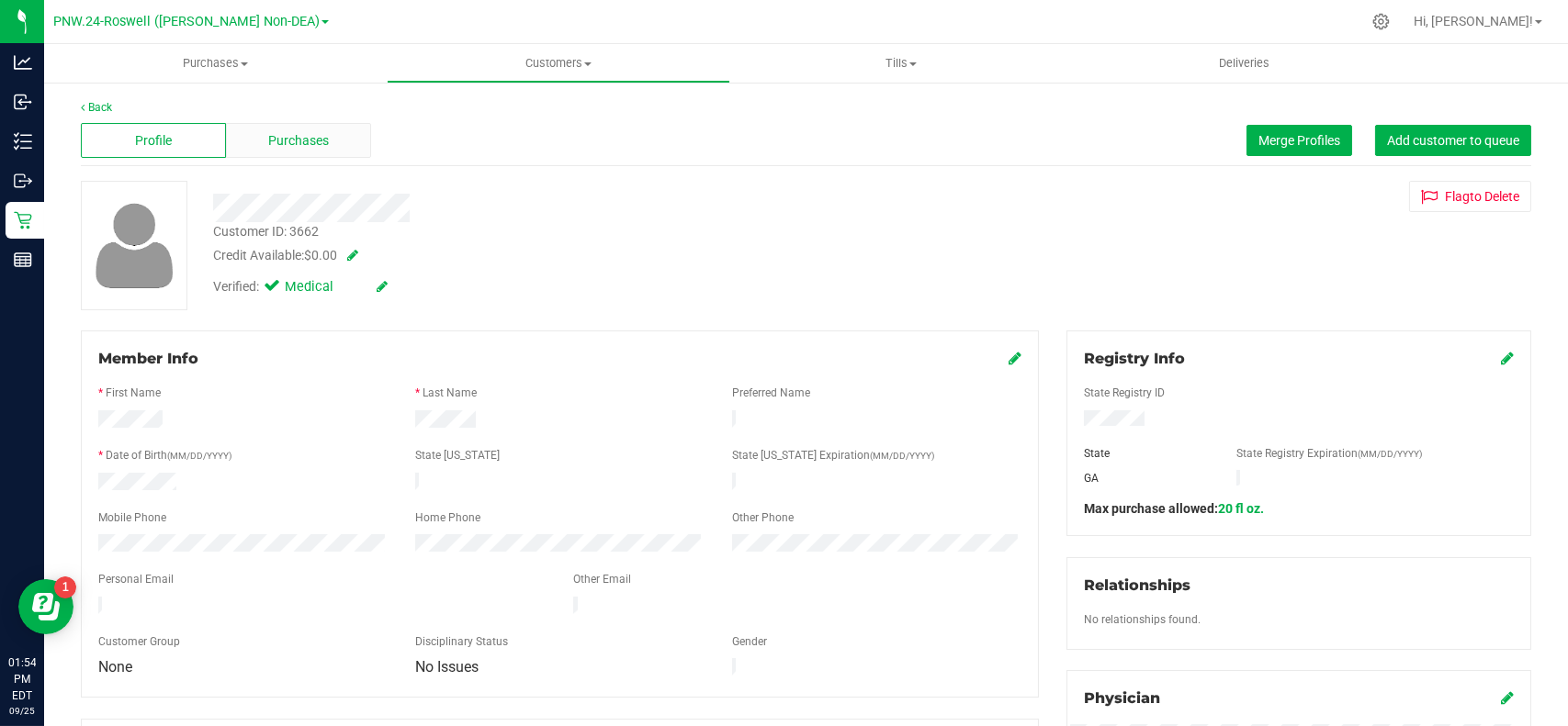
click at [298, 153] on div "Purchases" at bounding box center [299, 140] width 145 height 35
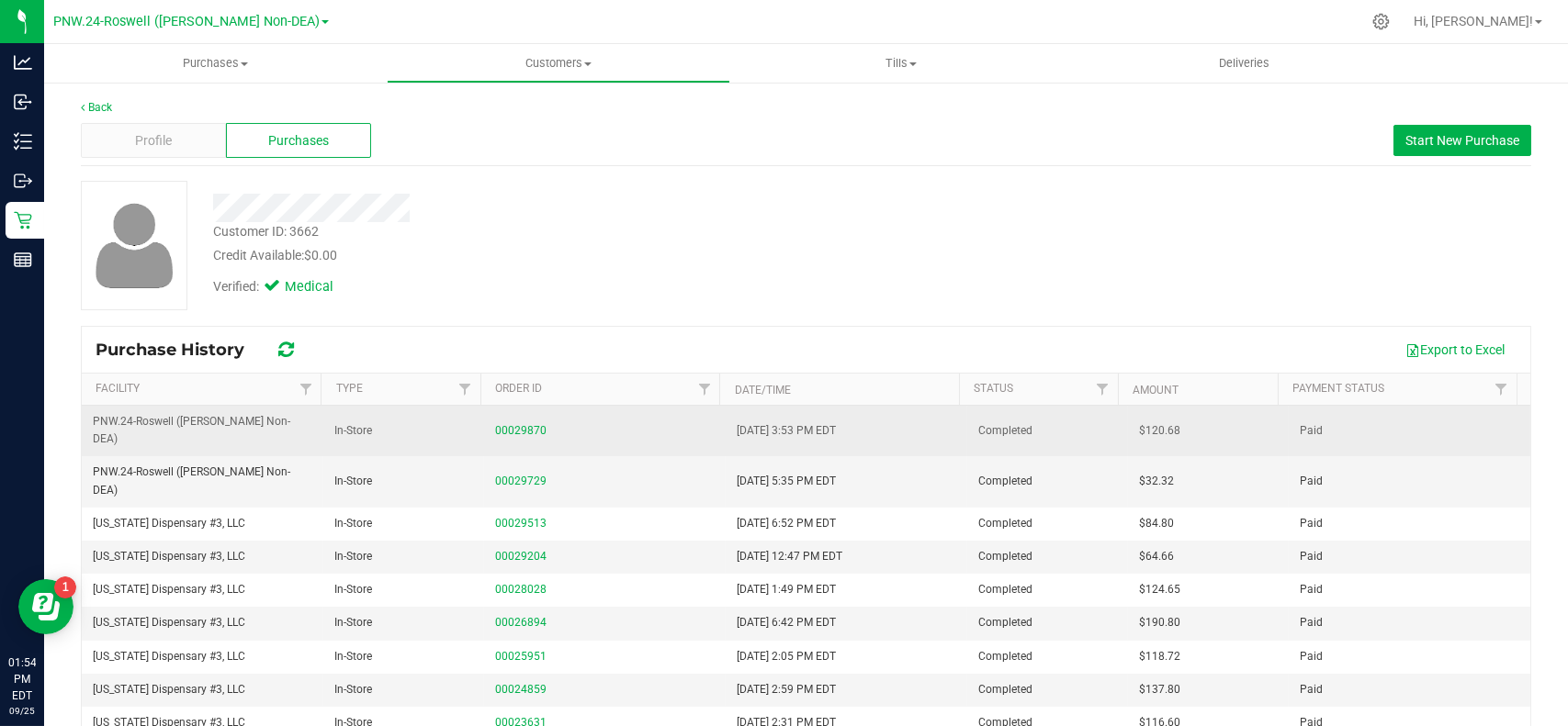
scroll to position [129, 0]
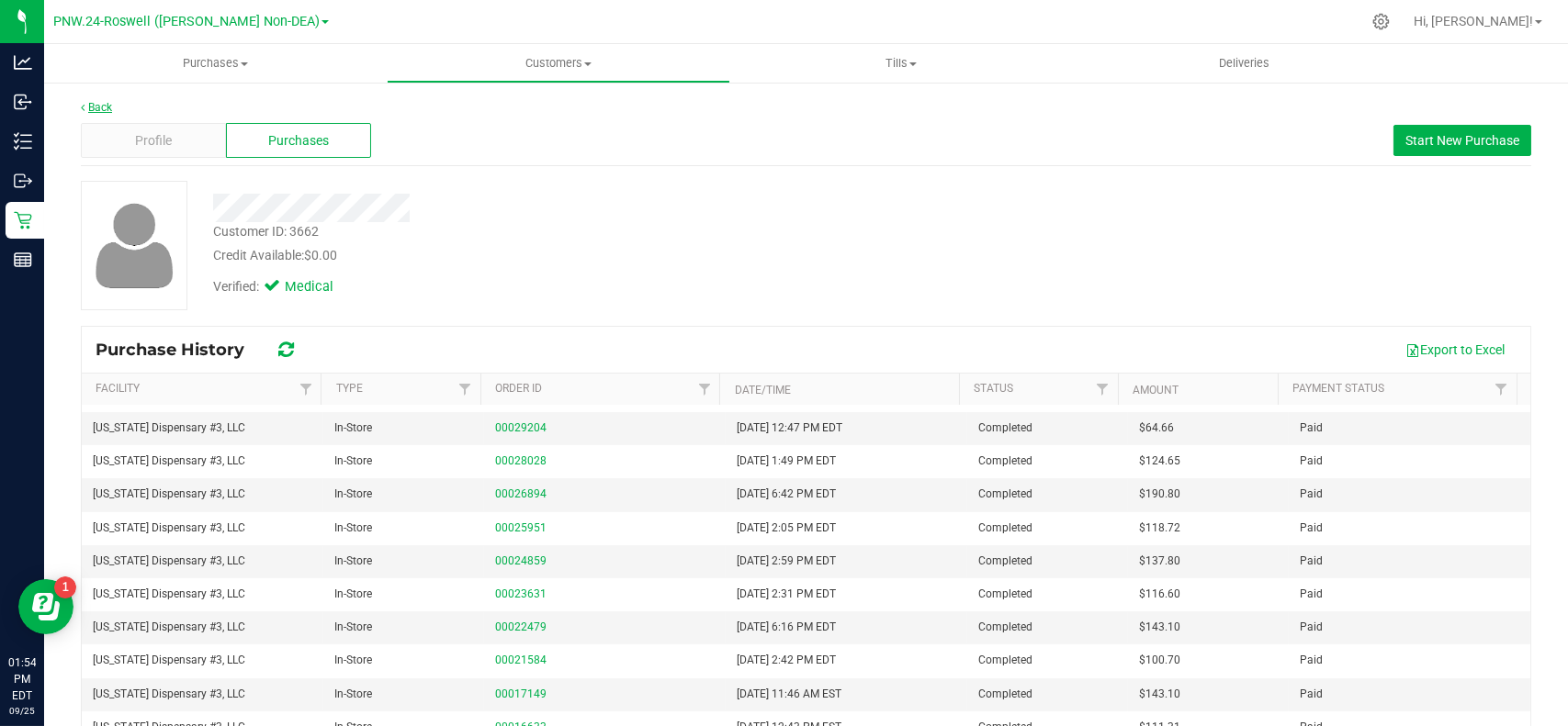
click at [92, 109] on link "Back" at bounding box center [97, 106] width 31 height 13
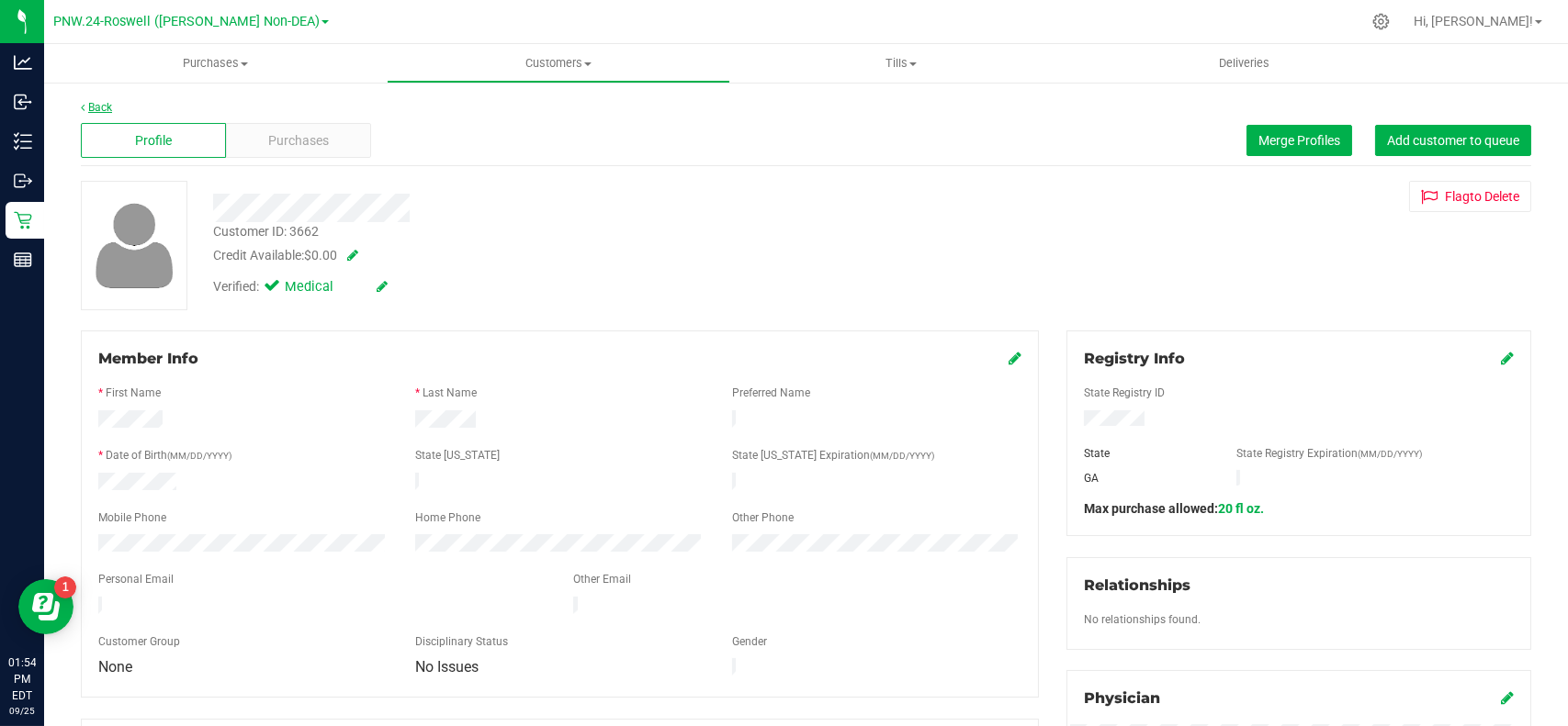
click at [98, 105] on link "Back" at bounding box center [97, 106] width 31 height 13
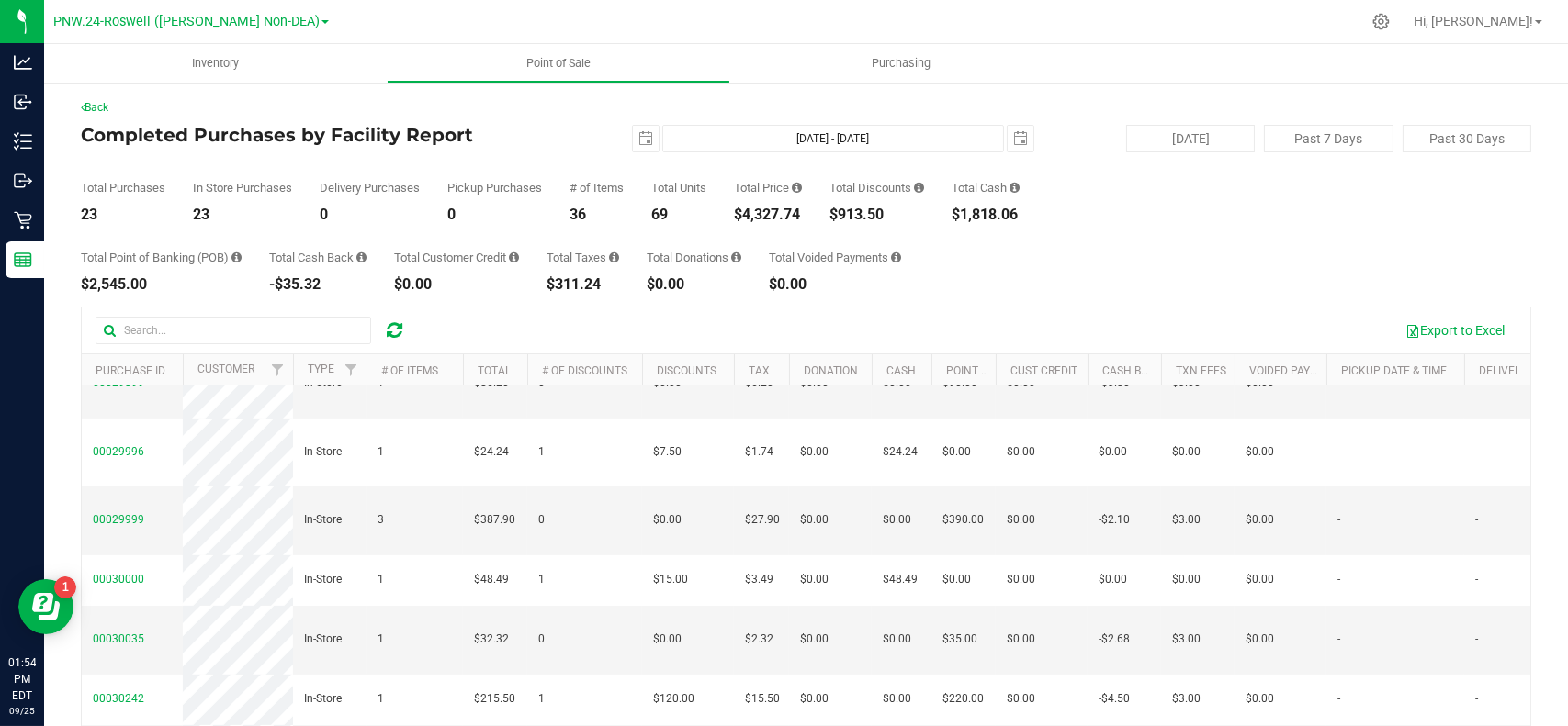
scroll to position [846, 0]
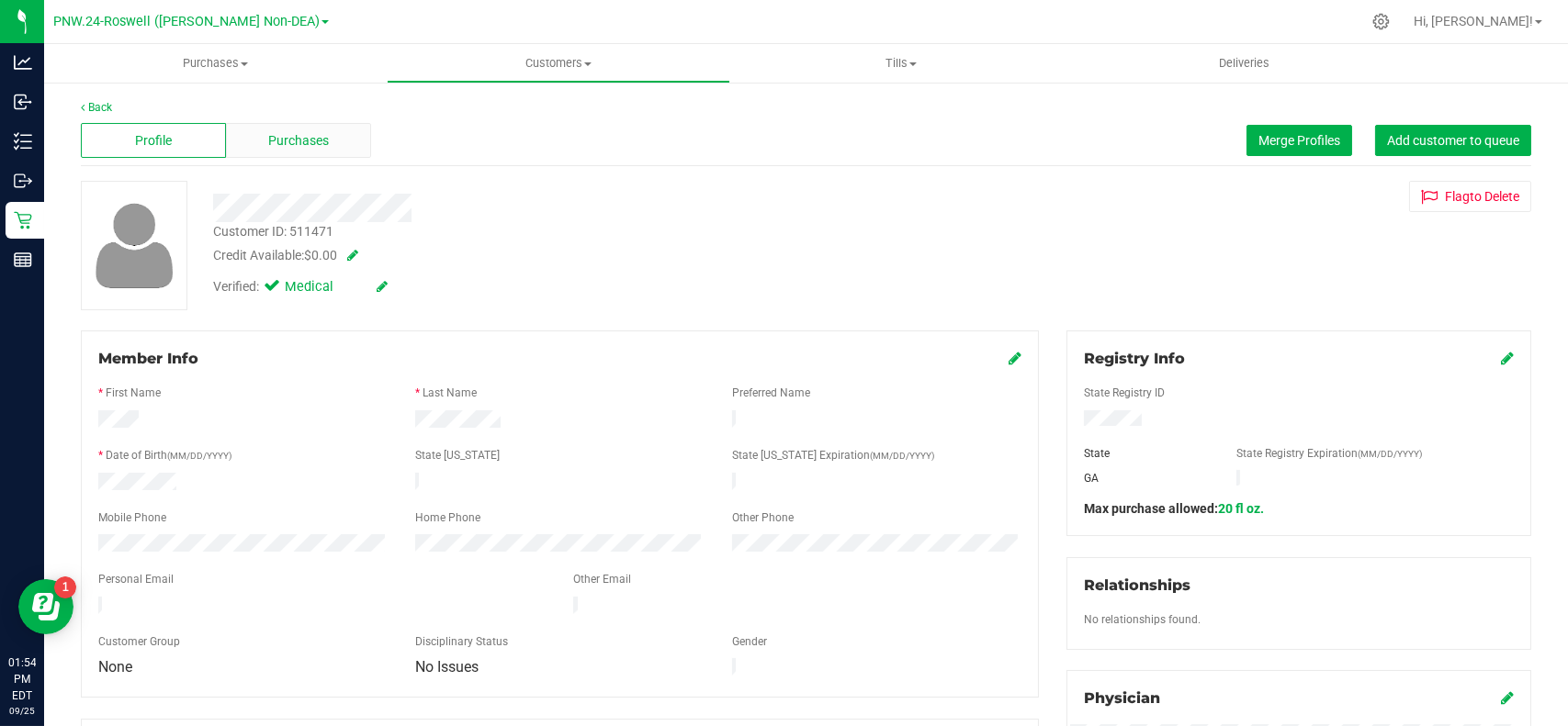
click at [272, 139] on span "Purchases" at bounding box center [298, 141] width 61 height 19
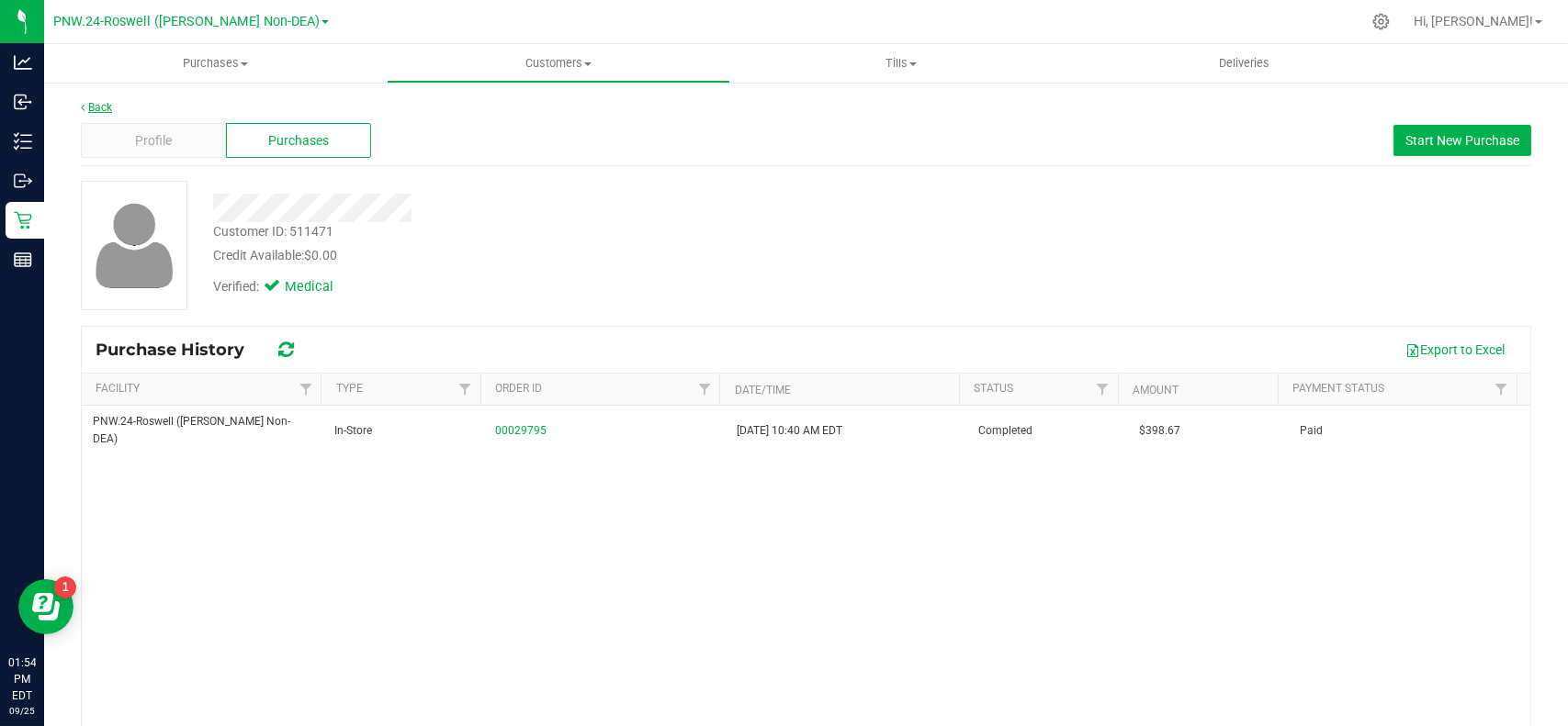
click at [101, 108] on link "Back" at bounding box center [97, 106] width 31 height 13
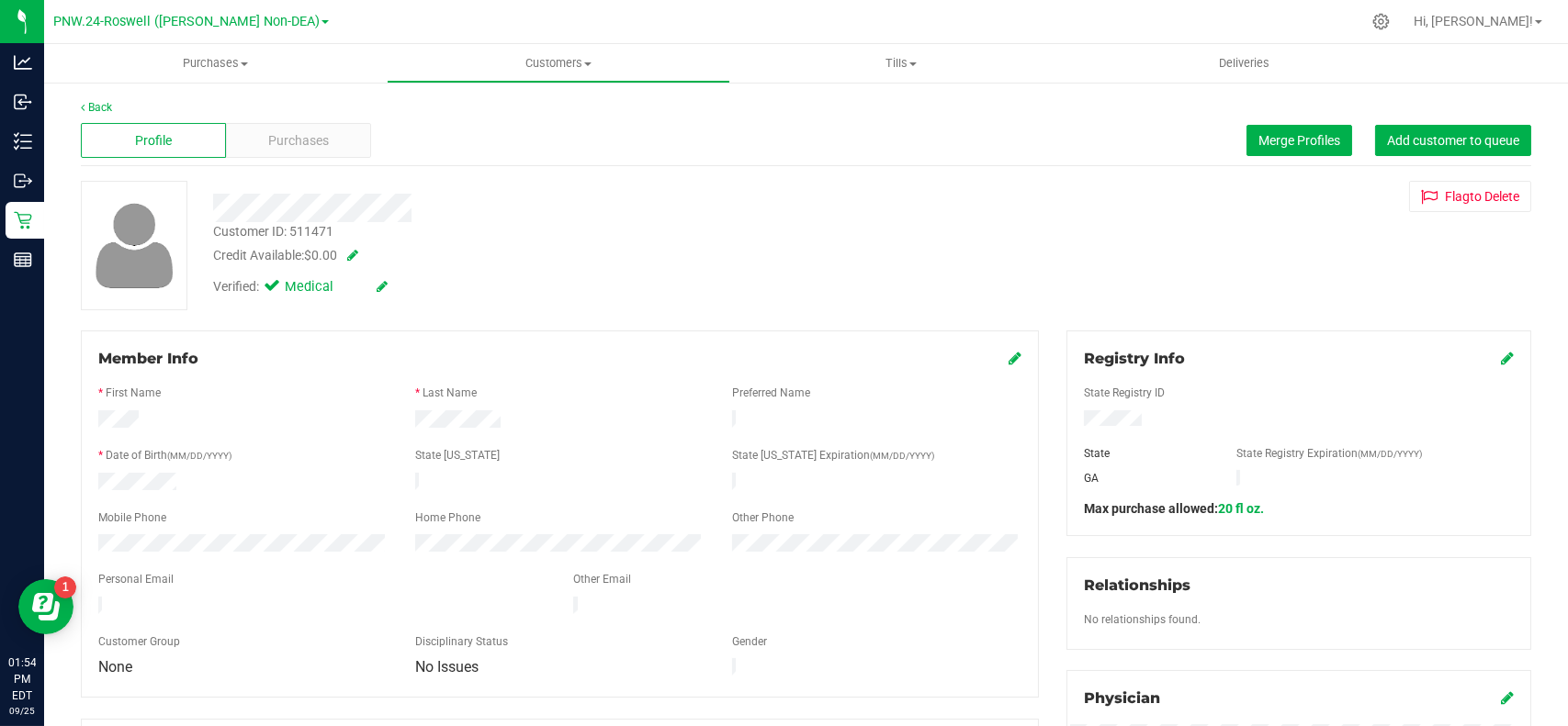
click at [98, 97] on div "Back Profile Purchases Merge Profiles Add customer to queue Customer ID: 511471…" at bounding box center [807, 731] width 1524 height 1299
click at [98, 107] on link "Back" at bounding box center [97, 106] width 31 height 13
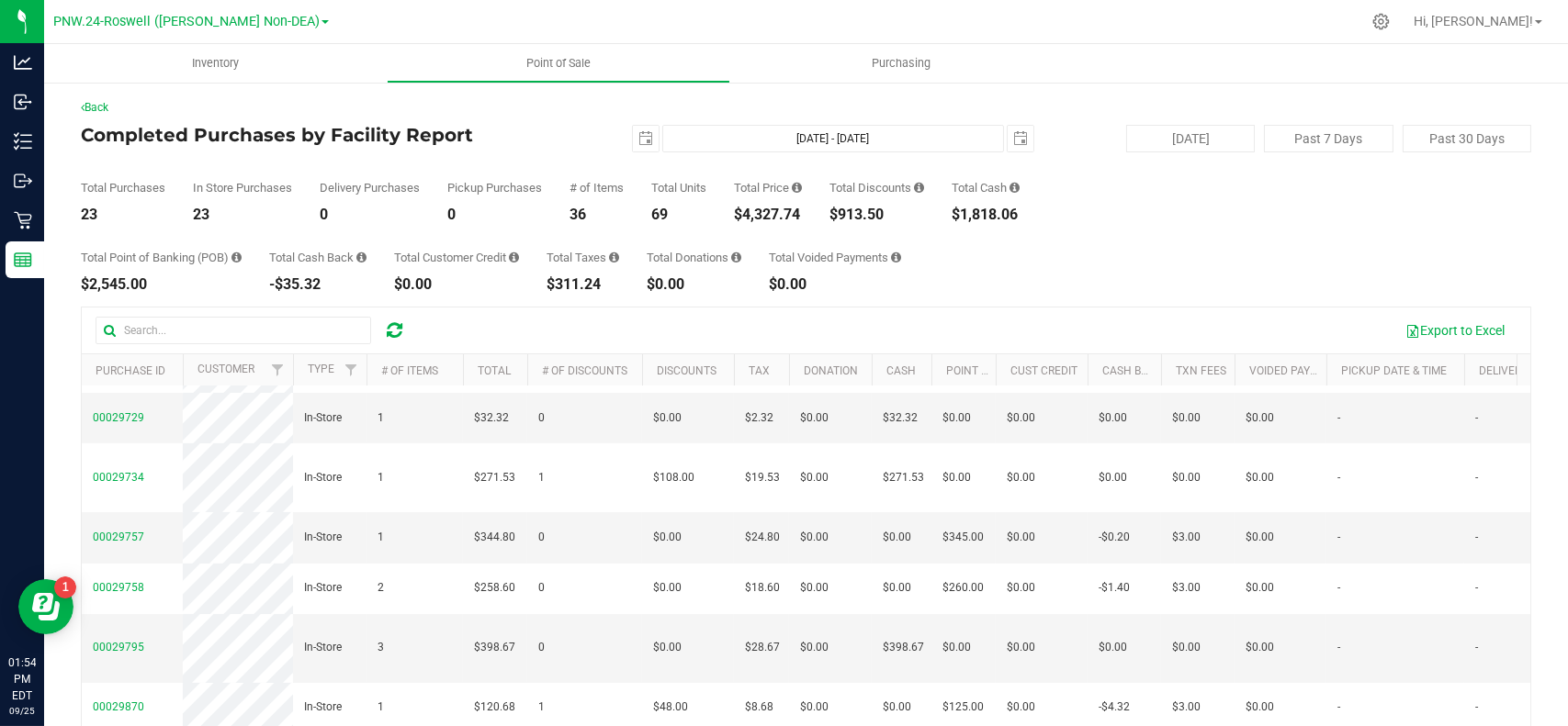
scroll to position [484, 0]
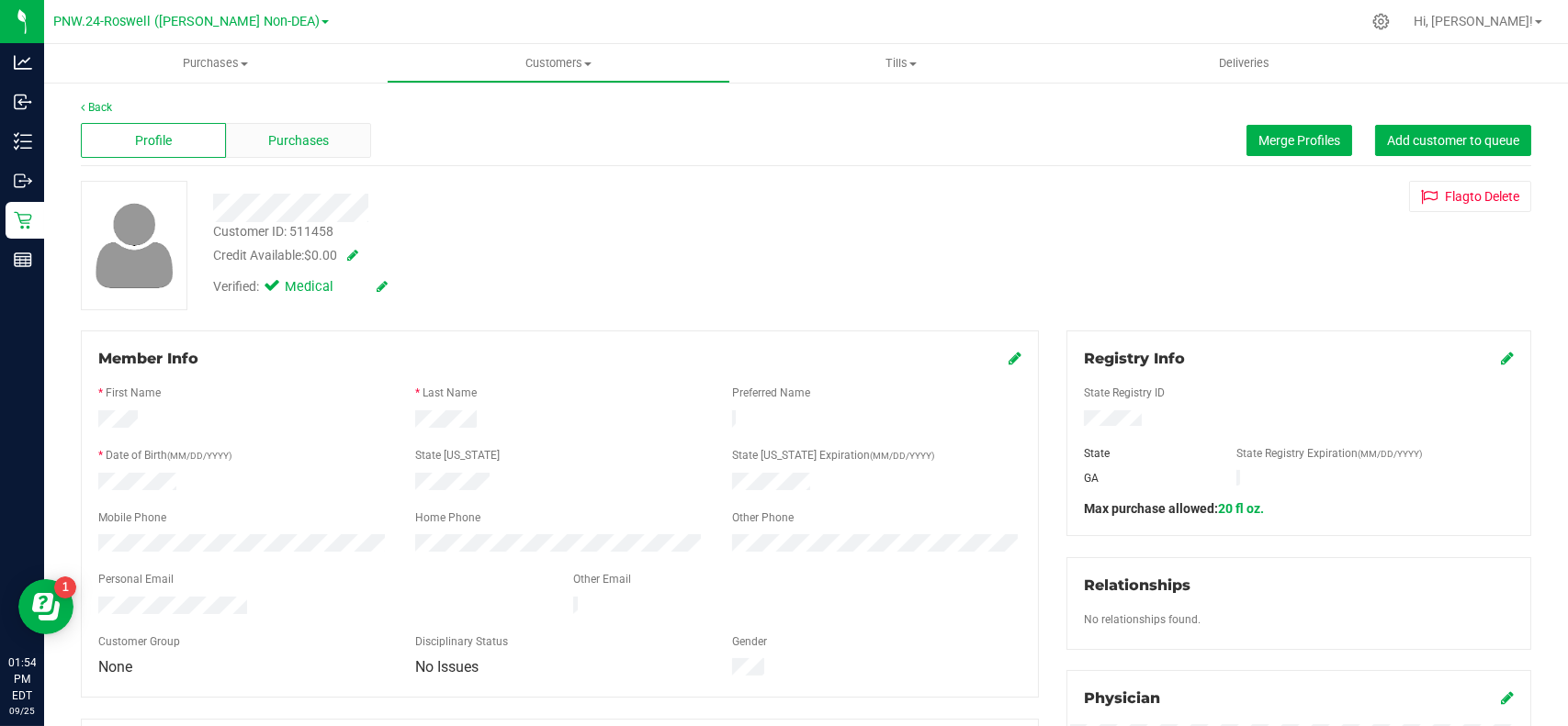
click at [293, 133] on span "Purchases" at bounding box center [298, 141] width 61 height 19
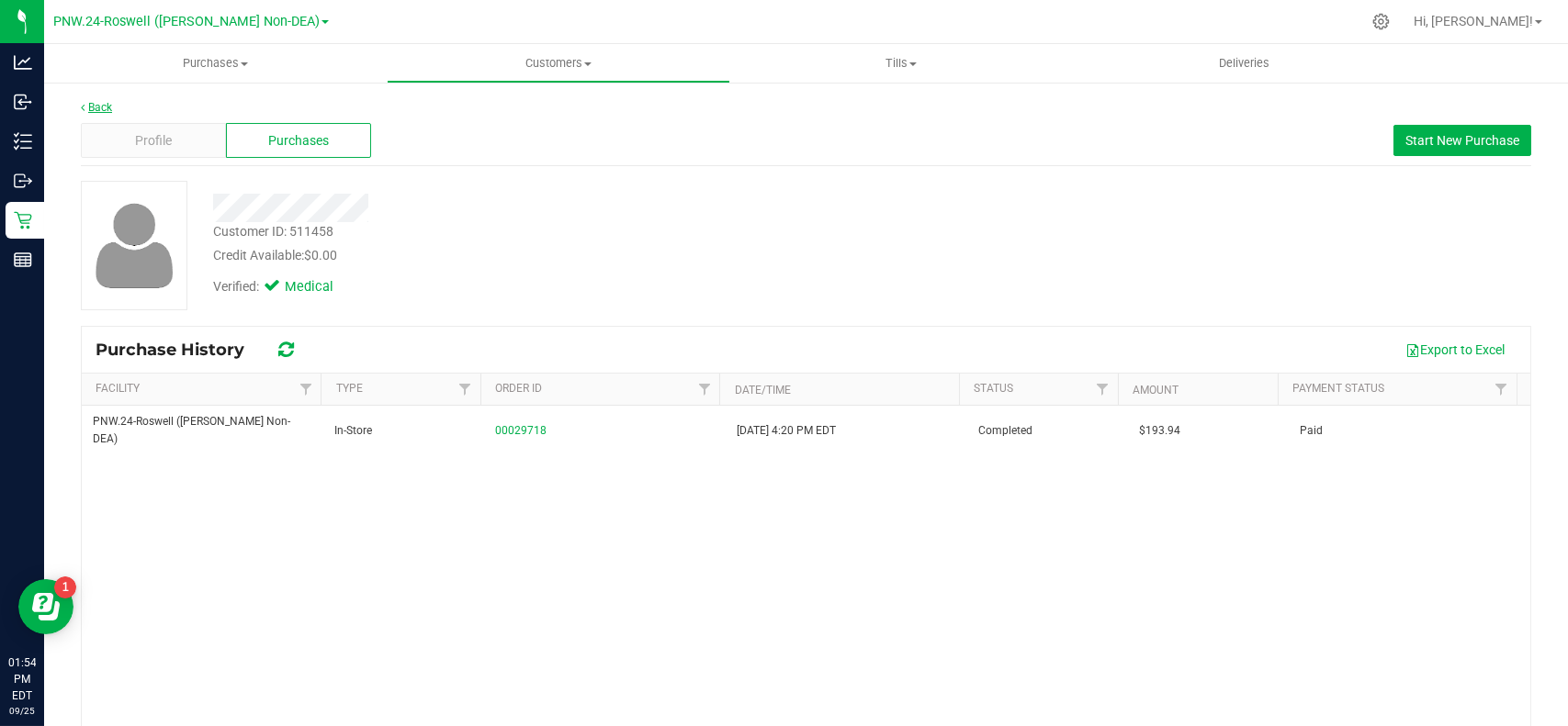
click at [97, 104] on link "Back" at bounding box center [97, 106] width 31 height 13
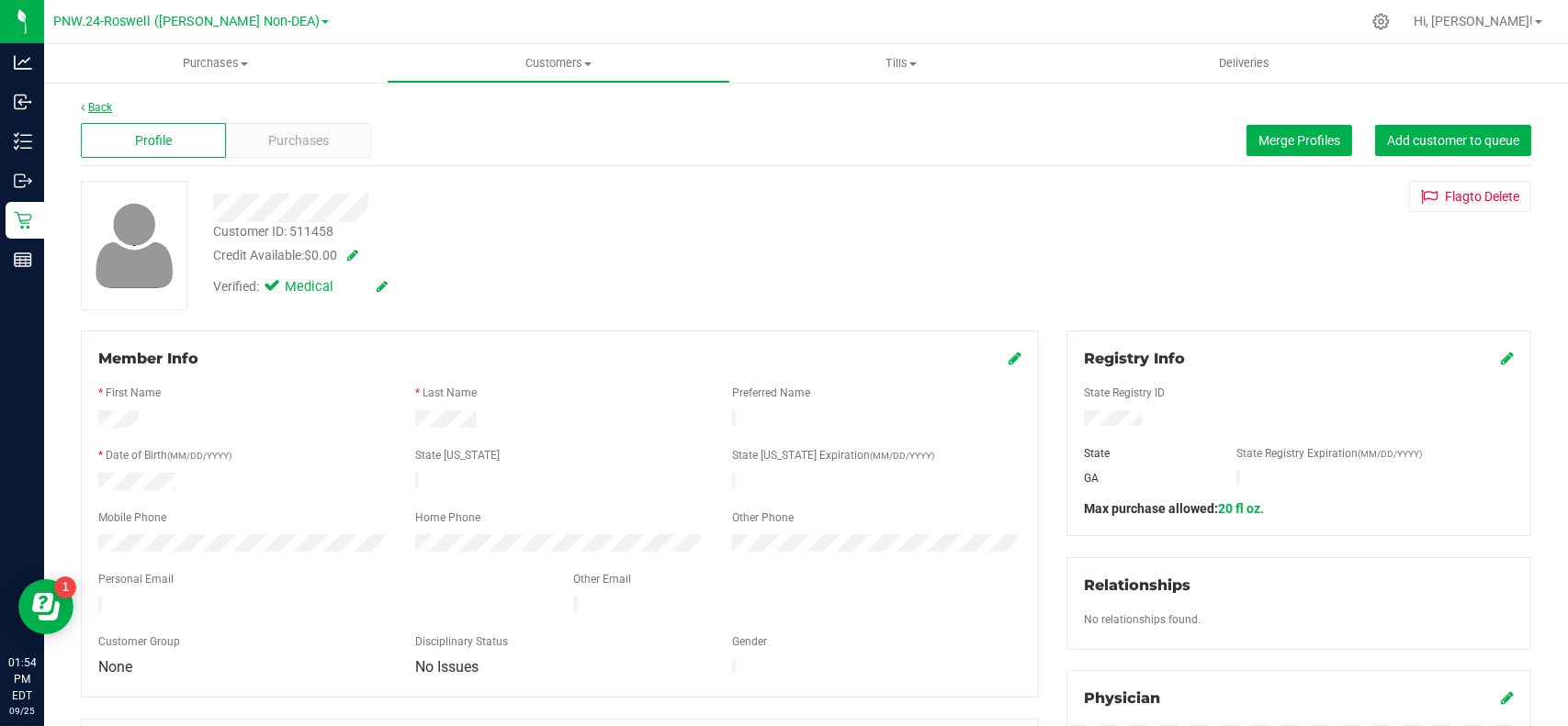
click at [101, 111] on link "Back" at bounding box center [97, 106] width 31 height 13
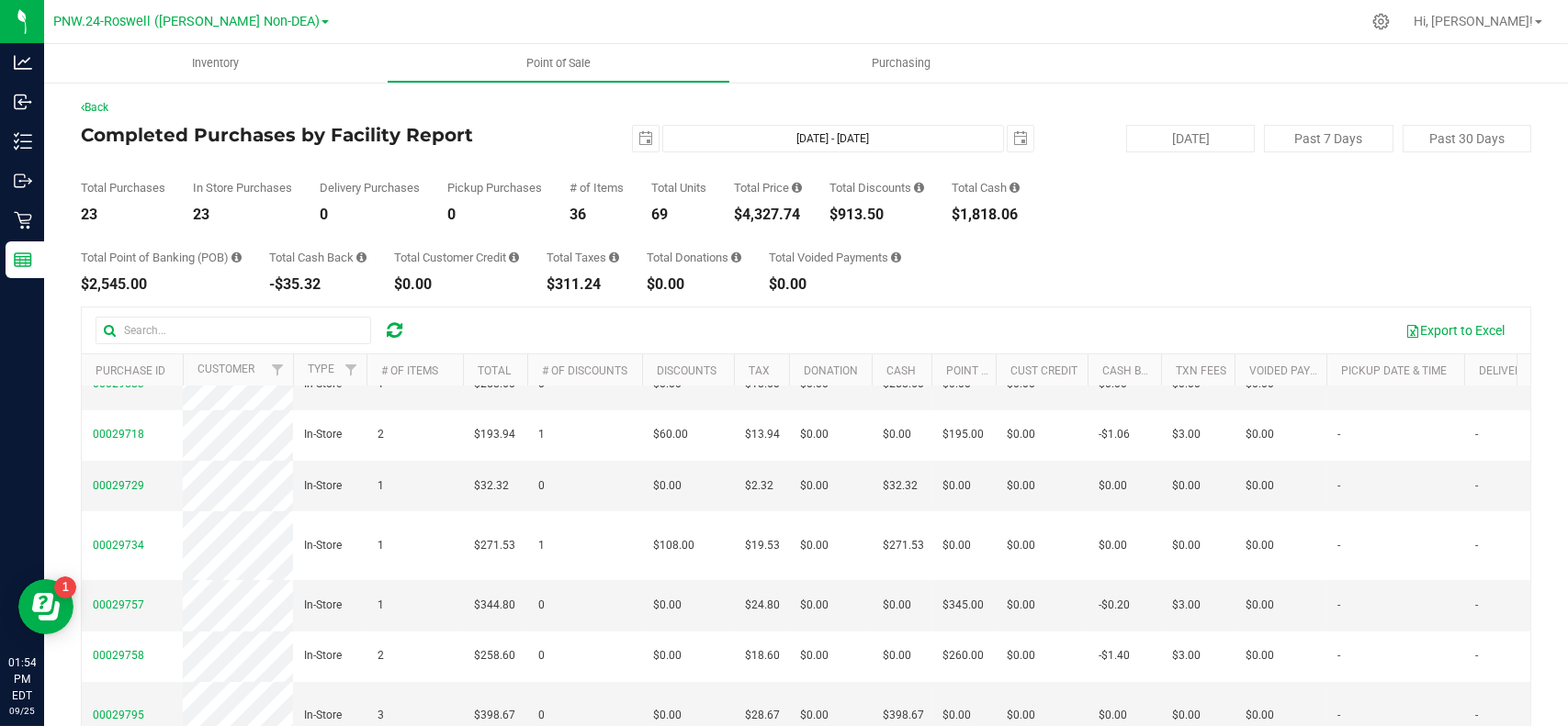
scroll to position [421, 0]
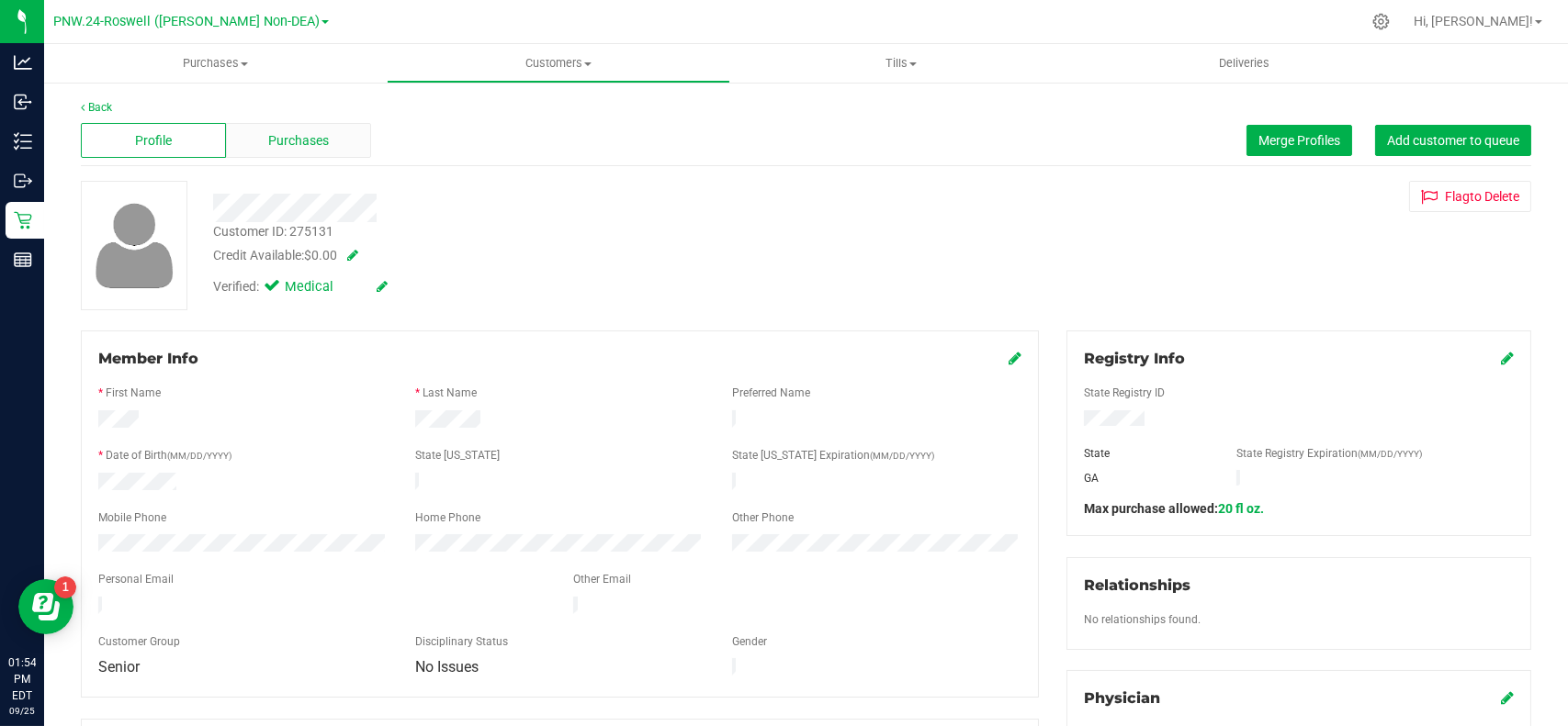
click at [297, 155] on div "Purchases" at bounding box center [299, 140] width 145 height 35
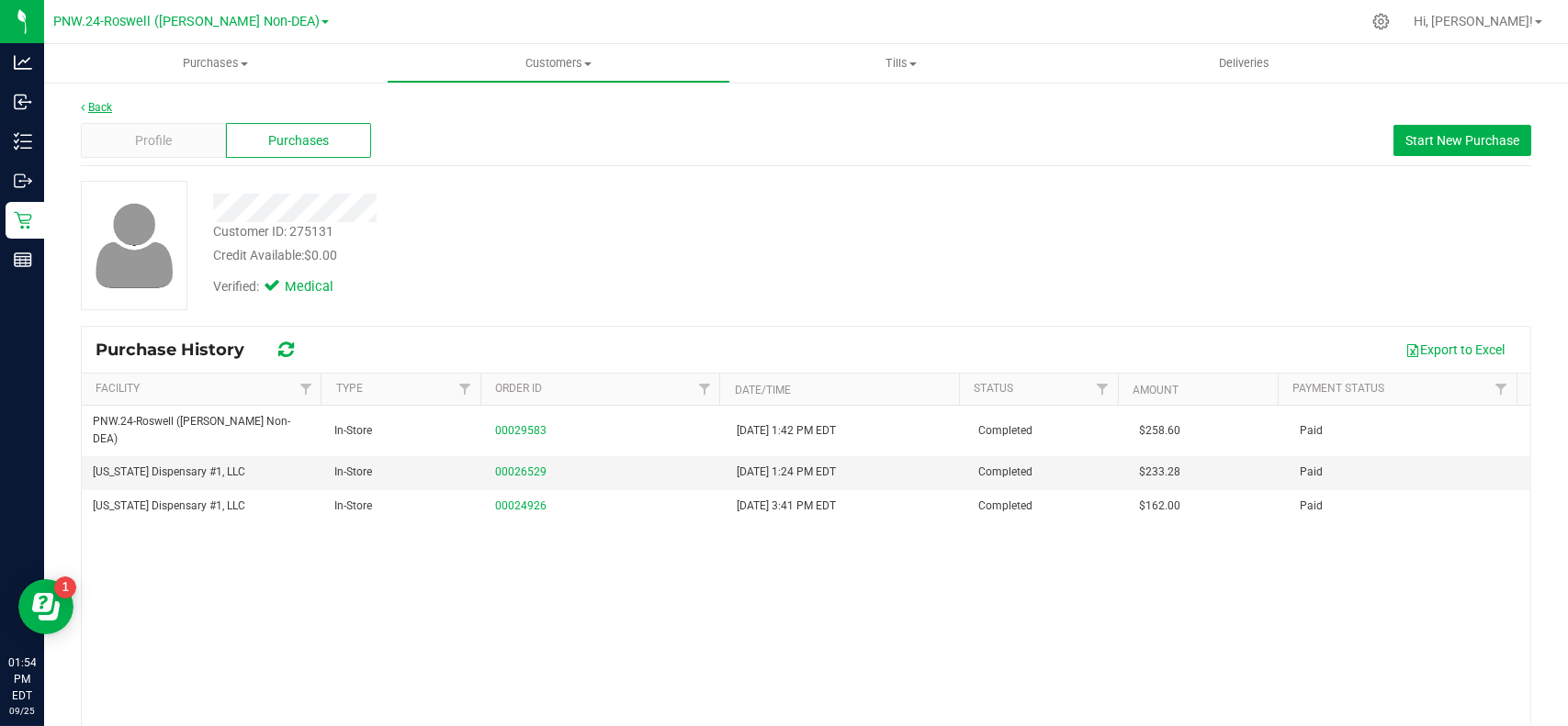
click at [106, 108] on link "Back" at bounding box center [97, 106] width 31 height 13
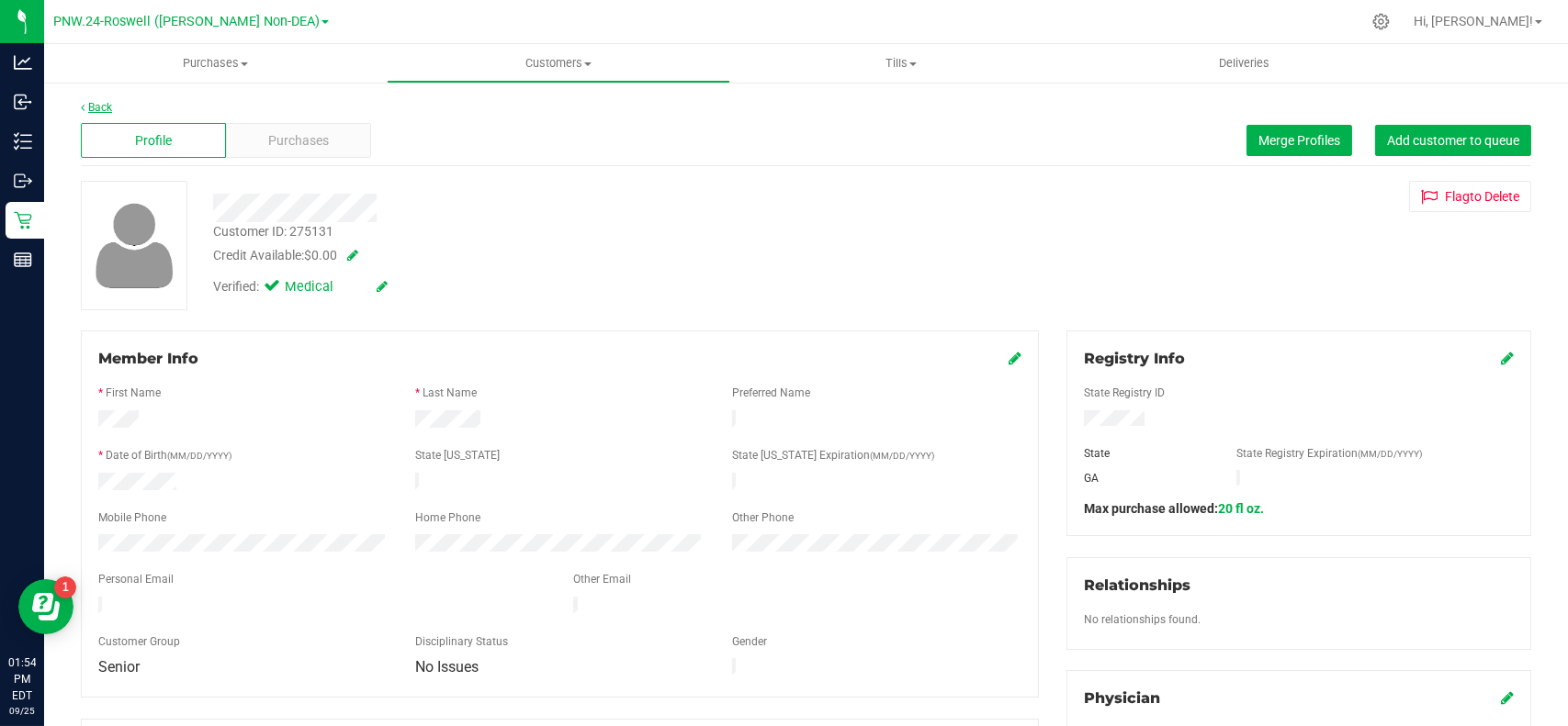
click at [87, 102] on link "Back" at bounding box center [97, 106] width 31 height 13
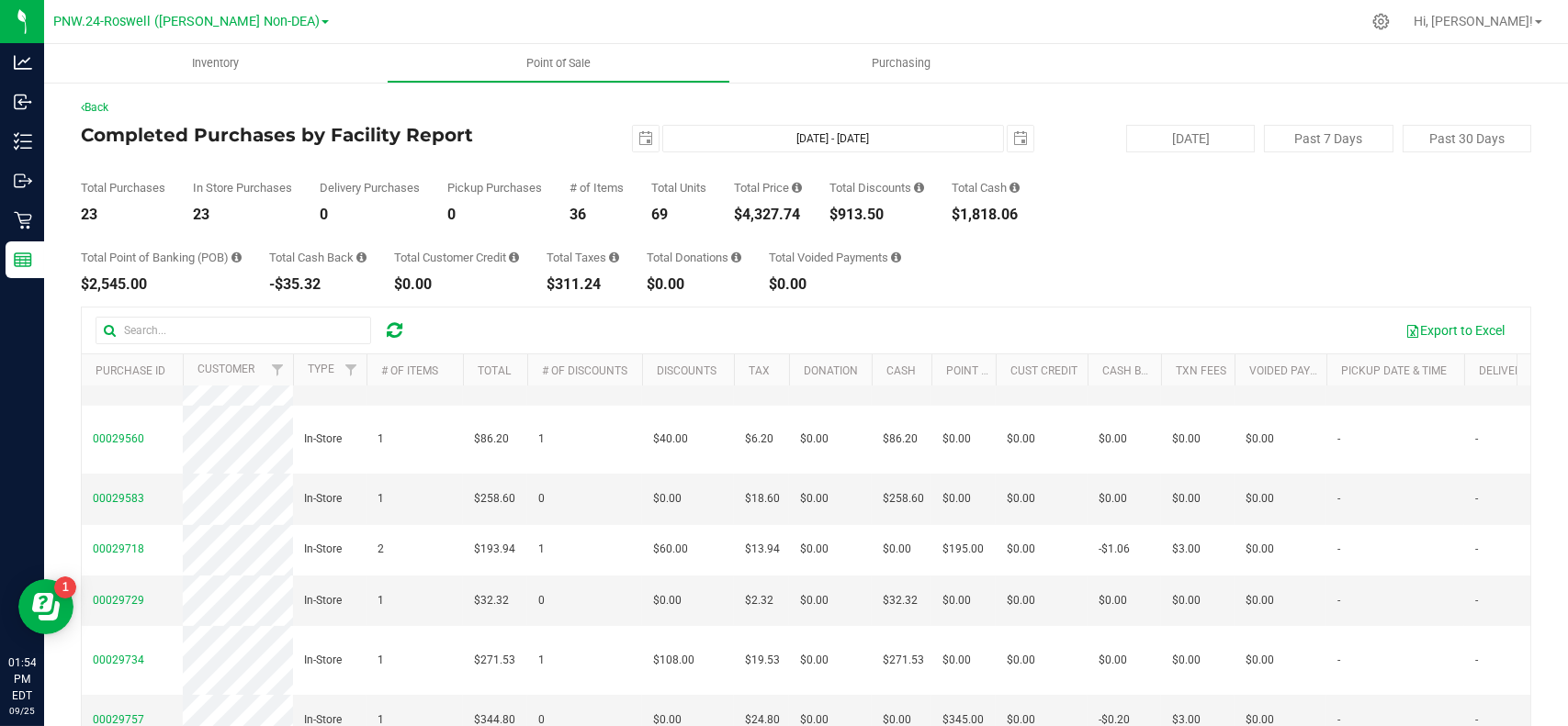
scroll to position [316, 0]
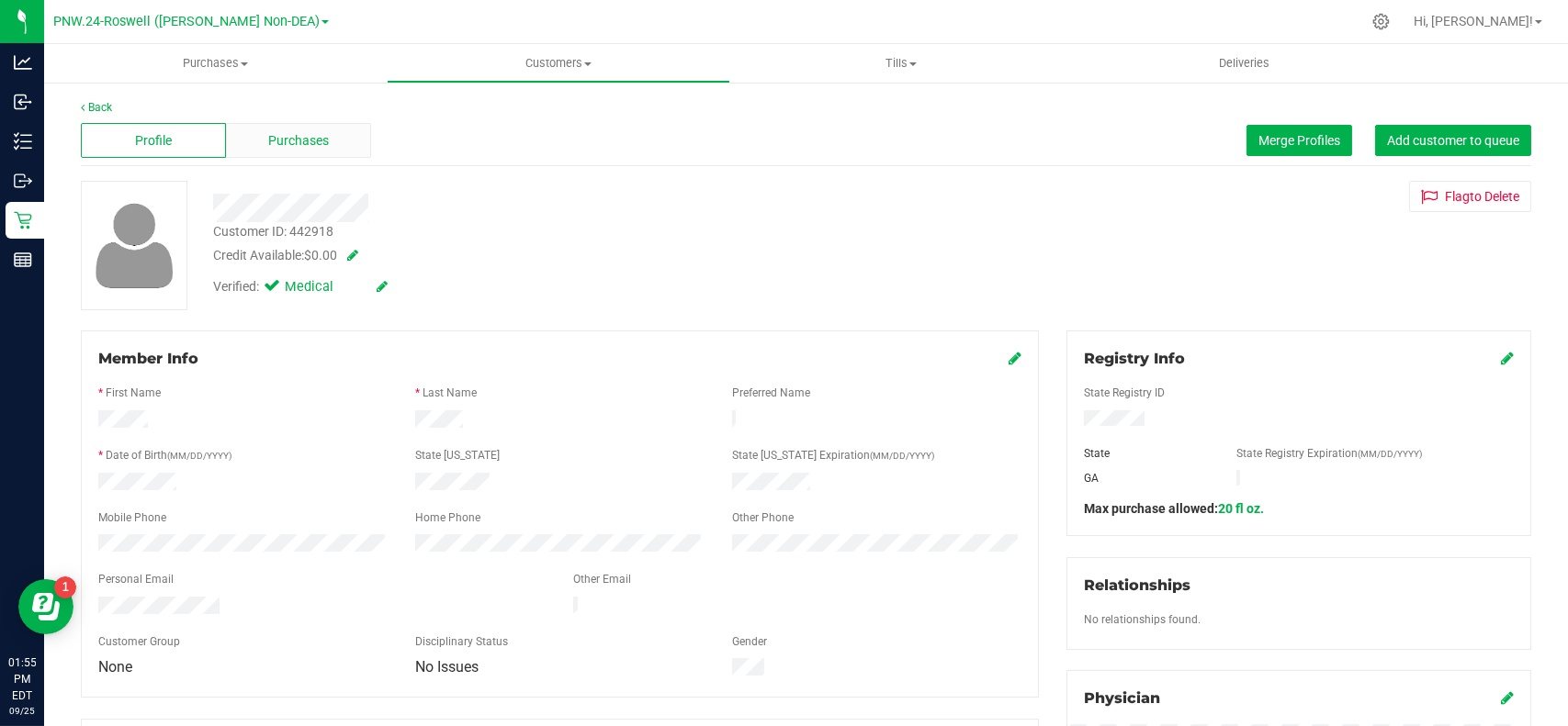
click at [286, 137] on span "Purchases" at bounding box center [298, 141] width 61 height 19
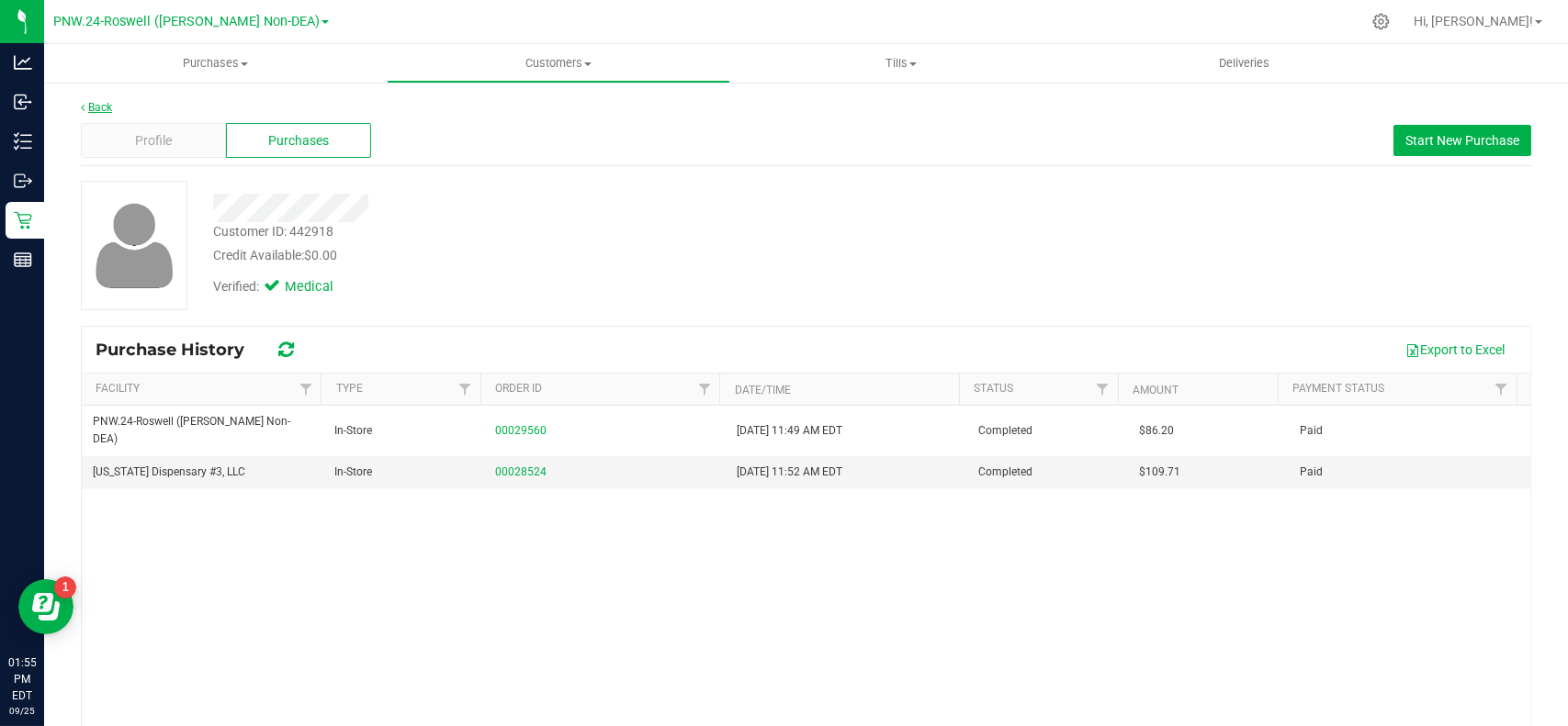
click at [93, 101] on link "Back" at bounding box center [97, 106] width 31 height 13
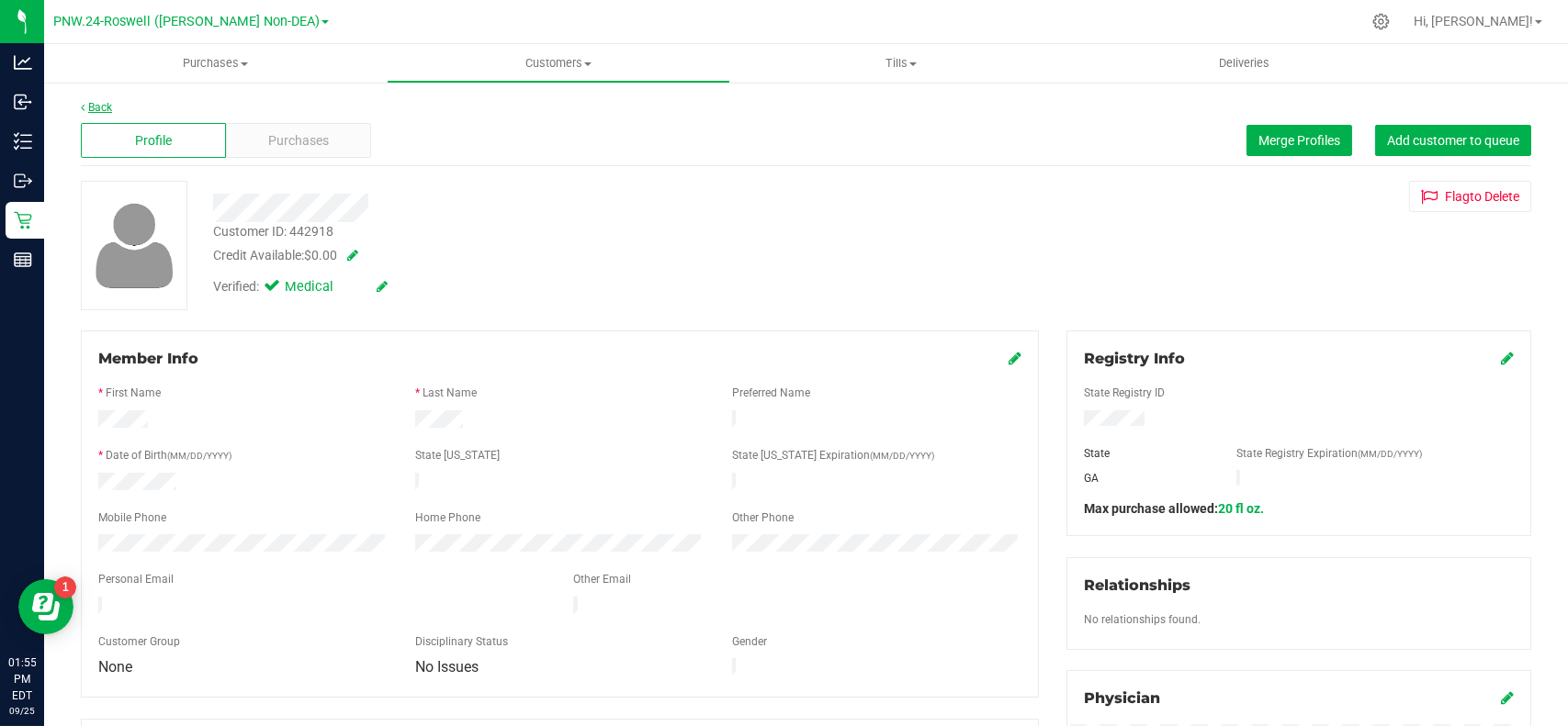
click at [94, 104] on link "Back" at bounding box center [97, 106] width 31 height 13
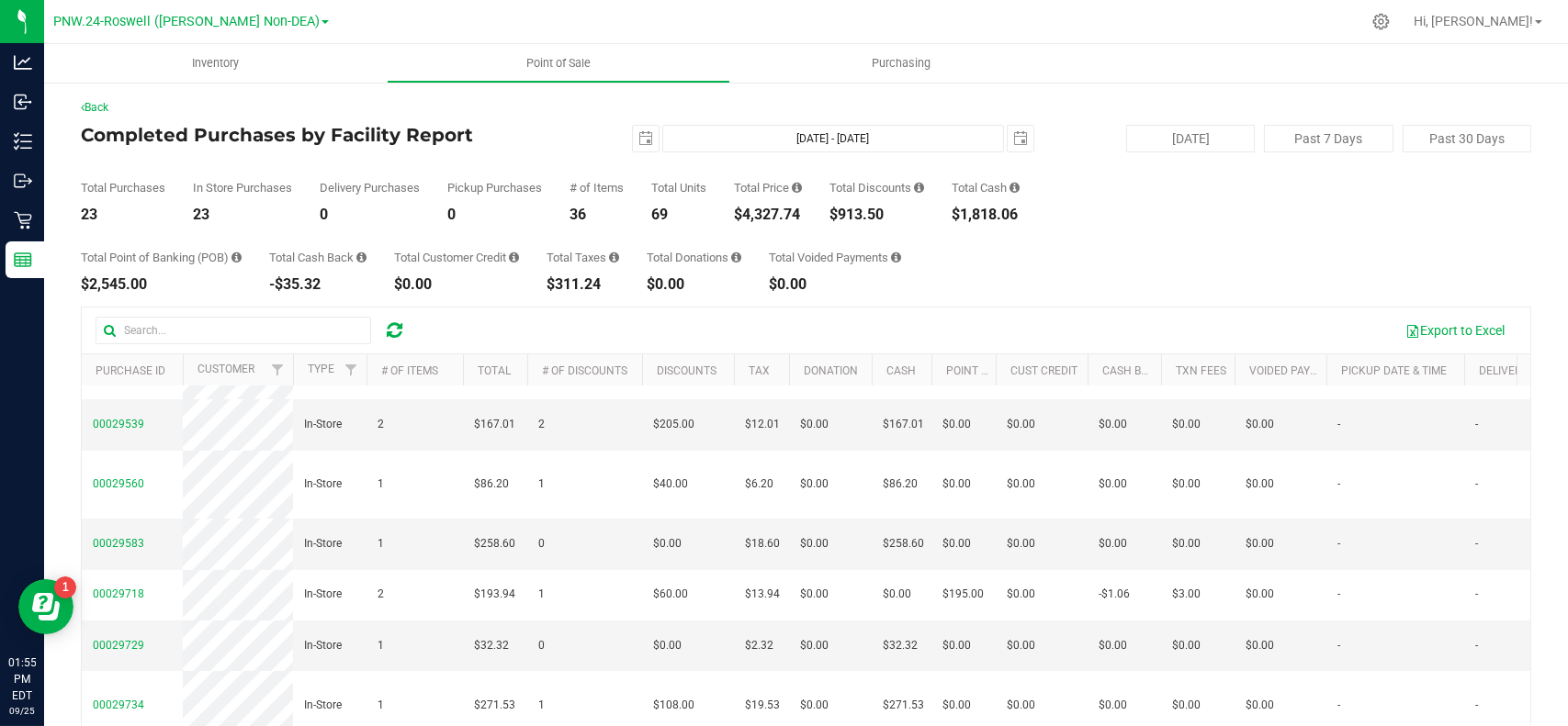
scroll to position [265, 0]
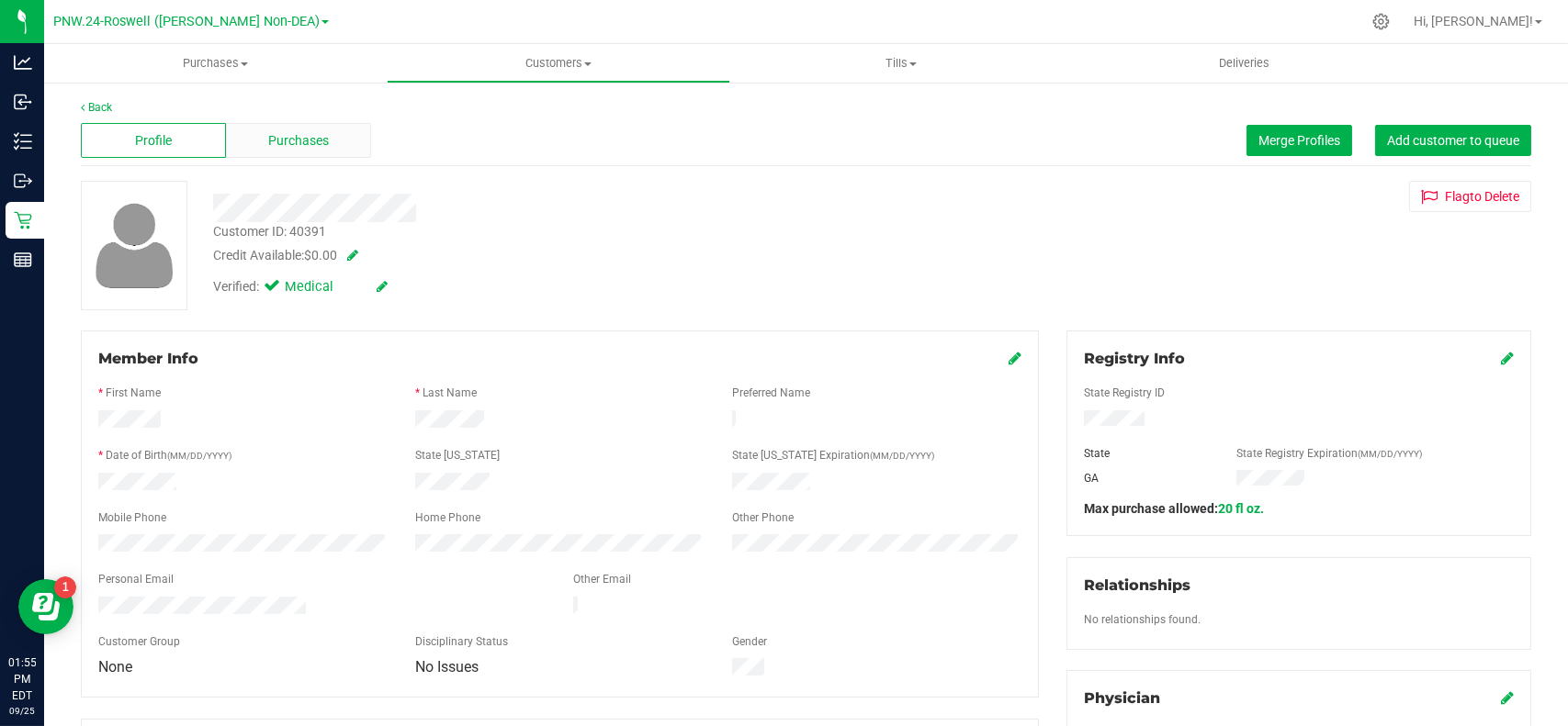
click at [324, 139] on span "Purchases" at bounding box center [298, 141] width 61 height 19
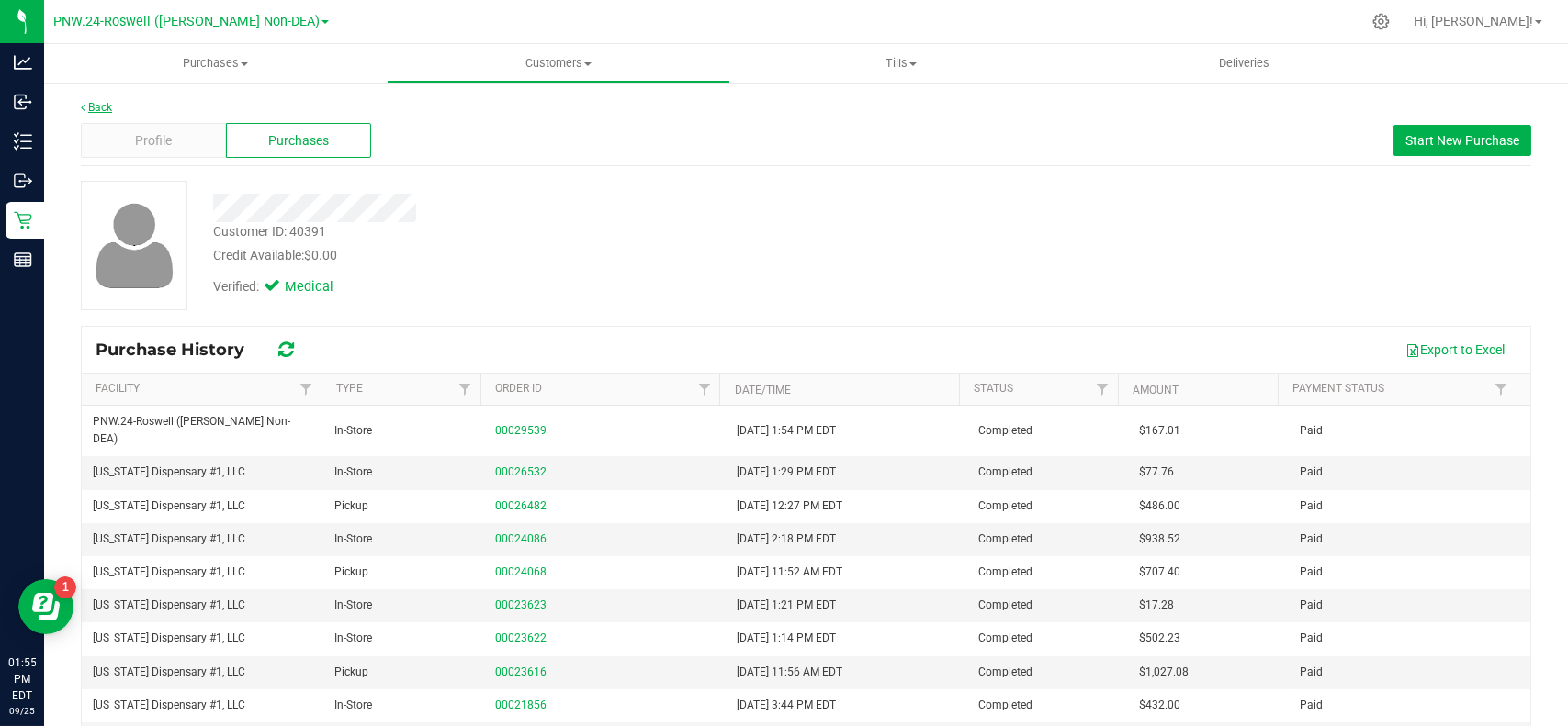
click at [97, 105] on link "Back" at bounding box center [97, 106] width 31 height 13
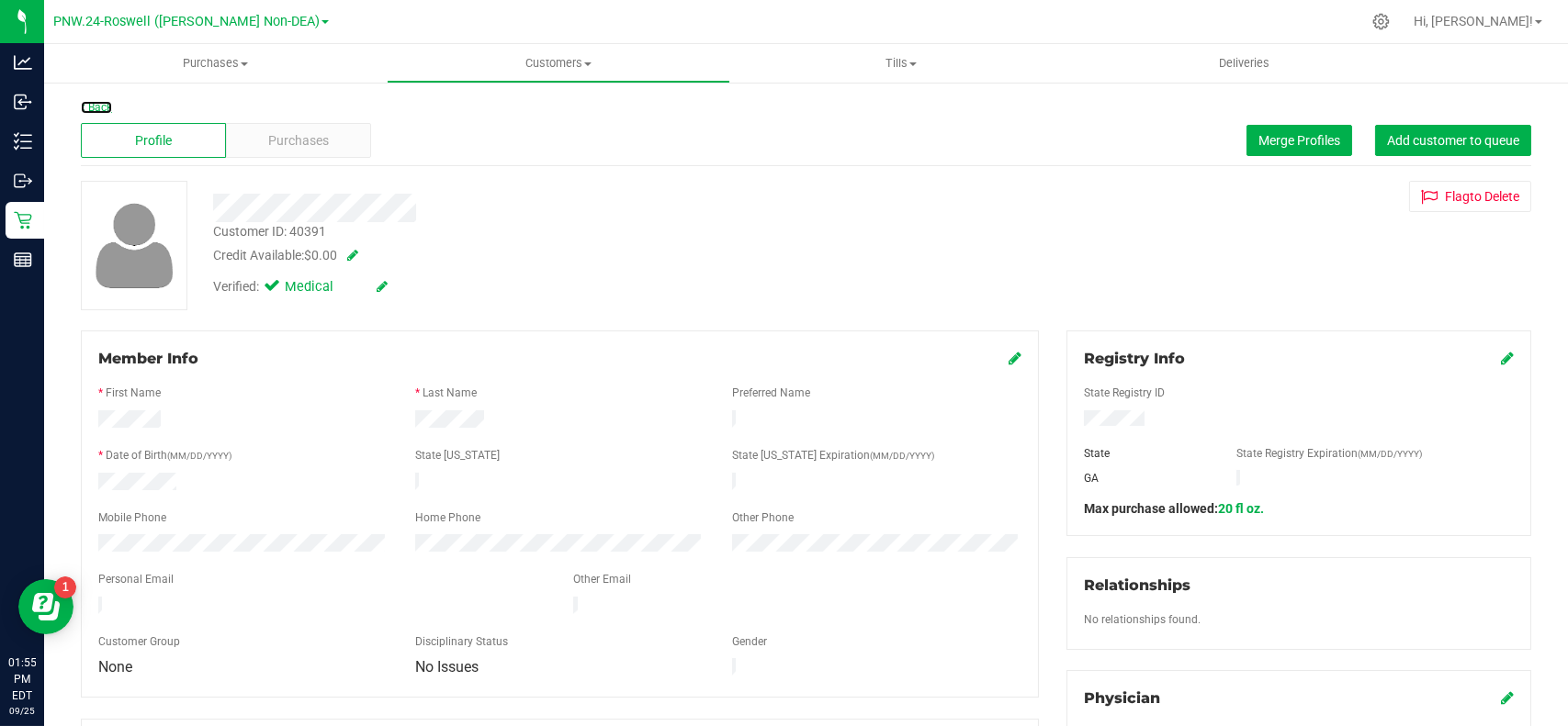
click at [97, 105] on link "Back" at bounding box center [97, 106] width 31 height 13
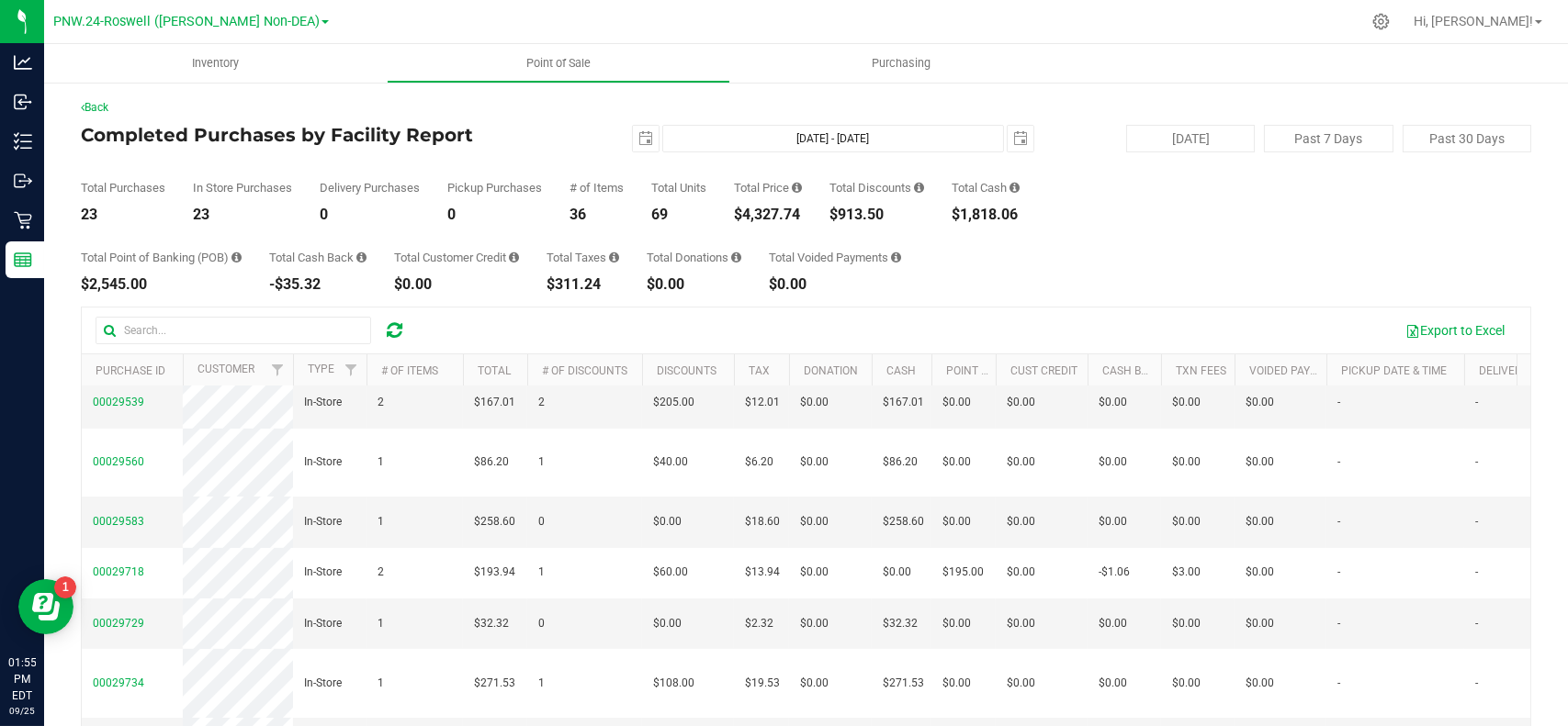
scroll to position [293, 0]
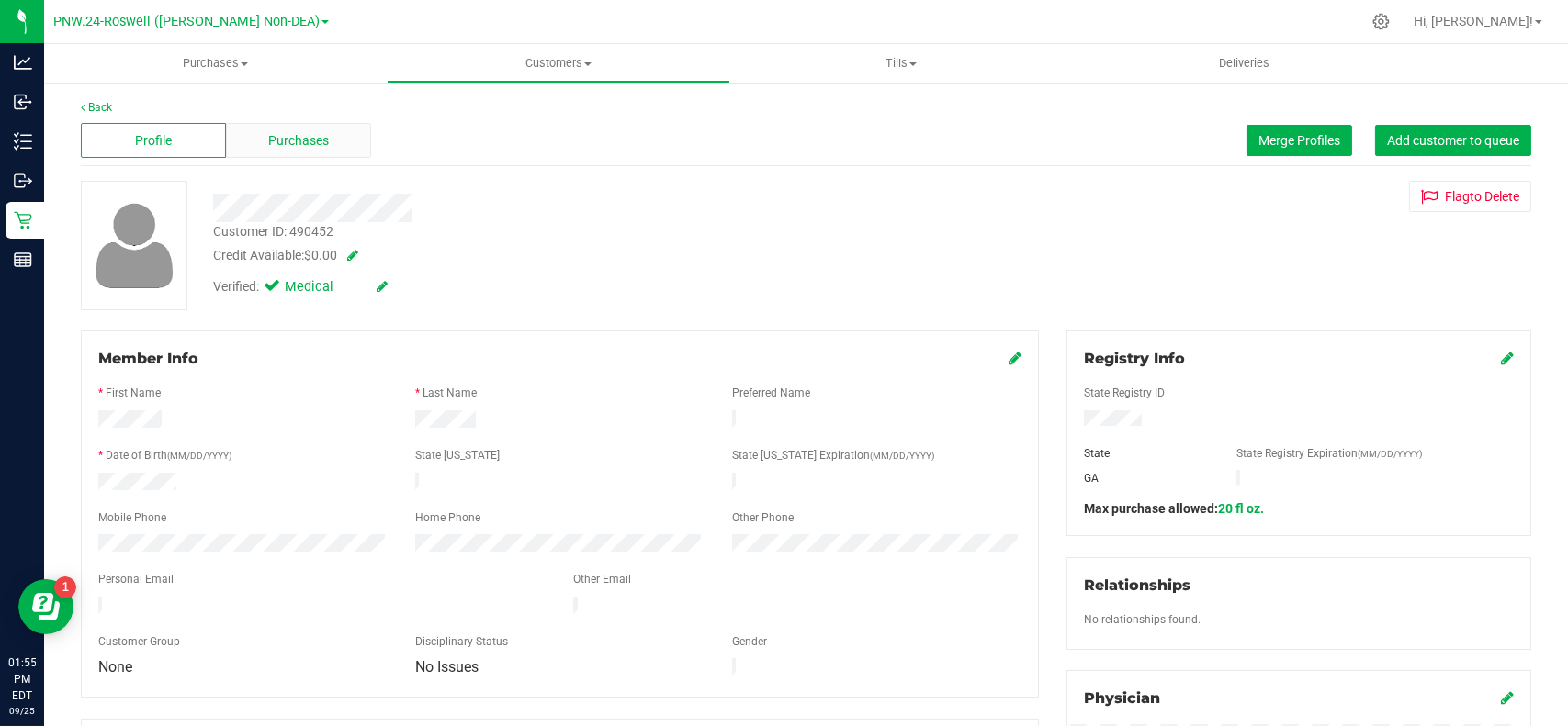
click at [302, 145] on span "Purchases" at bounding box center [298, 141] width 61 height 19
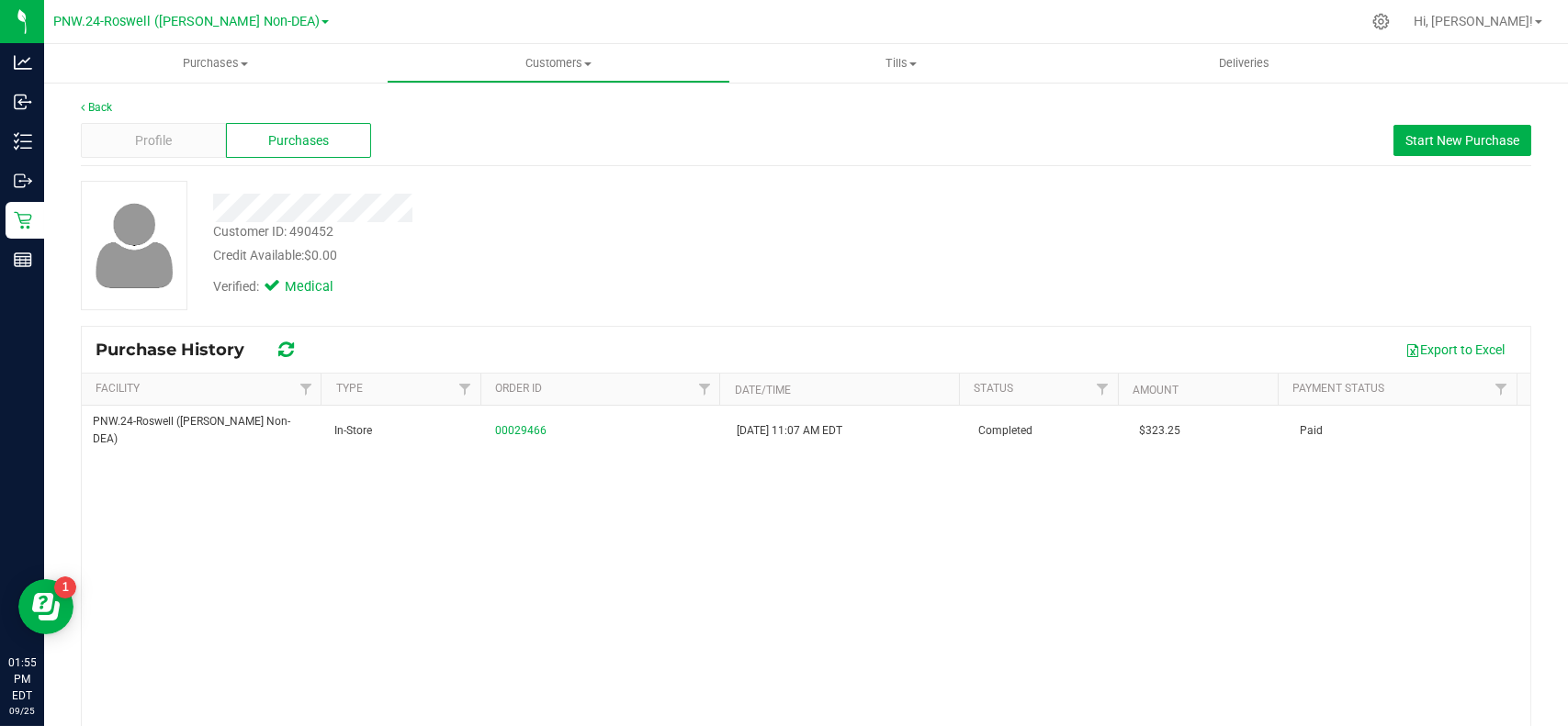
click at [94, 118] on div "Profile Purchases Start New Purchase" at bounding box center [807, 141] width 1451 height 50
click at [91, 101] on link "Back" at bounding box center [97, 106] width 31 height 13
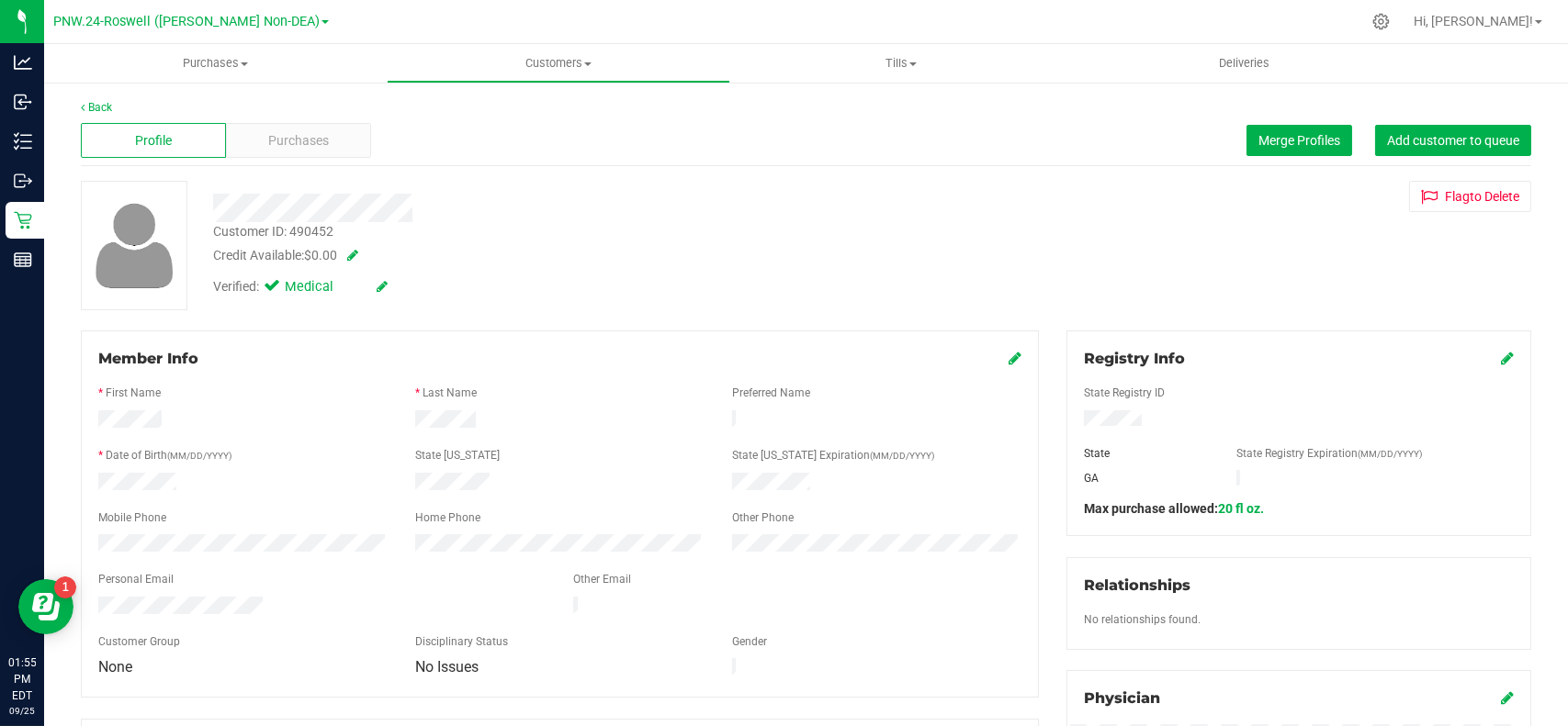
click at [178, 424] on div at bounding box center [243, 421] width 317 height 22
click at [106, 106] on link "Back" at bounding box center [97, 106] width 31 height 13
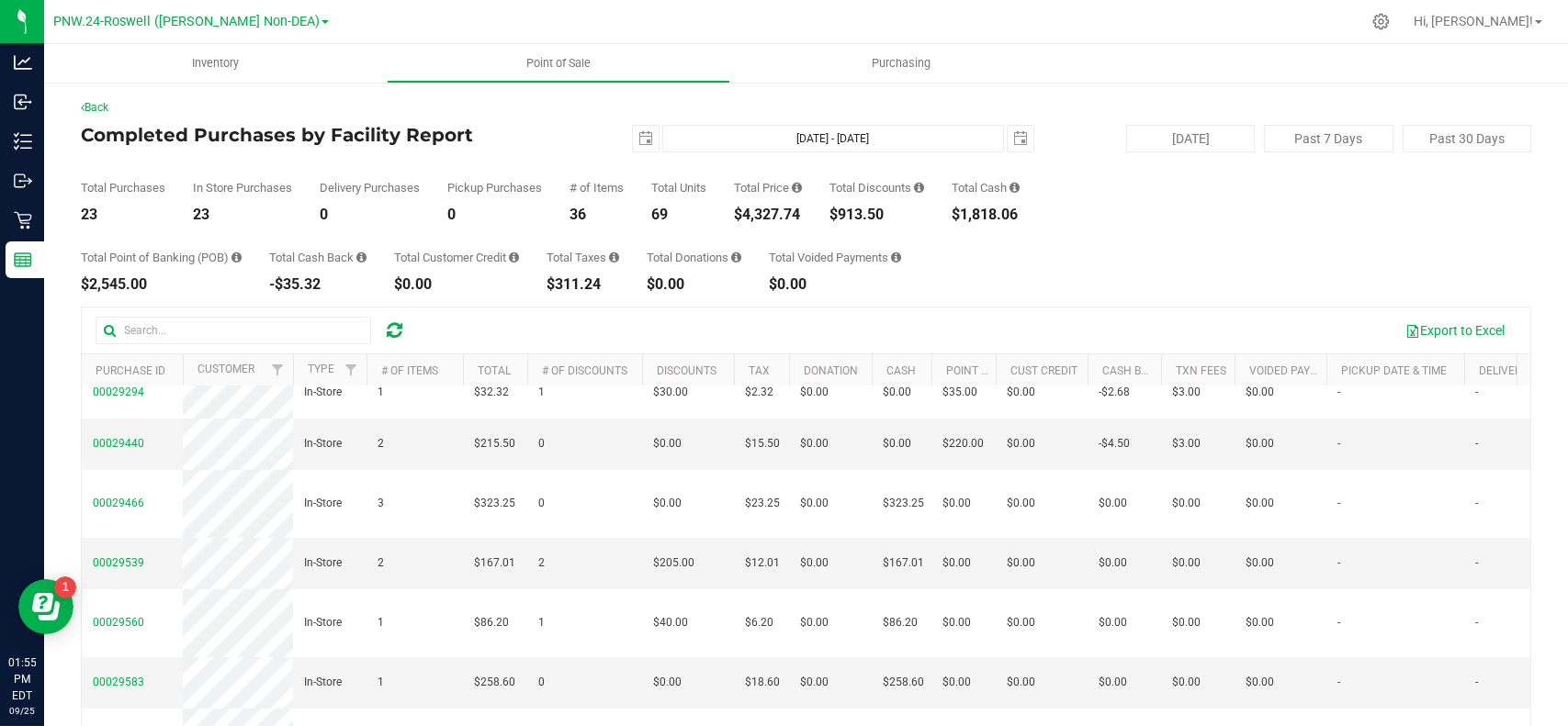
scroll to position [121, 0]
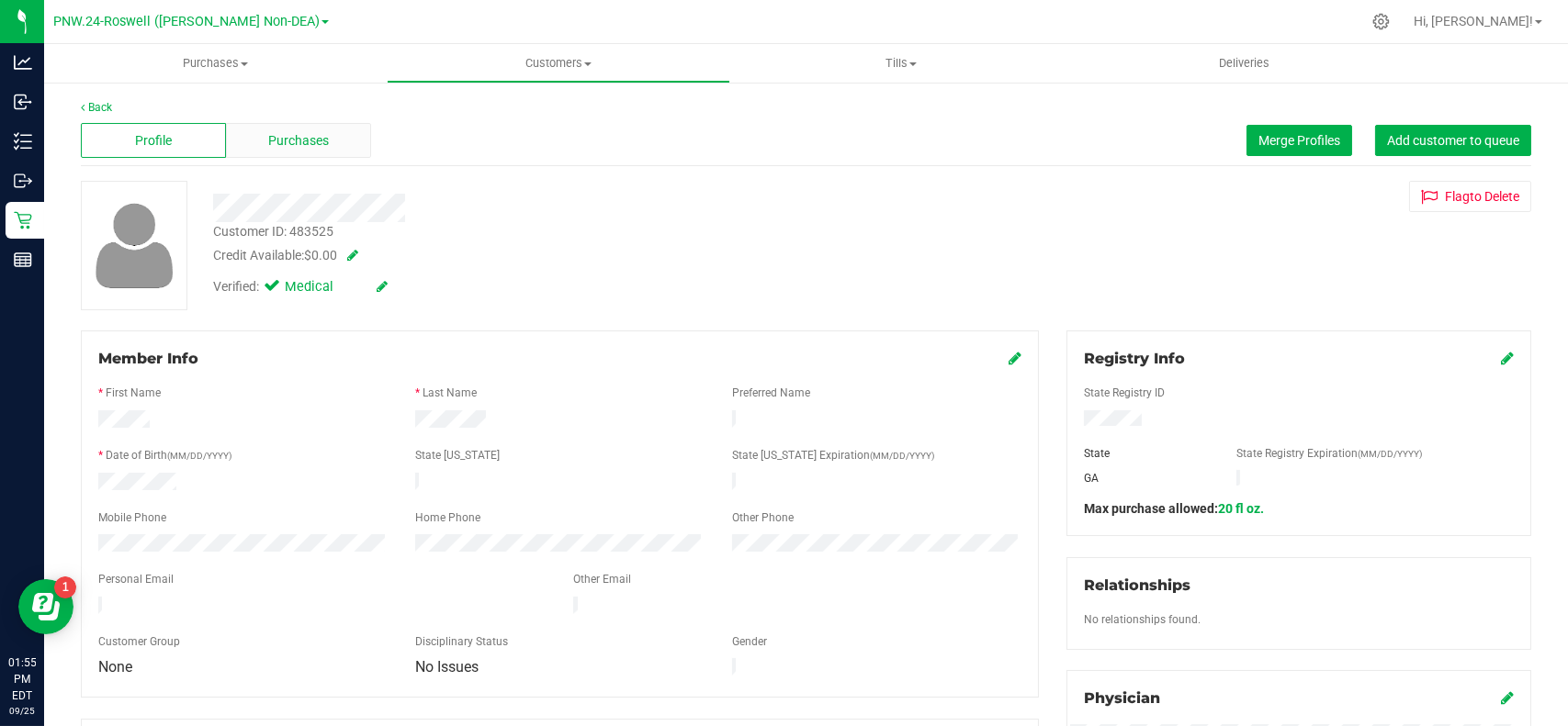
click at [304, 137] on span "Purchases" at bounding box center [298, 141] width 61 height 19
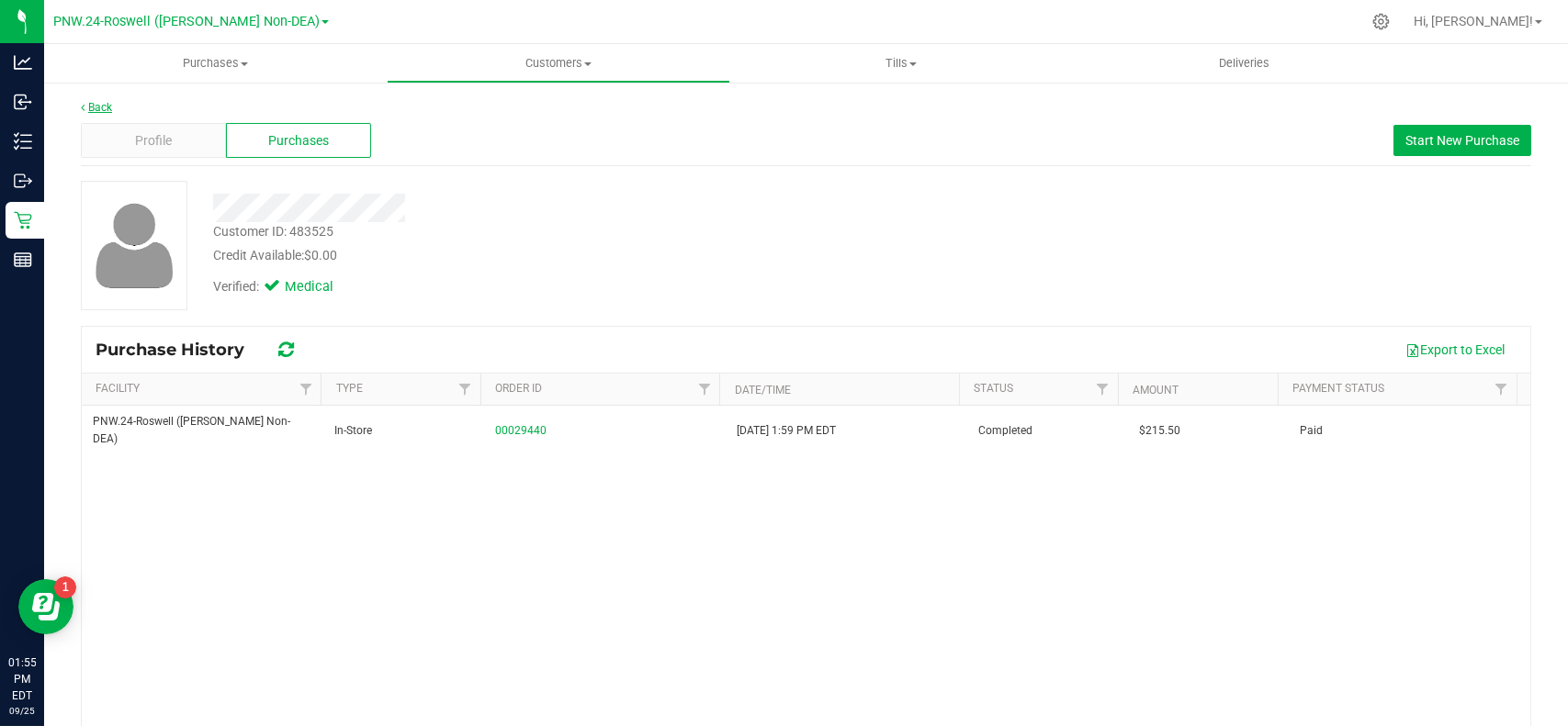
click at [92, 103] on link "Back" at bounding box center [97, 106] width 31 height 13
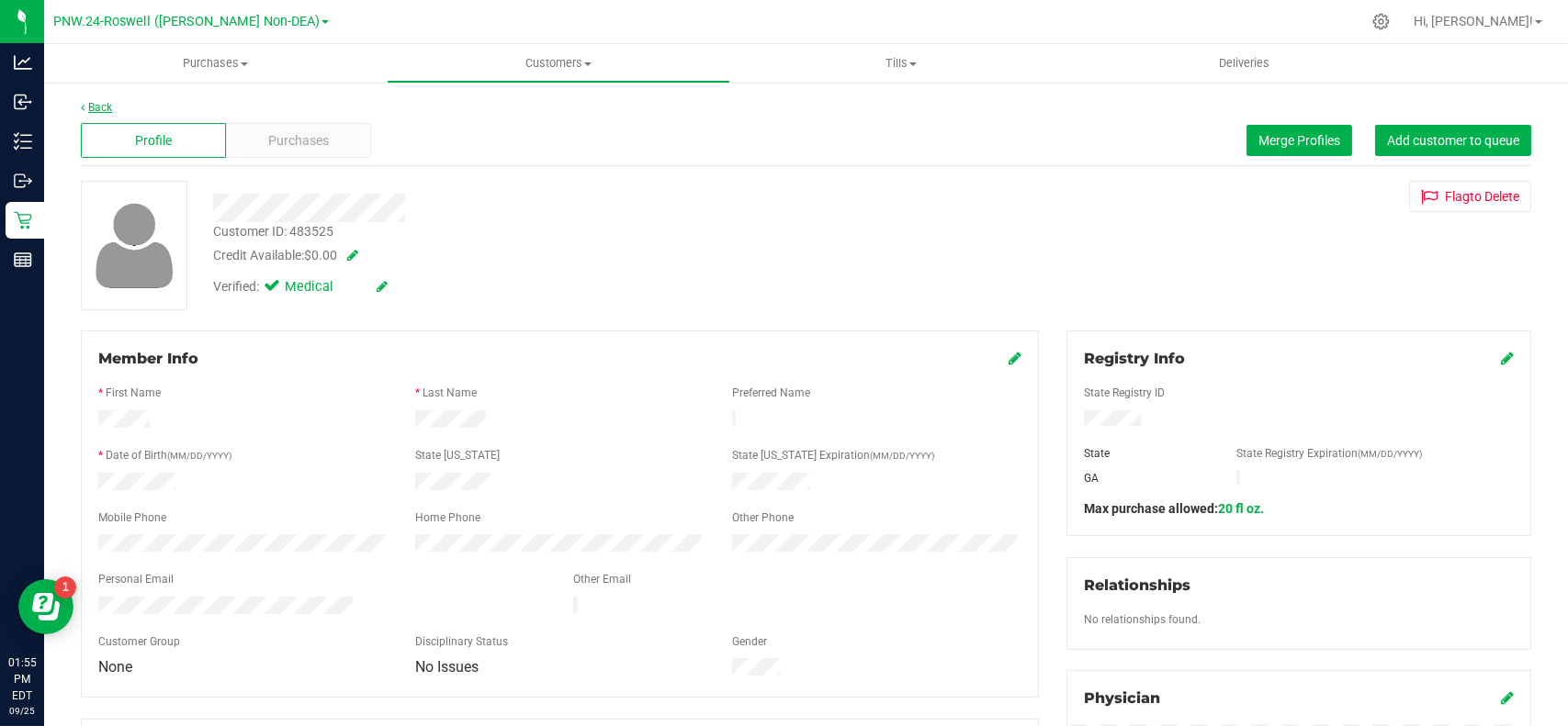
click at [86, 104] on link "Back" at bounding box center [97, 106] width 31 height 13
click at [283, 137] on span "Purchases" at bounding box center [298, 141] width 61 height 19
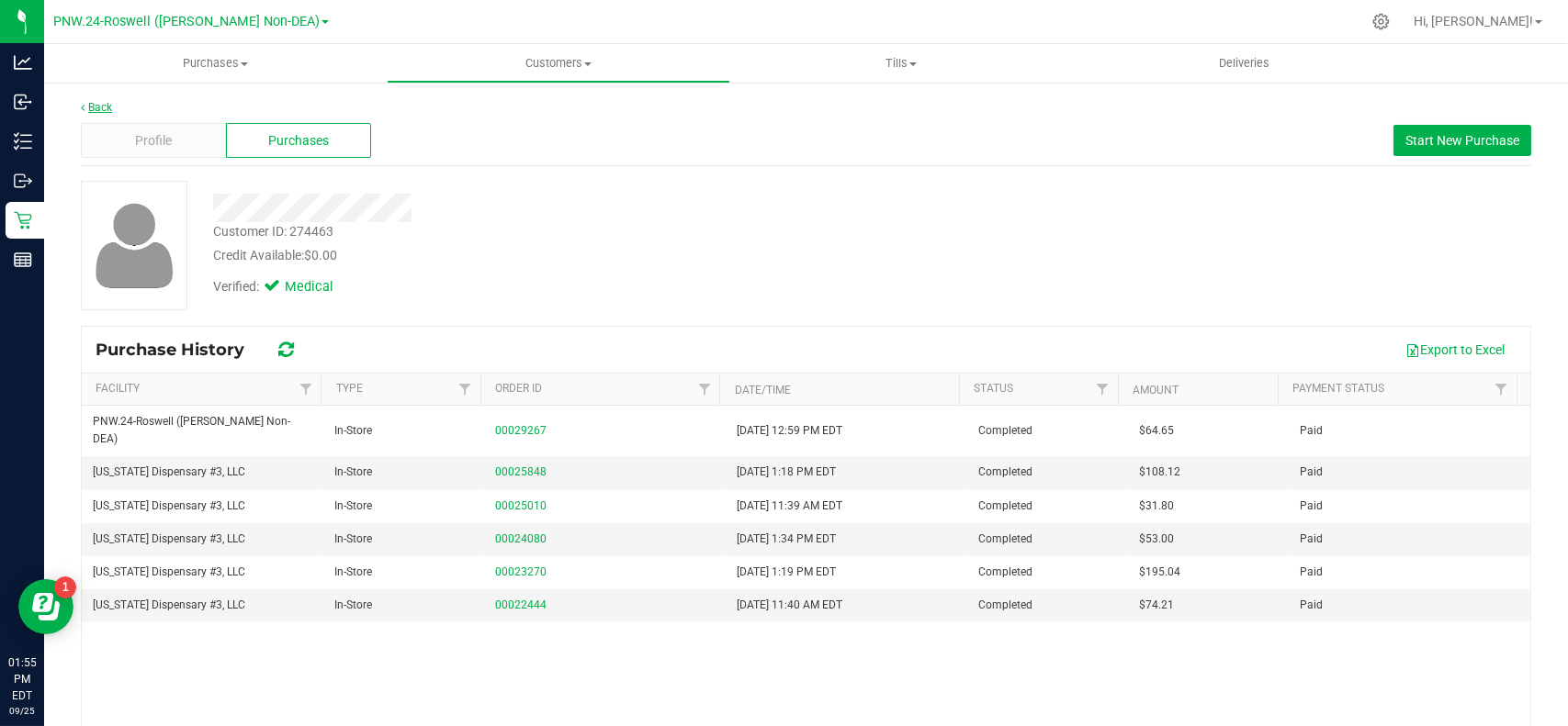
click at [106, 106] on link "Back" at bounding box center [97, 106] width 31 height 13
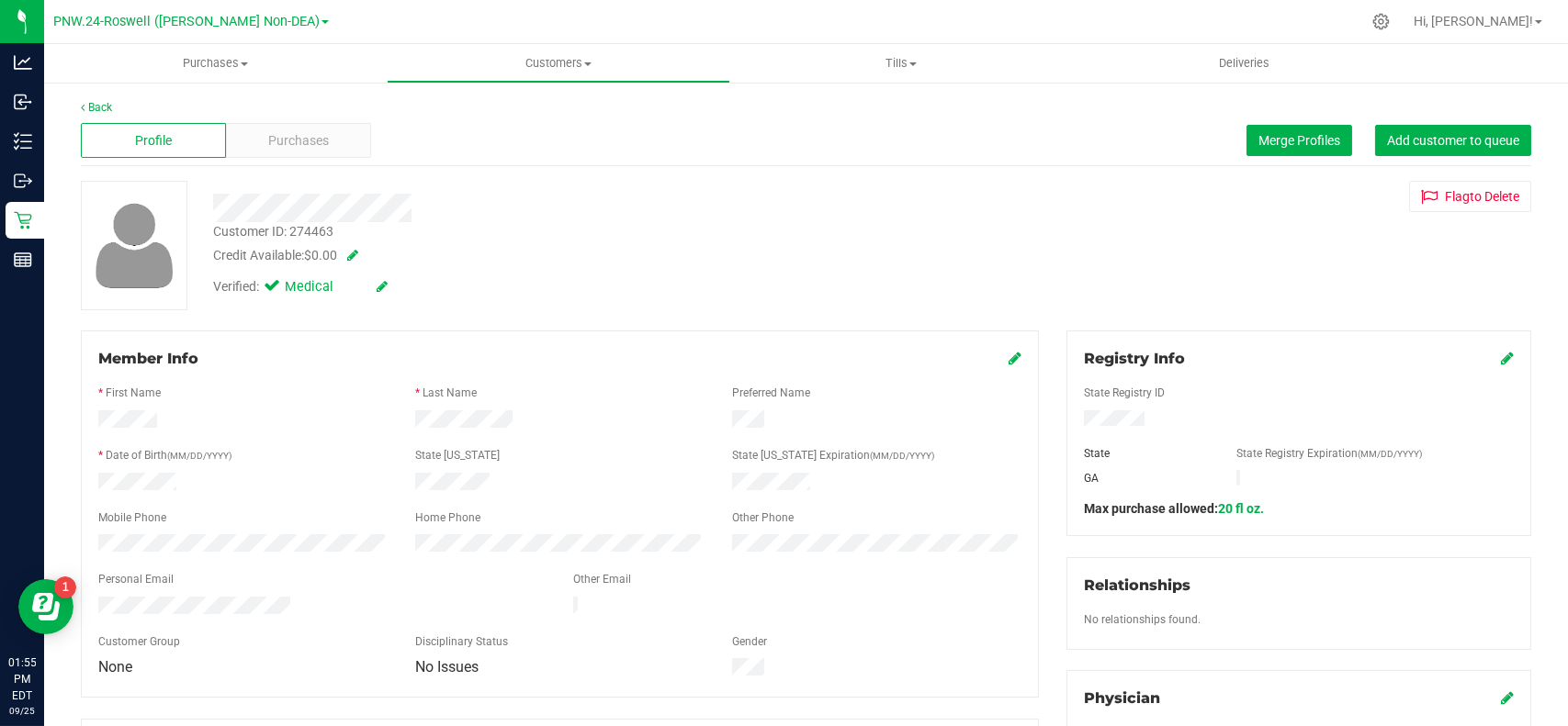
click at [107, 98] on div "Back Profile Purchases Merge Profiles Add customer to queue Customer ID: 274463…" at bounding box center [807, 729] width 1524 height 1296
click at [99, 107] on link "Back" at bounding box center [97, 106] width 31 height 13
